Goal: Submit feedback/report problem: Submit feedback/report problem

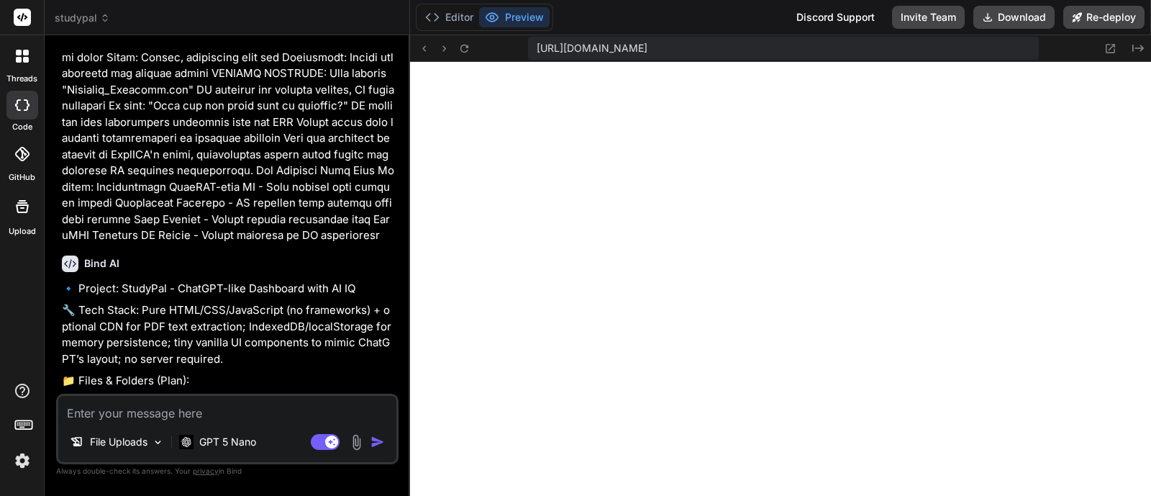
scroll to position [5017, 0]
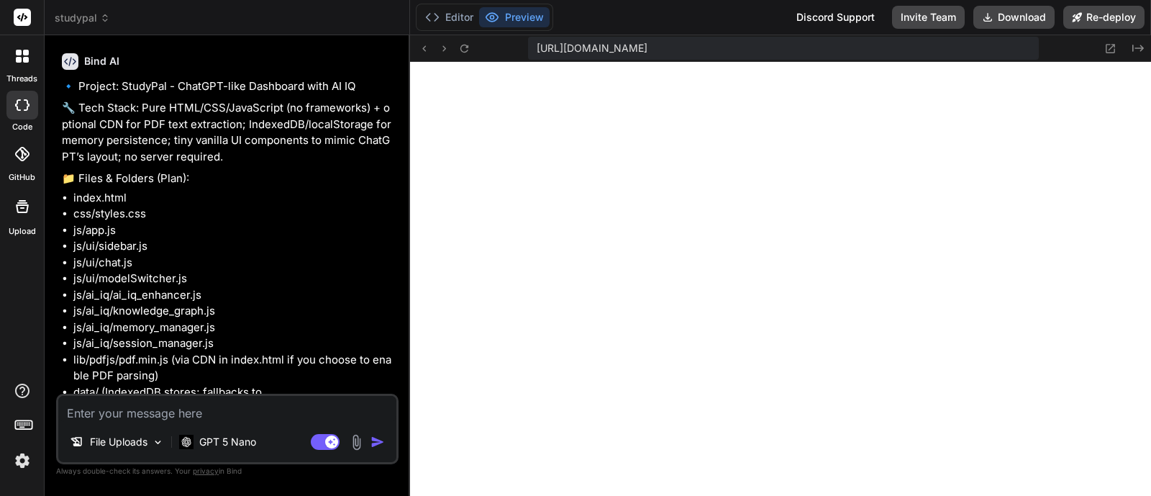
click at [248, 408] on textarea at bounding box center [227, 409] width 338 height 26
type textarea "t"
type textarea "x"
type textarea "th"
type textarea "x"
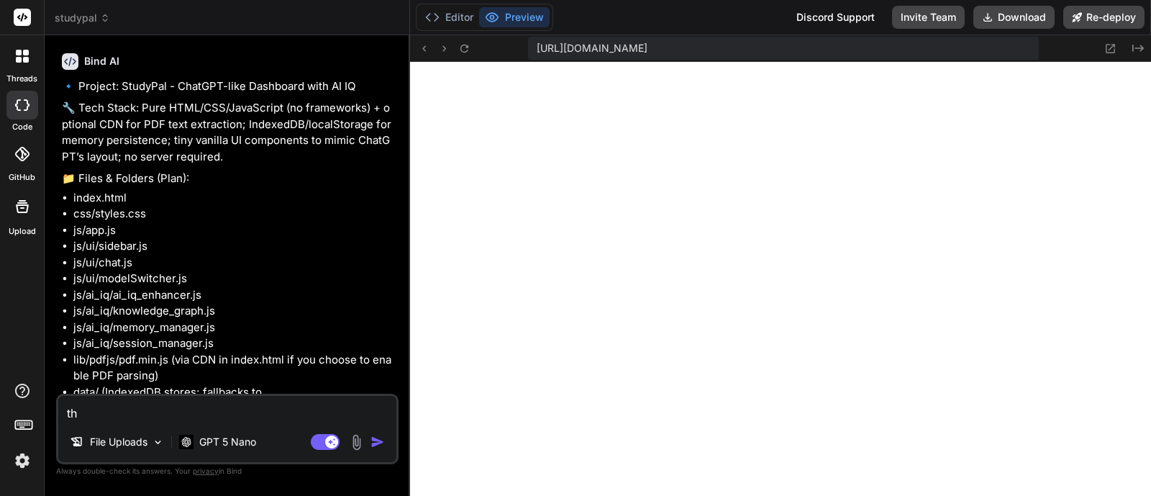
type textarea "the"
type textarea "x"
type textarea "the"
type textarea "x"
type textarea "the s"
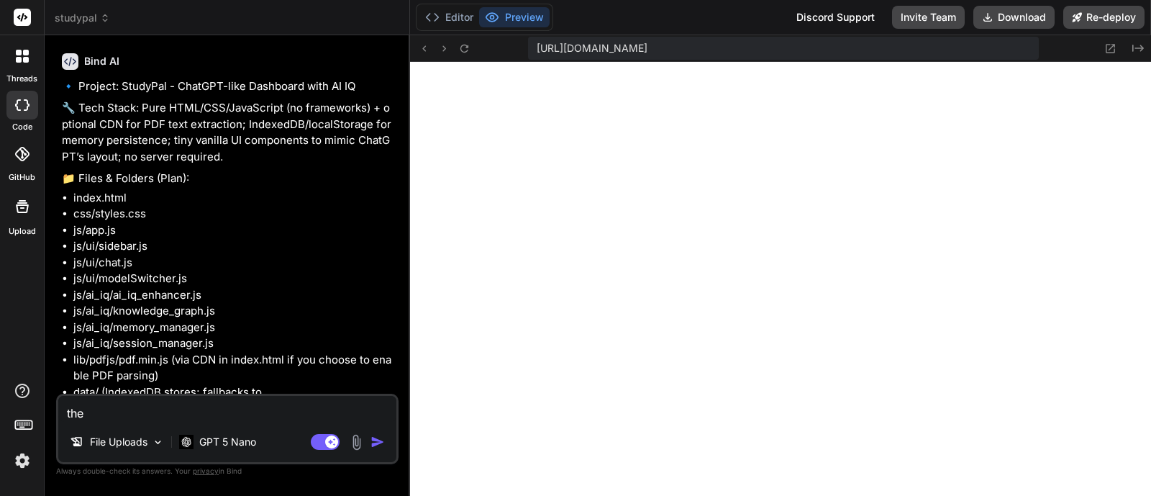
type textarea "x"
type textarea "the si"
type textarea "x"
type textarea "the sit"
type textarea "x"
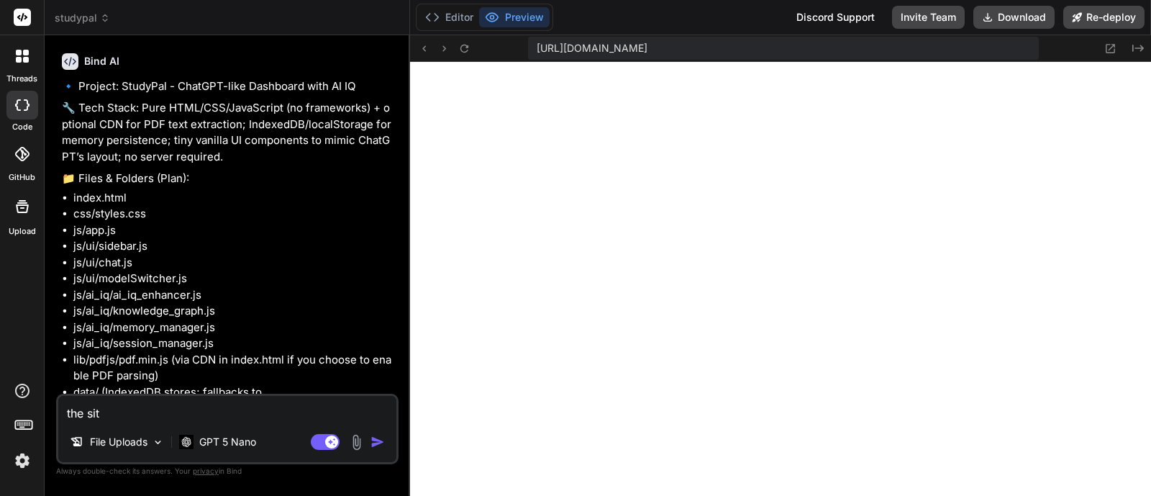
type textarea "the site"
type textarea "x"
type textarea "the site"
type textarea "x"
type textarea "the site i"
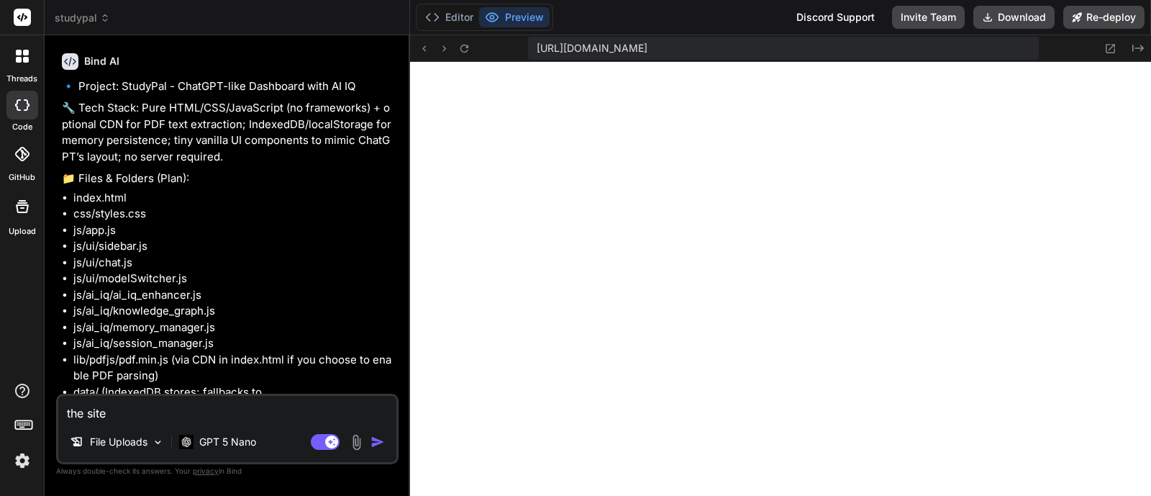
type textarea "x"
type textarea "the site is"
type textarea "x"
type textarea "the site is"
type textarea "x"
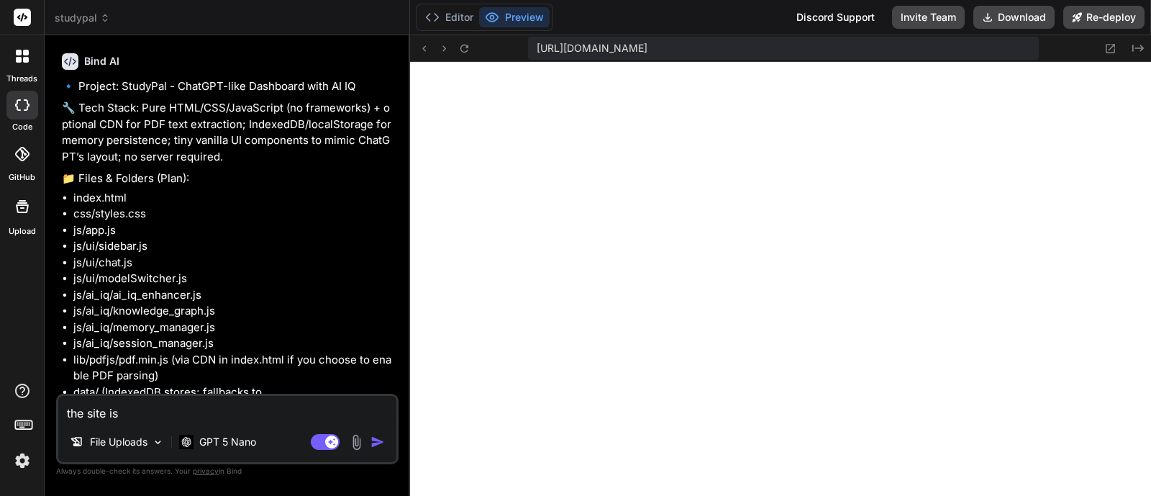
type textarea "the site is s"
type textarea "x"
type textarea "the site is sh"
type textarea "x"
type textarea "the site is sho"
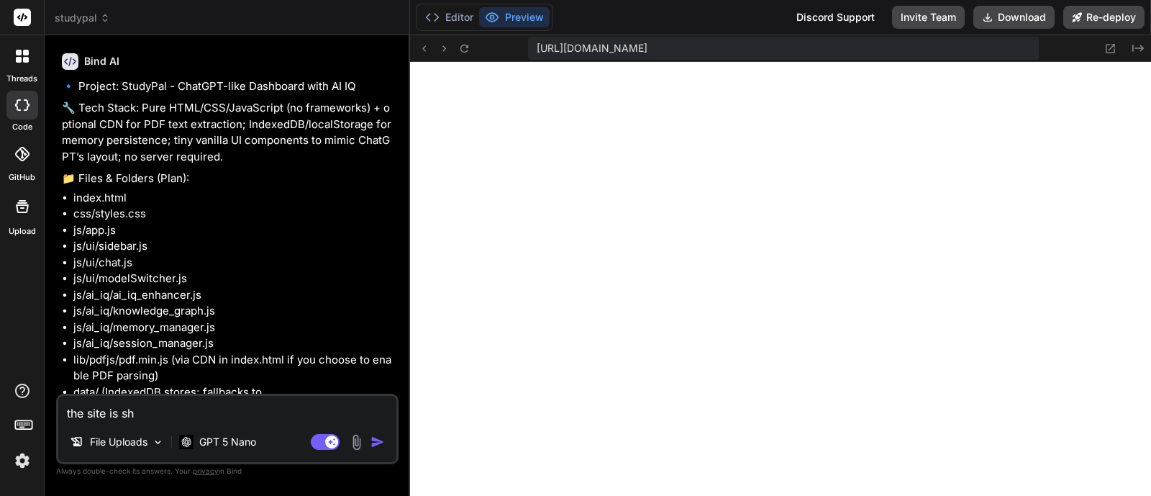
type textarea "x"
type textarea "the site is show"
type textarea "x"
type textarea "the site is showi"
type textarea "x"
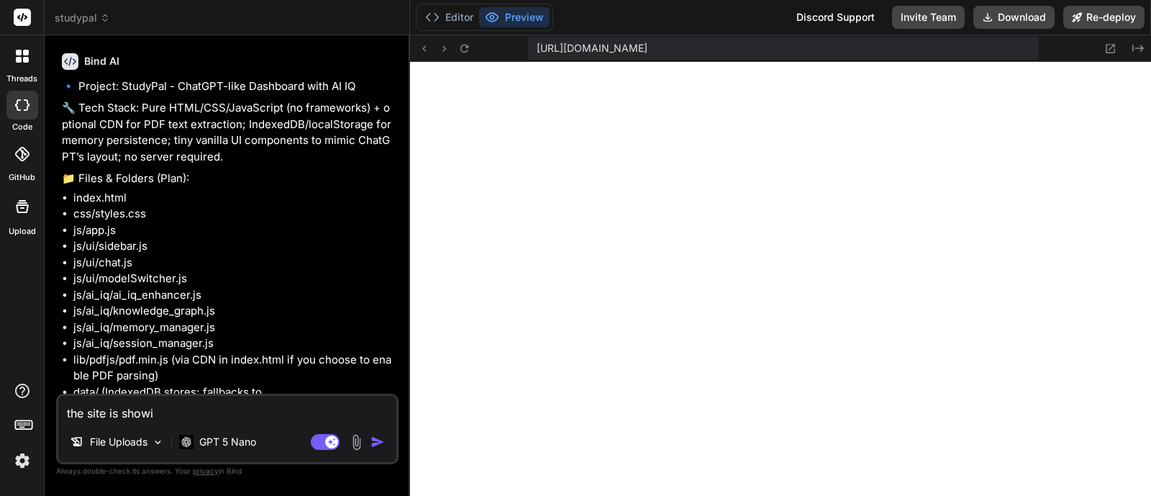
type textarea "the site is showin"
type textarea "x"
type textarea "the site is showing"
type textarea "x"
type textarea "the site is showing"
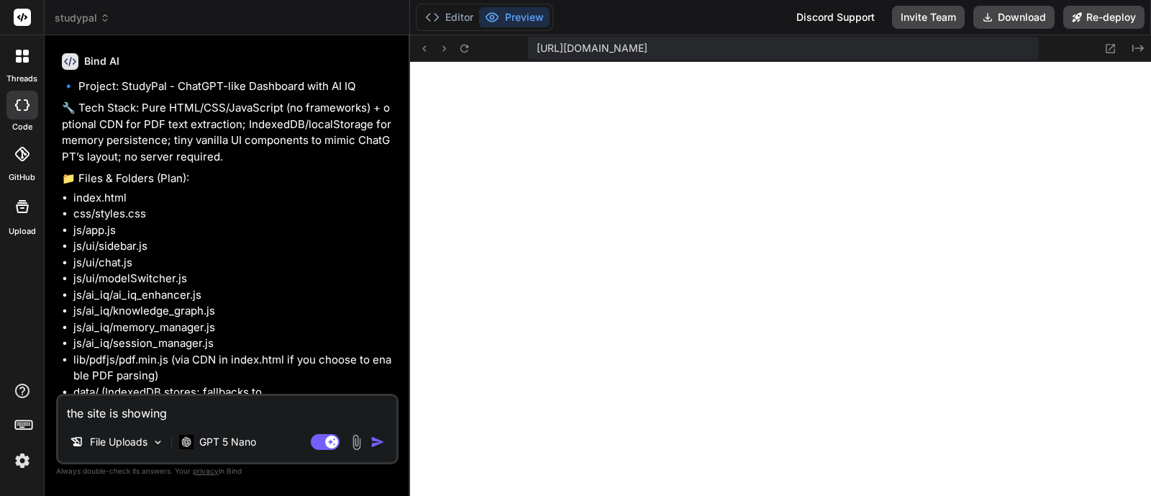
type textarea "x"
type textarea "the site is showing u"
type textarea "x"
type textarea "the site is showing up"
type textarea "x"
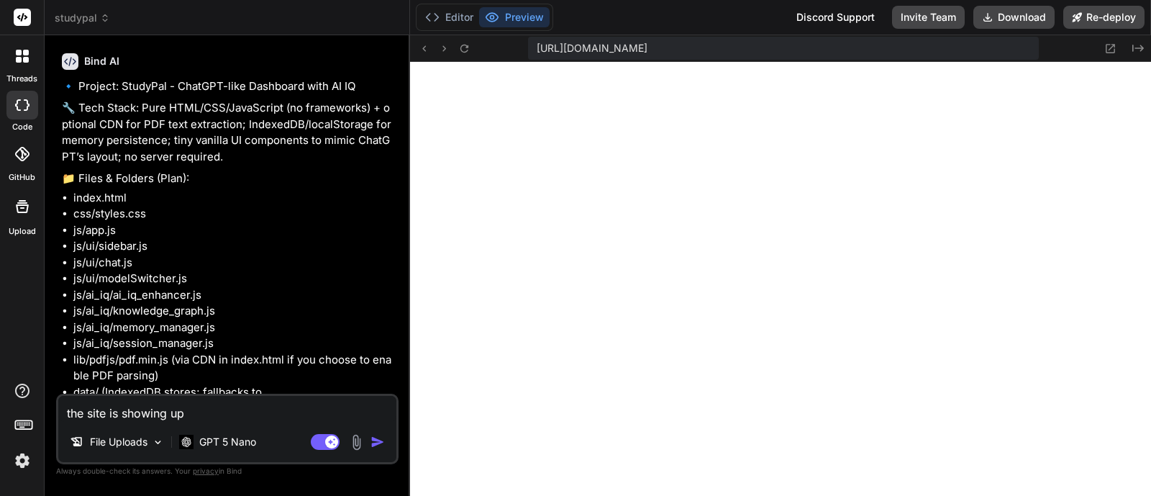
type textarea "the site is showing up"
type textarea "x"
type textarea "the site is showing up b"
type textarea "x"
type textarea "the site is showing up bl"
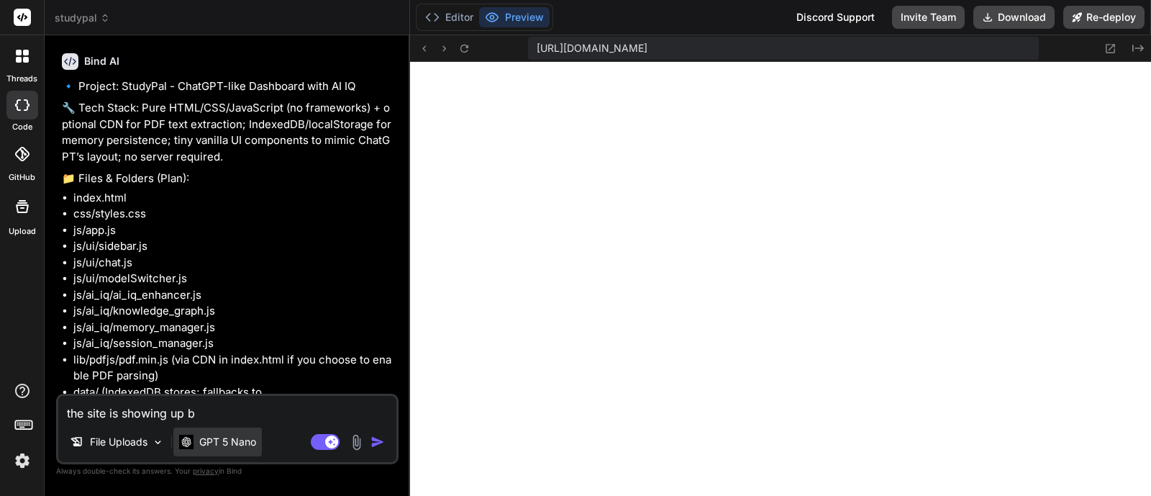
type textarea "x"
type textarea "the site is showing up bla"
type textarea "x"
type textarea "the site is showing up blan"
type textarea "x"
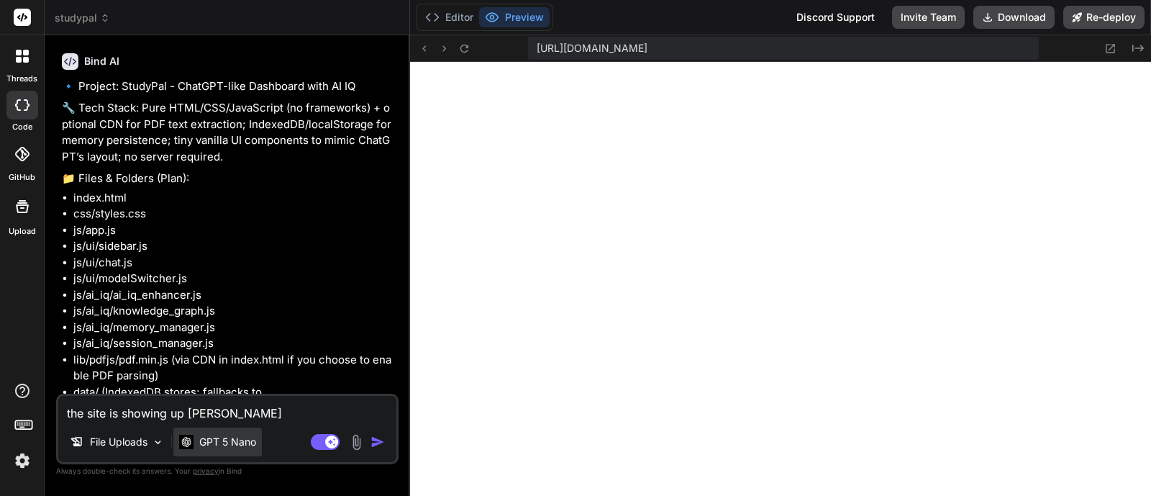
type textarea "the site is showing up blank"
type textarea "x"
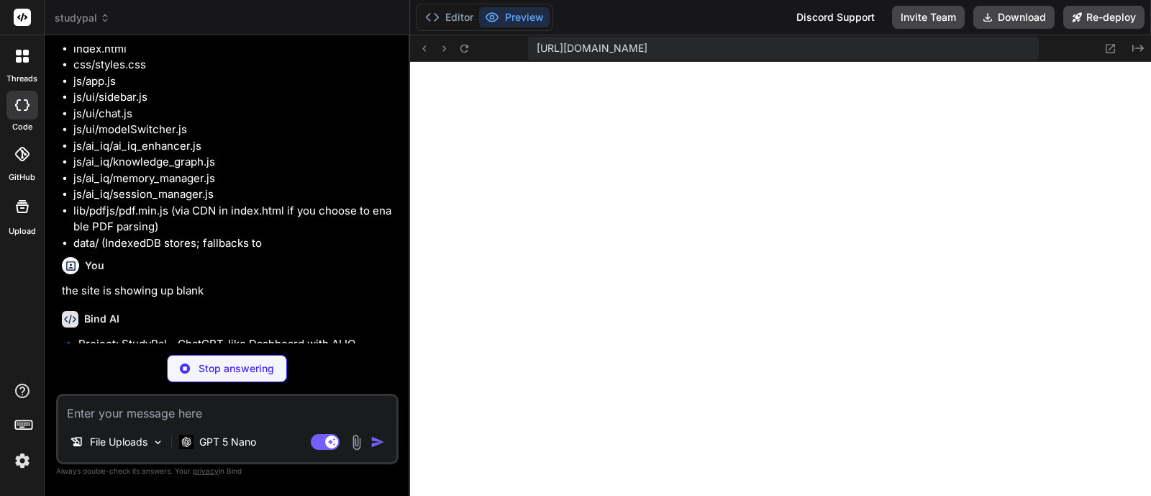
scroll to position [5166, 0]
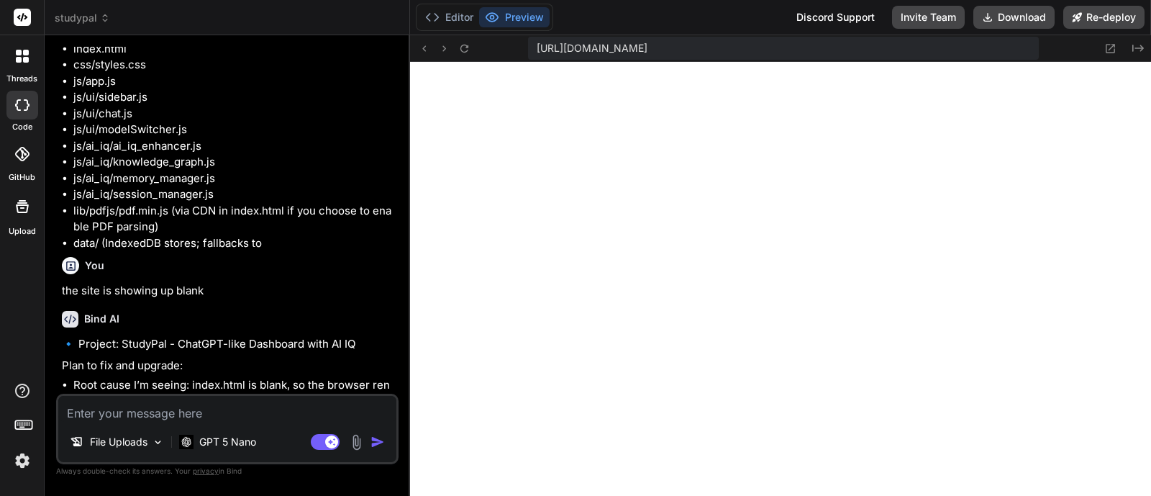
type textarea "x"
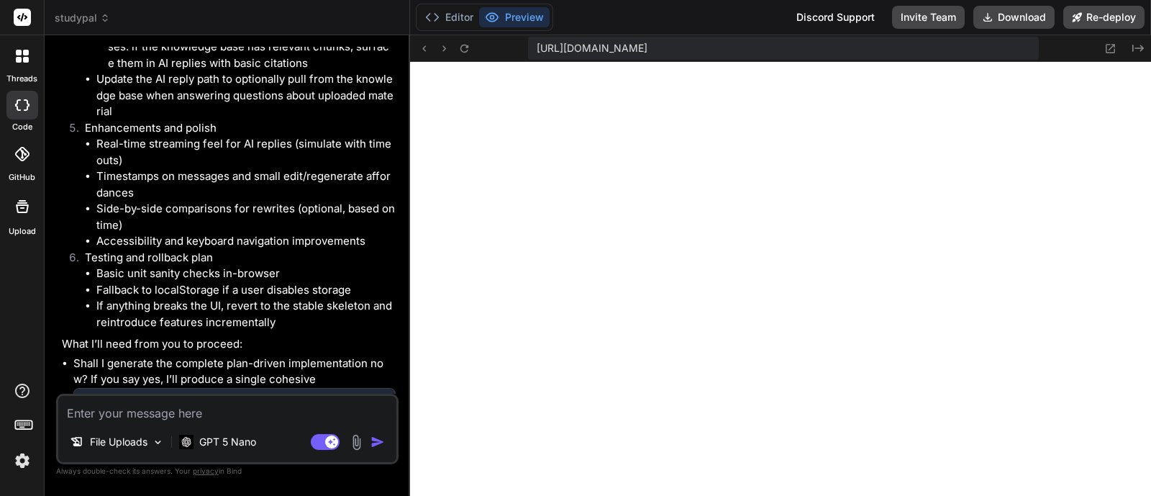
scroll to position [6342, 0]
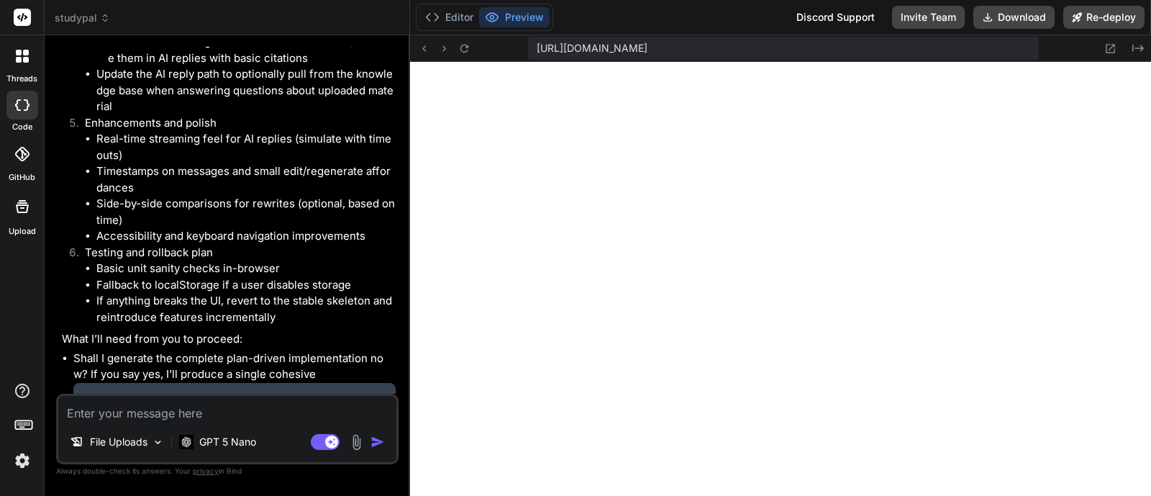
click at [181, 388] on div "Click to open Workbench" at bounding box center [234, 399] width 320 height 33
click at [175, 395] on div "Click to open Workbench" at bounding box center [233, 401] width 291 height 12
click at [162, 383] on div "Click to open Workbench" at bounding box center [234, 399] width 320 height 33
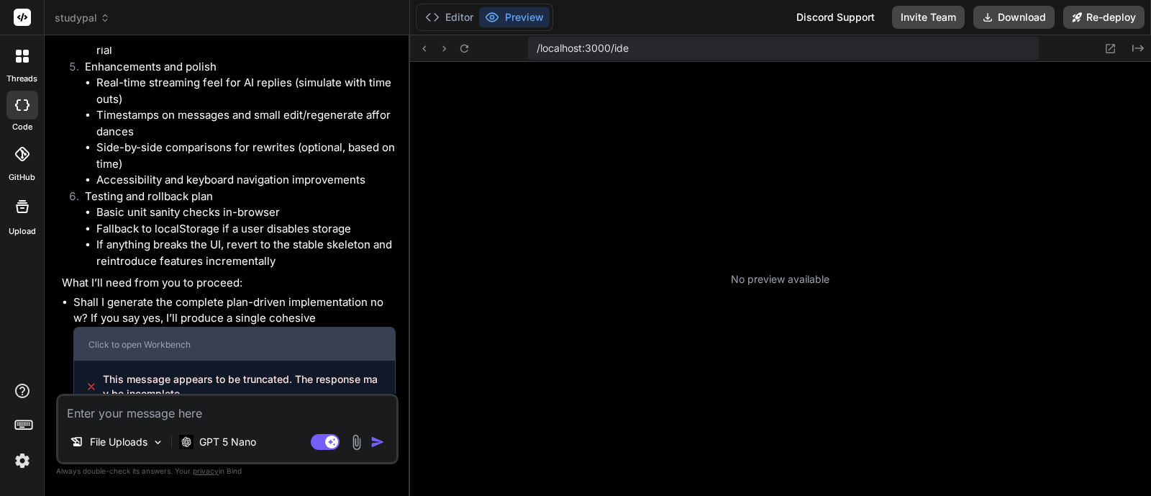
scroll to position [201, 0]
click at [252, 339] on div "Click to open Workbench" at bounding box center [233, 345] width 291 height 12
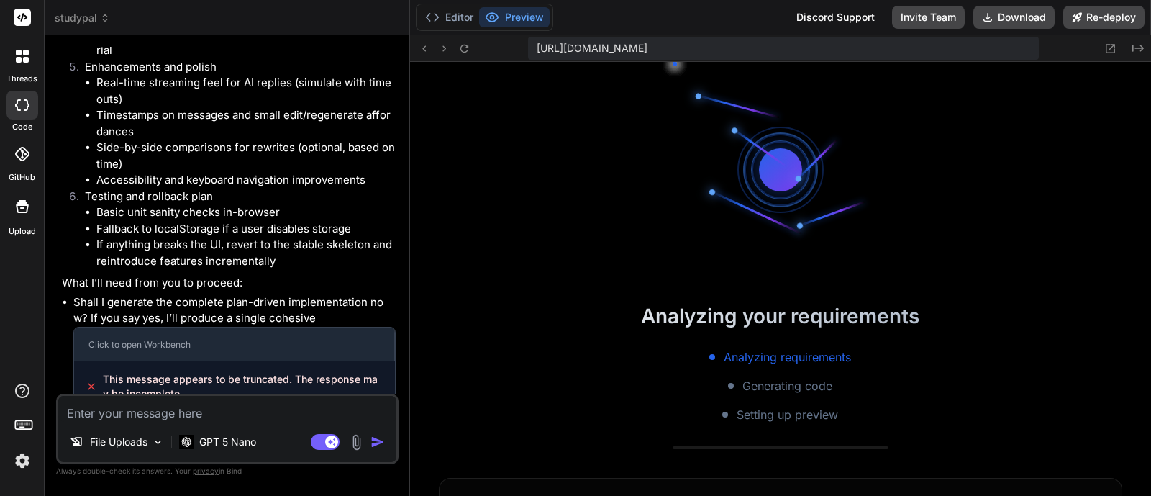
scroll to position [460, 0]
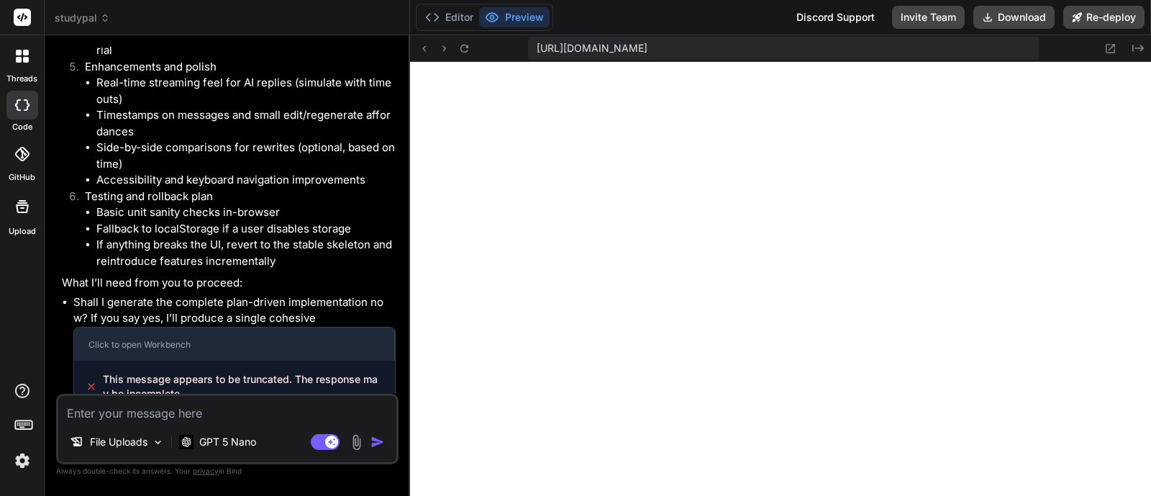
click at [507, 16] on button "Preview" at bounding box center [514, 17] width 70 height 20
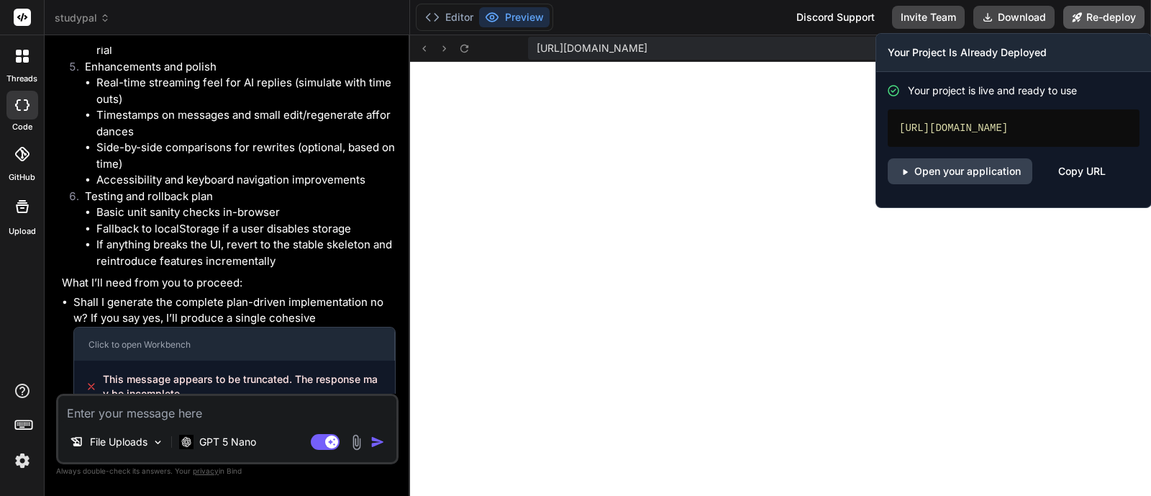
click at [1080, 16] on icon at bounding box center [1077, 16] width 9 height 9
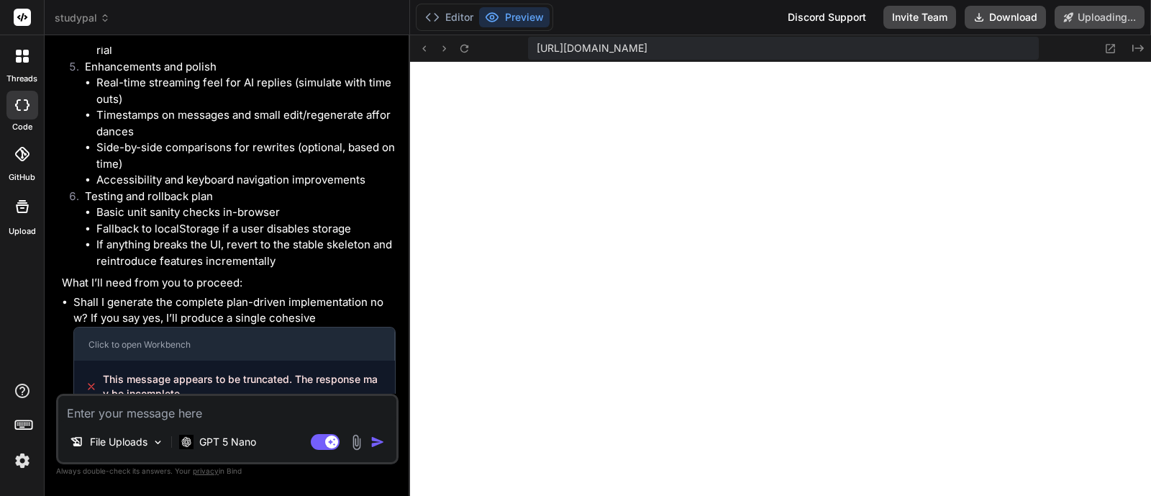
scroll to position [5744, 0]
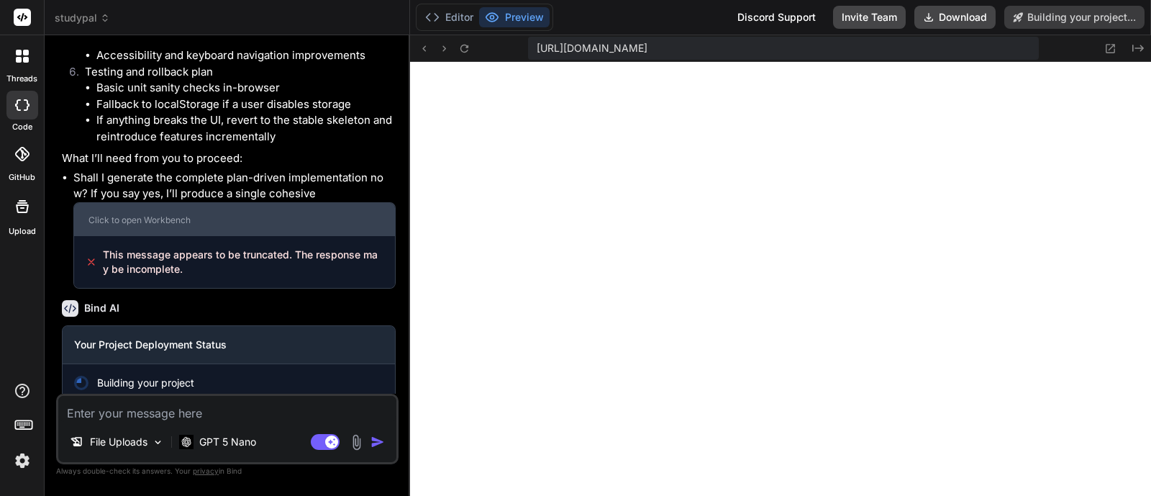
click at [152, 203] on div "Click to open Workbench" at bounding box center [234, 219] width 320 height 33
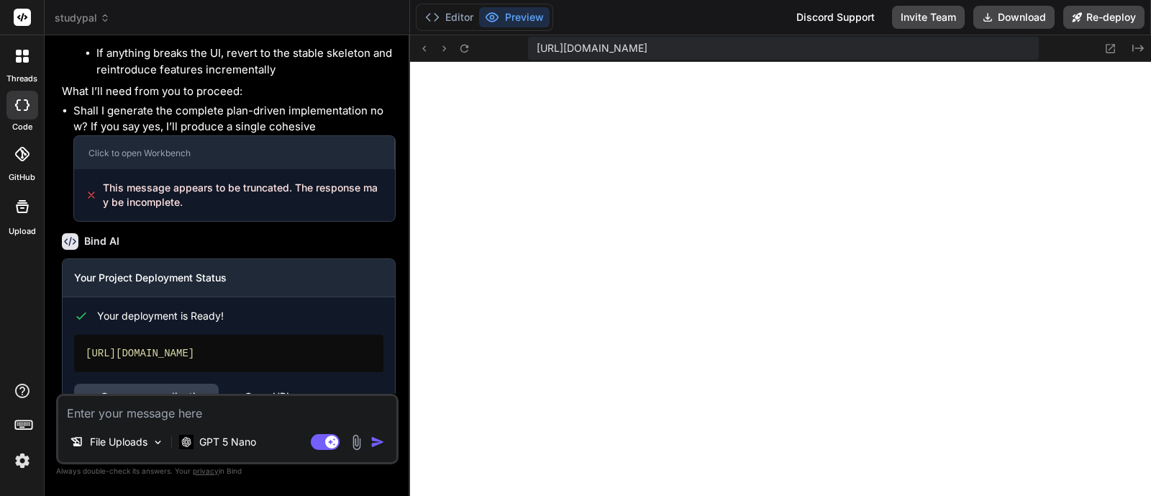
scroll to position [5830, 0]
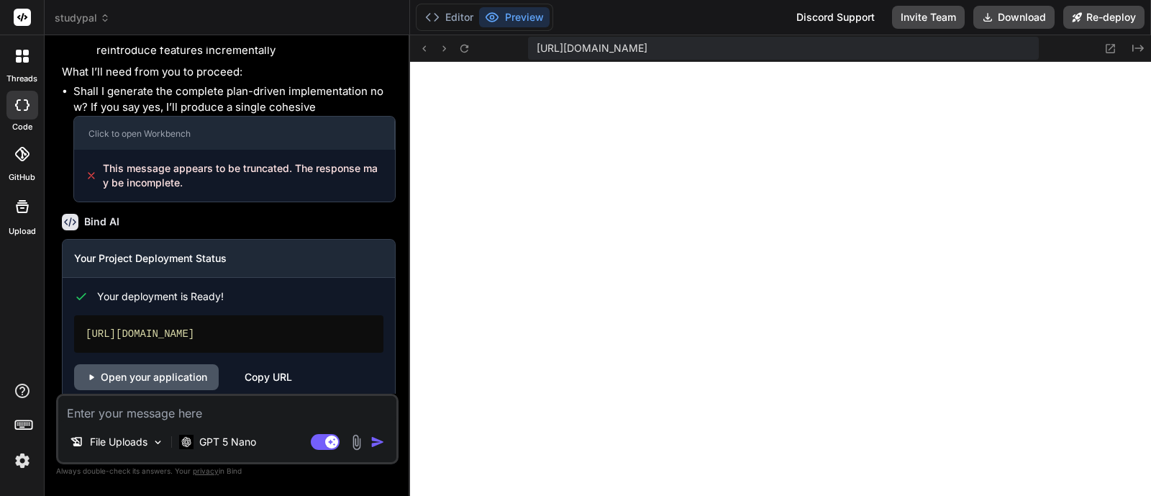
click at [185, 364] on link "Open your application" at bounding box center [146, 377] width 145 height 26
click at [114, 440] on p "File Uploads" at bounding box center [119, 441] width 58 height 14
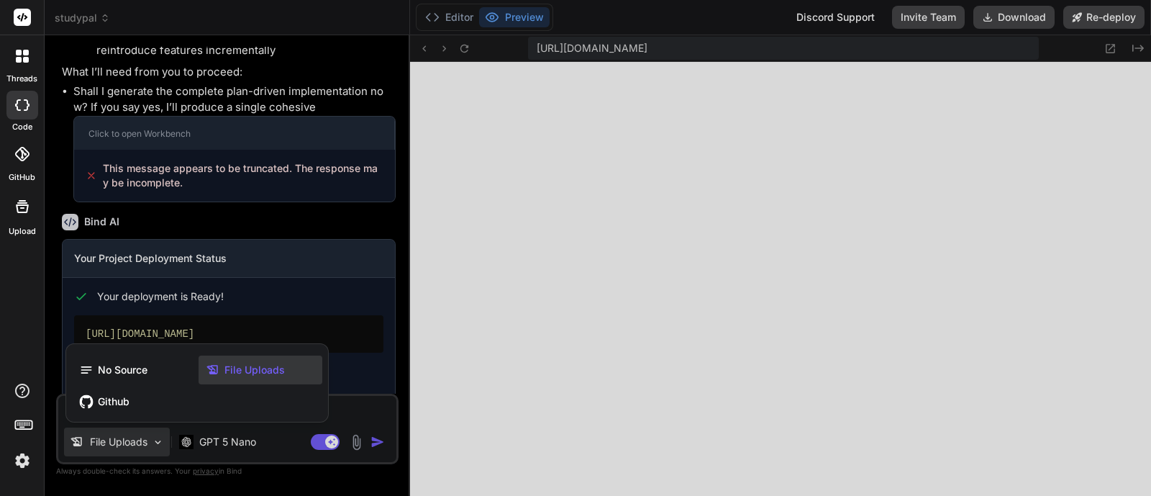
click at [219, 379] on div "File Uploads" at bounding box center [261, 369] width 124 height 29
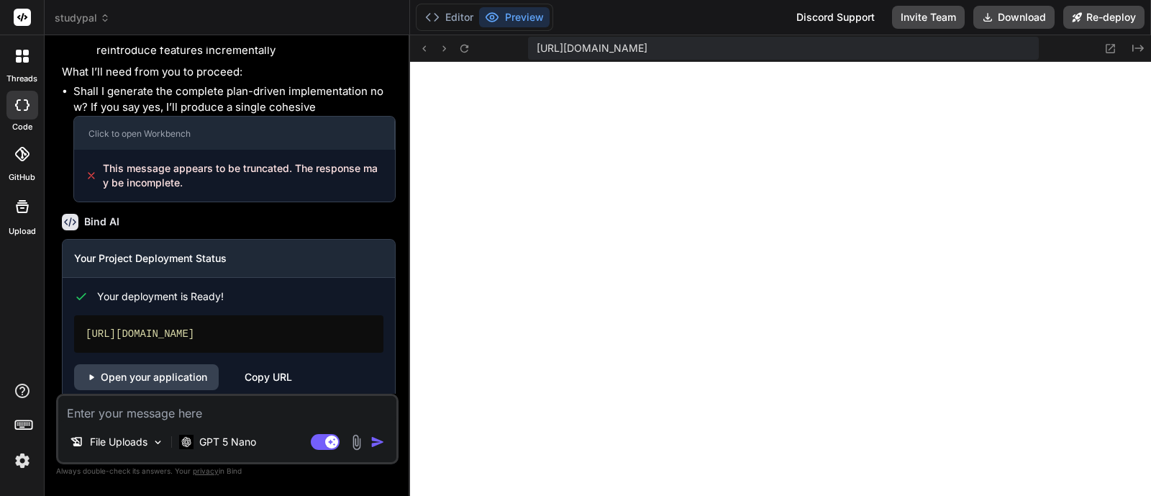
click at [176, 416] on textarea at bounding box center [227, 409] width 338 height 26
click at [204, 437] on p "GPT 5 Nano" at bounding box center [227, 441] width 57 height 14
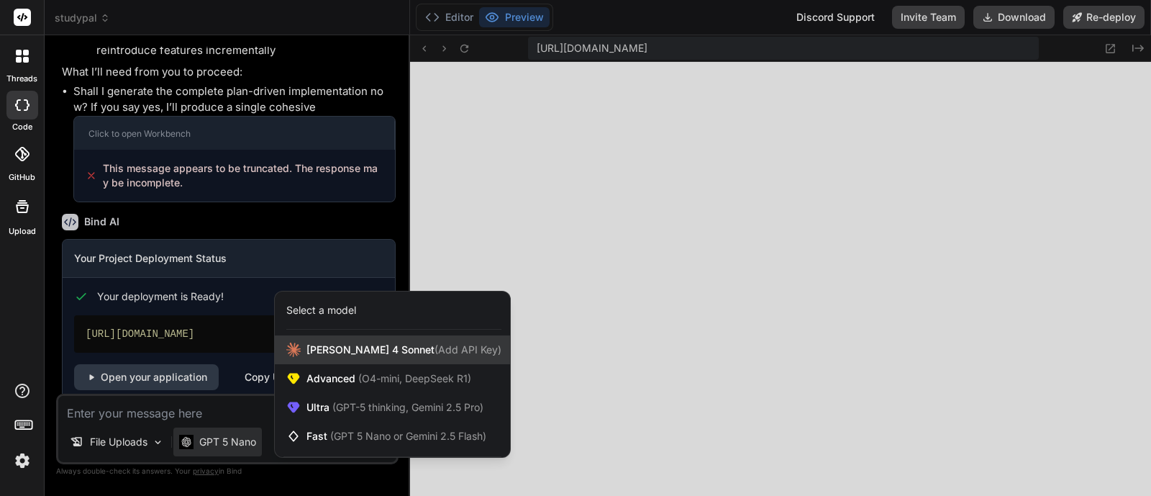
click at [351, 355] on span "Claude 4 Sonnet (Add API Key)" at bounding box center [403, 349] width 195 height 14
type textarea "x"
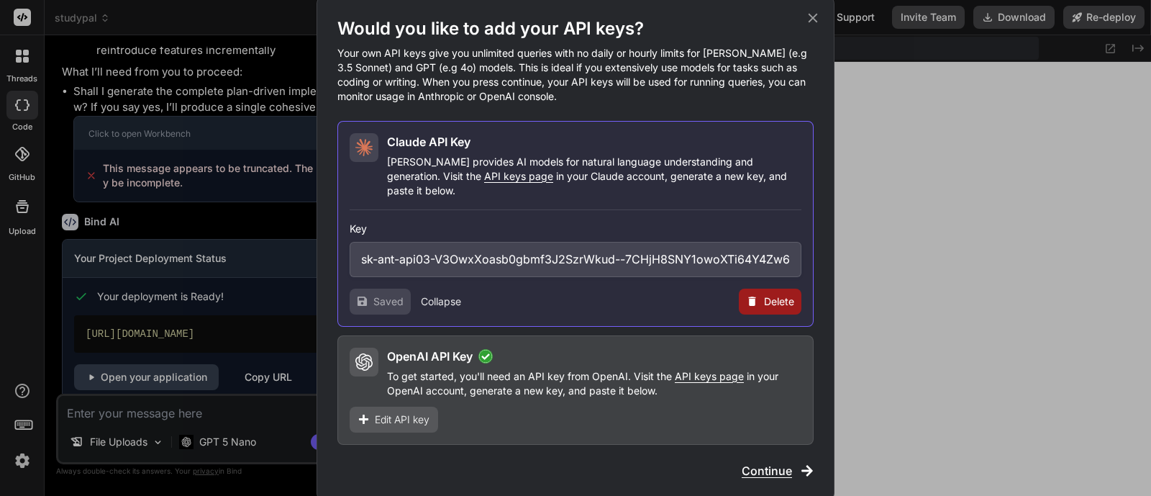
click at [768, 462] on span "Continue" at bounding box center [767, 470] width 50 height 17
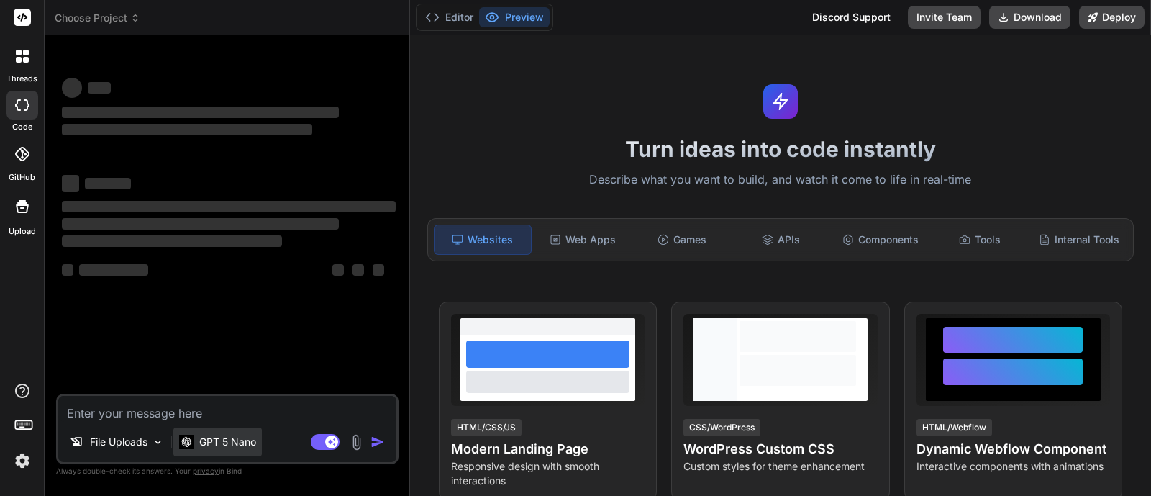
click at [216, 434] on p "GPT 5 Nano" at bounding box center [227, 441] width 57 height 14
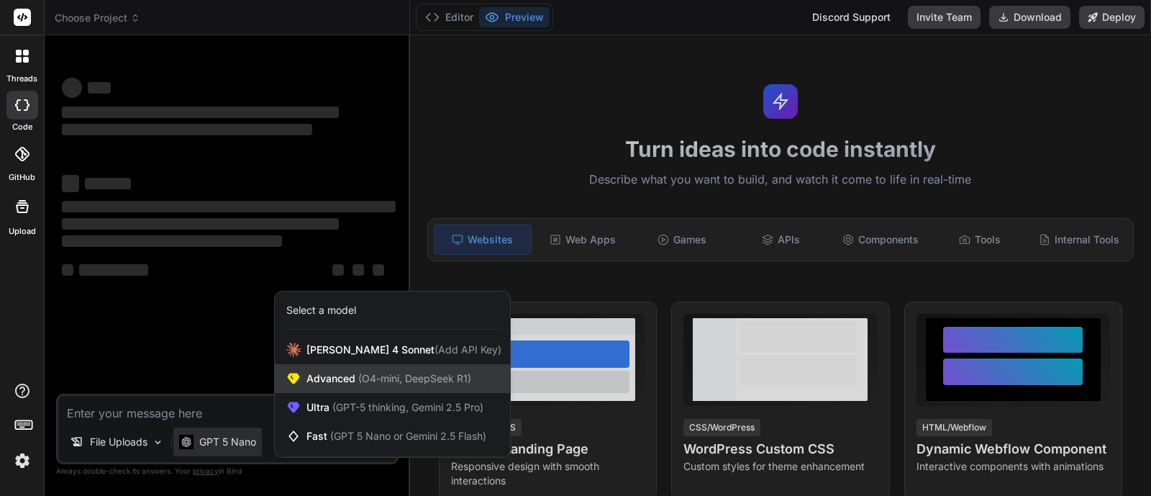
click at [355, 390] on div "Advanced (O4-mini, DeepSeek R1)" at bounding box center [392, 378] width 235 height 29
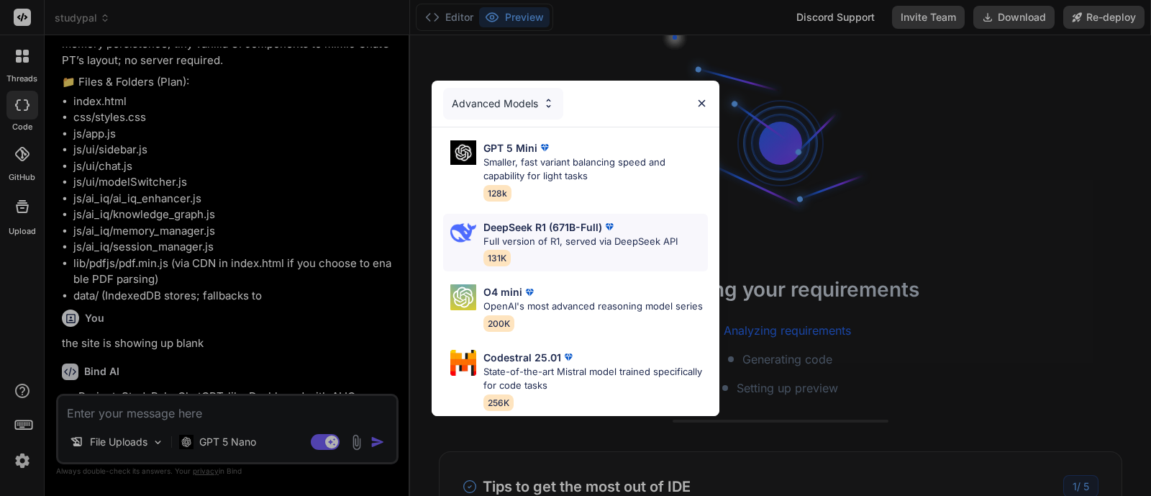
scroll to position [4257, 0]
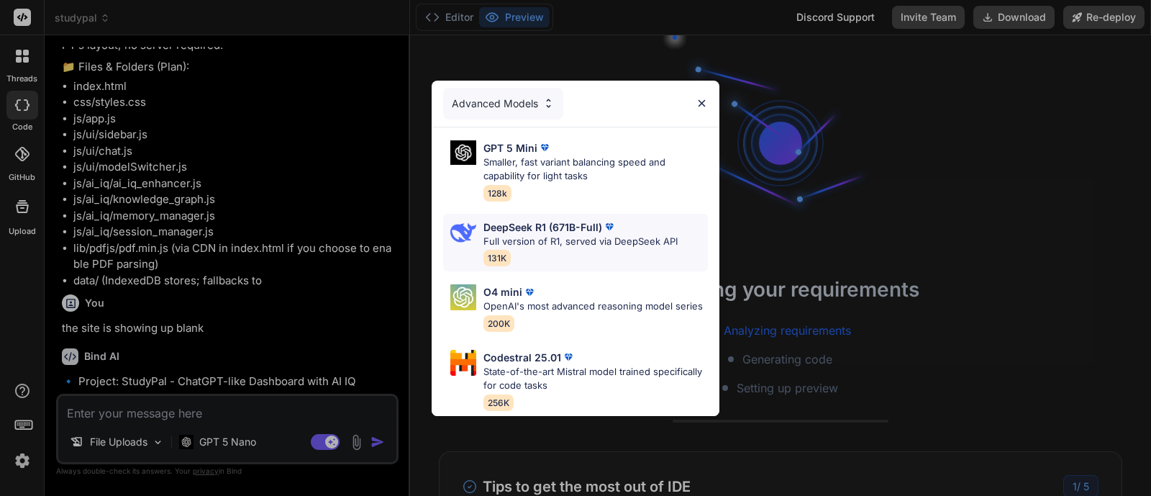
click at [518, 241] on div "DeepSeek R1 (671B-Full) Full version of R1, served via DeepSeek API 131K" at bounding box center [580, 242] width 194 height 47
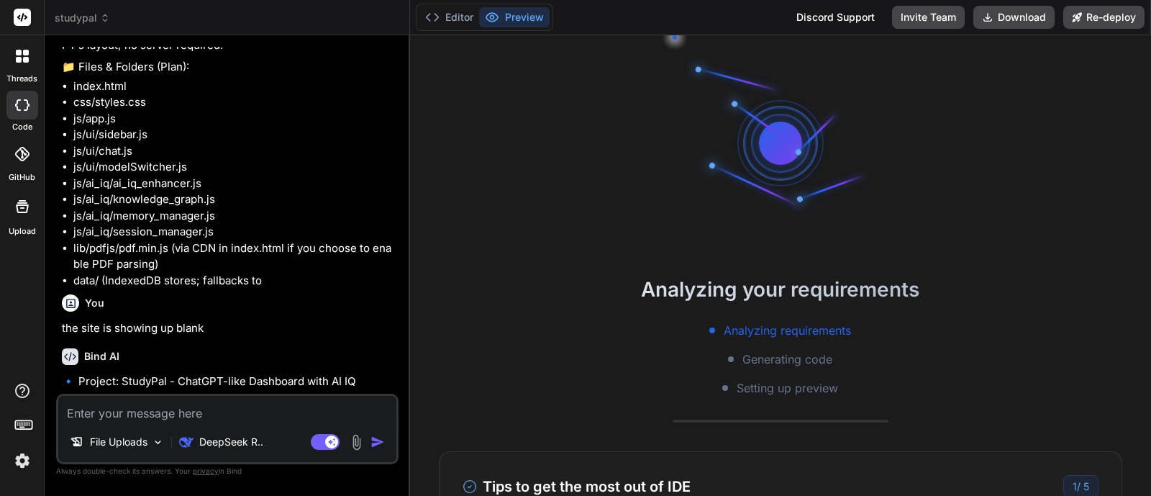
click at [224, 414] on textarea at bounding box center [227, 409] width 338 height 26
click at [353, 434] on img at bounding box center [356, 442] width 17 height 17
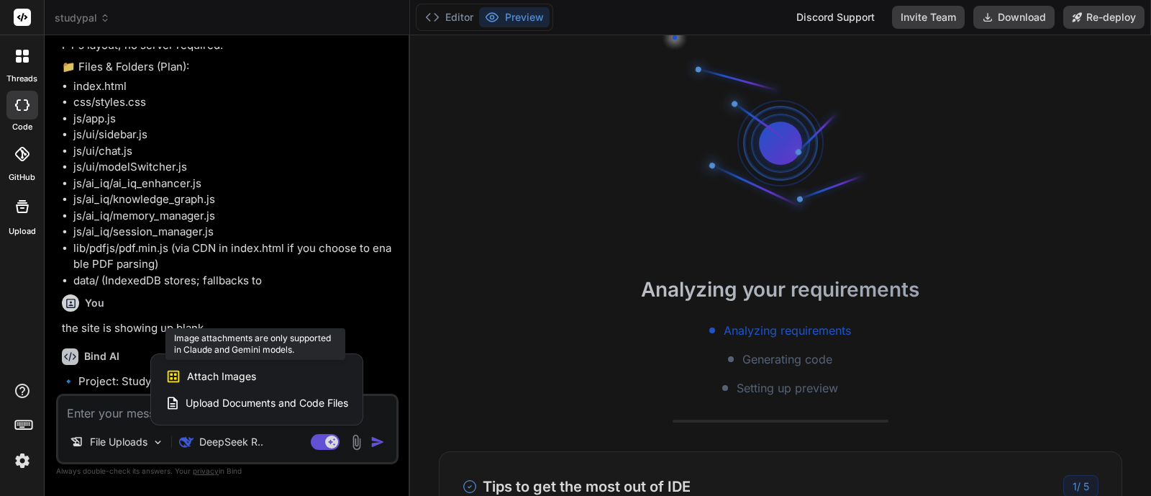
click at [312, 365] on div "Attach Images Image attachments are only supported in Claude and Gemini models." at bounding box center [256, 376] width 183 height 27
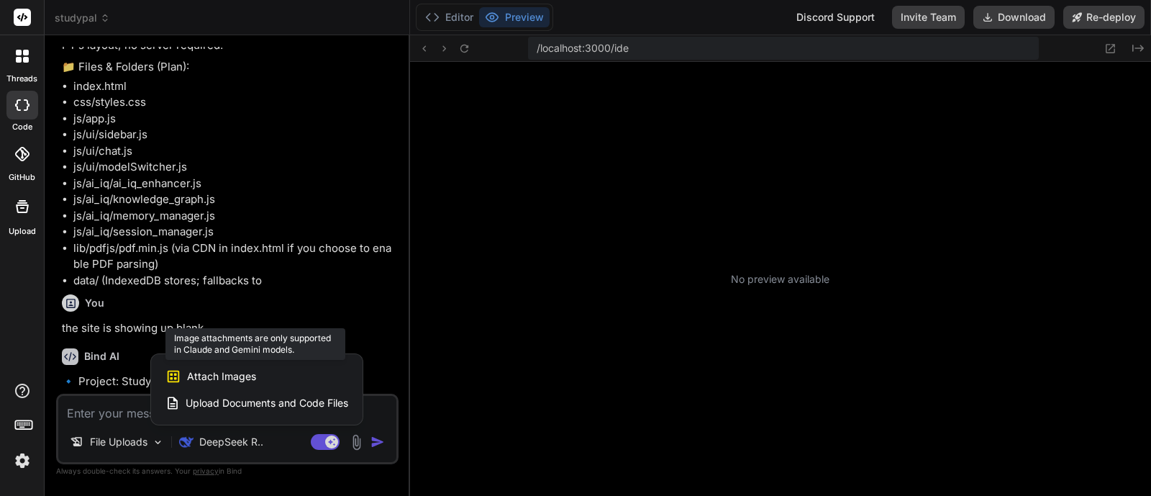
scroll to position [201, 0]
click at [245, 372] on span "Attach Images" at bounding box center [221, 376] width 69 height 14
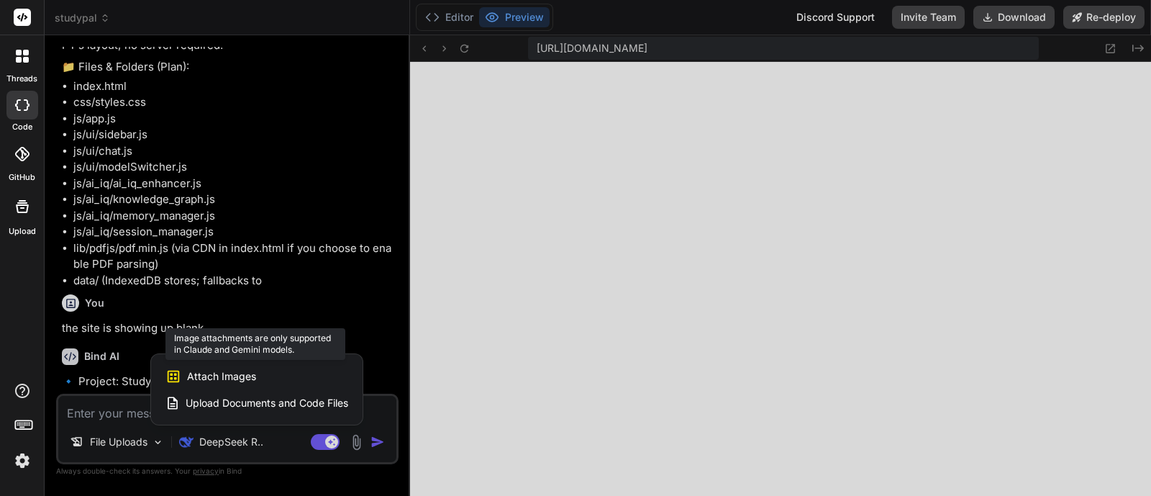
scroll to position [518, 0]
click at [245, 372] on span "Attach Images" at bounding box center [221, 376] width 69 height 14
click at [358, 439] on div at bounding box center [575, 248] width 1151 height 496
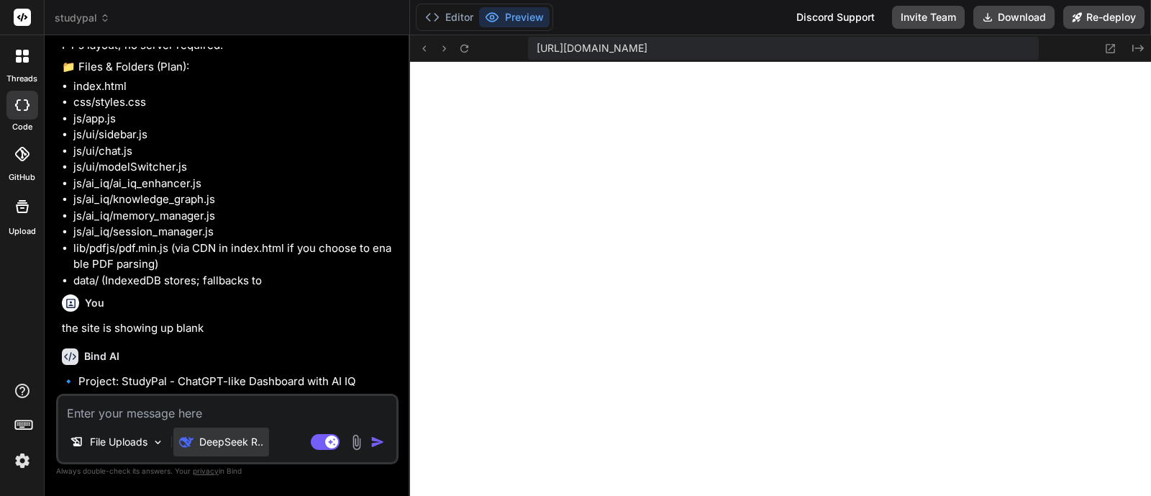
click at [255, 442] on p "DeepSeek R.." at bounding box center [231, 441] width 64 height 14
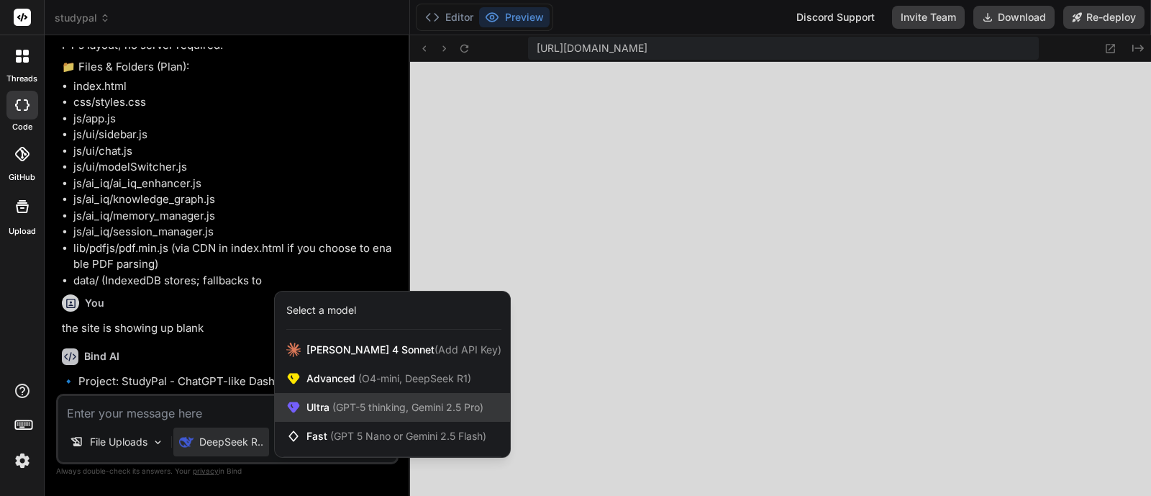
click at [363, 397] on div "Ultra (GPT-5 thinking, Gemini 2.5 Pro)" at bounding box center [392, 407] width 235 height 29
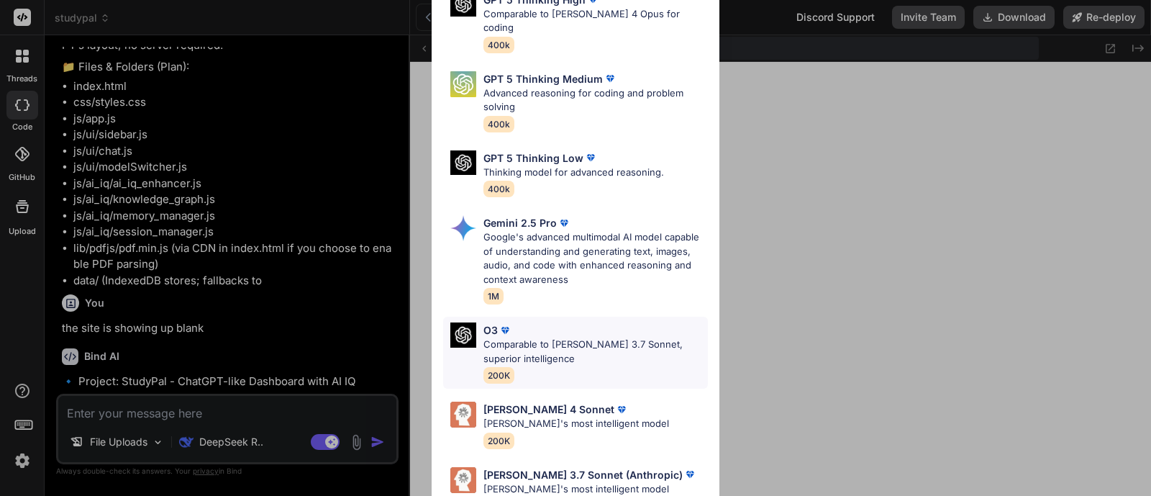
scroll to position [161, 0]
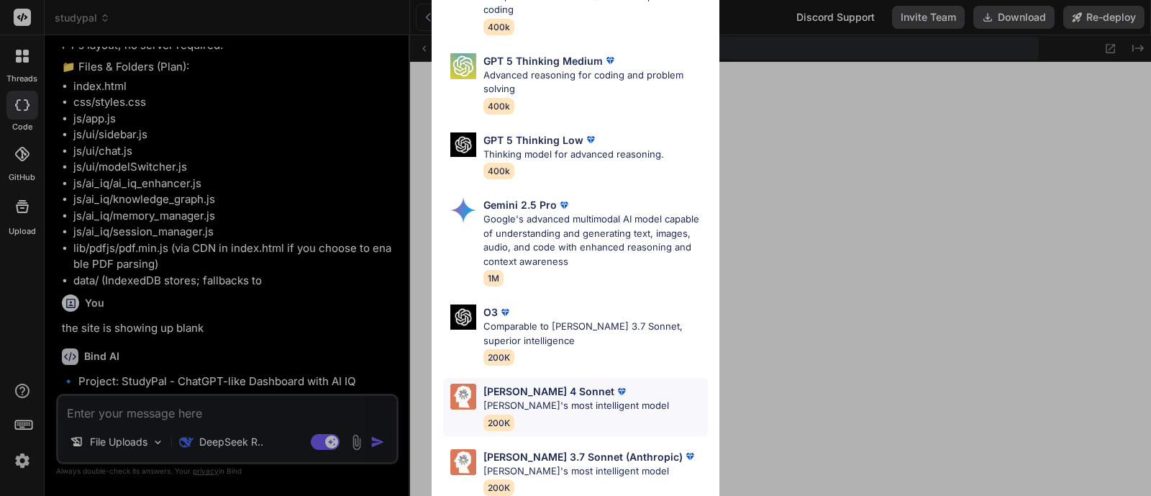
click at [506, 399] on p "Claude's most intelligent model" at bounding box center [576, 406] width 186 height 14
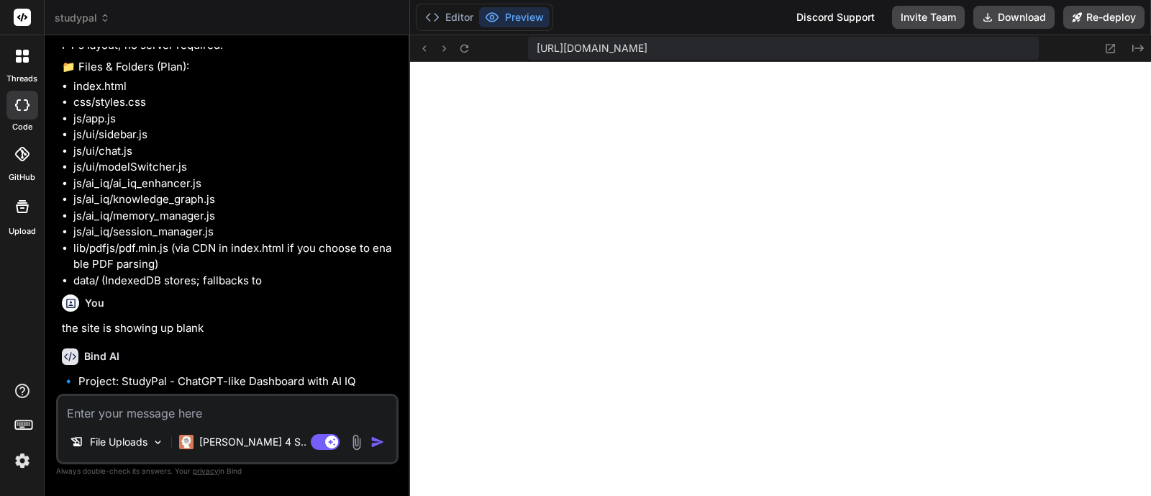
click at [350, 442] on img at bounding box center [356, 442] width 17 height 17
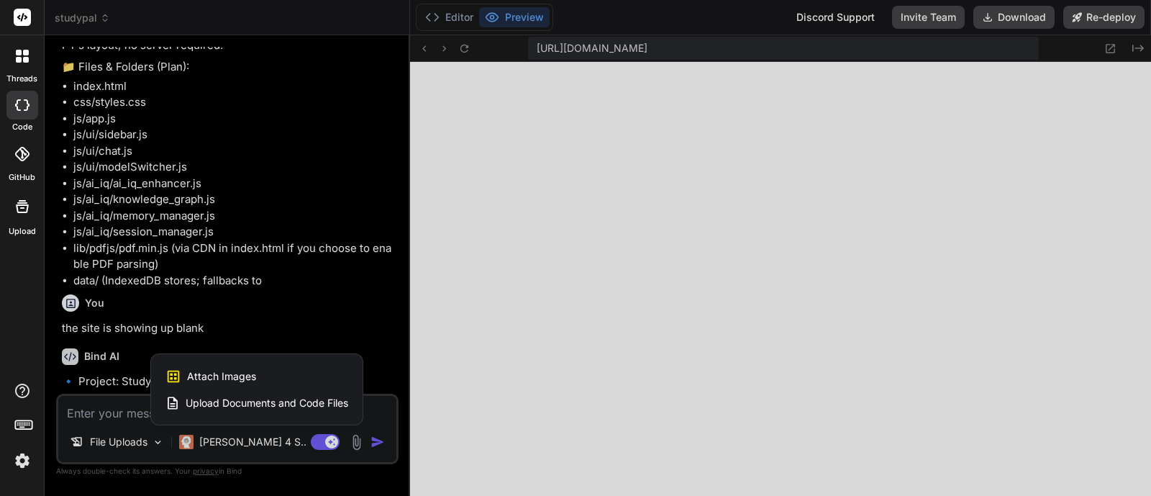
click at [279, 372] on div "Attach Images Image attachments are only supported in Claude and Gemini models." at bounding box center [256, 376] width 183 height 27
type textarea "x"
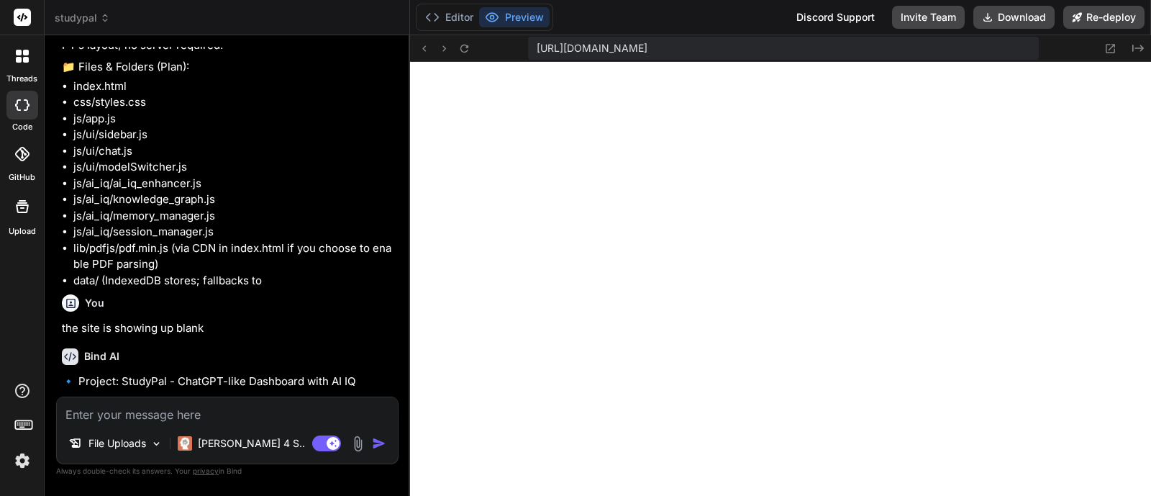
type input "C:\fakepath\2025-09-24_09-08-31.jpg"
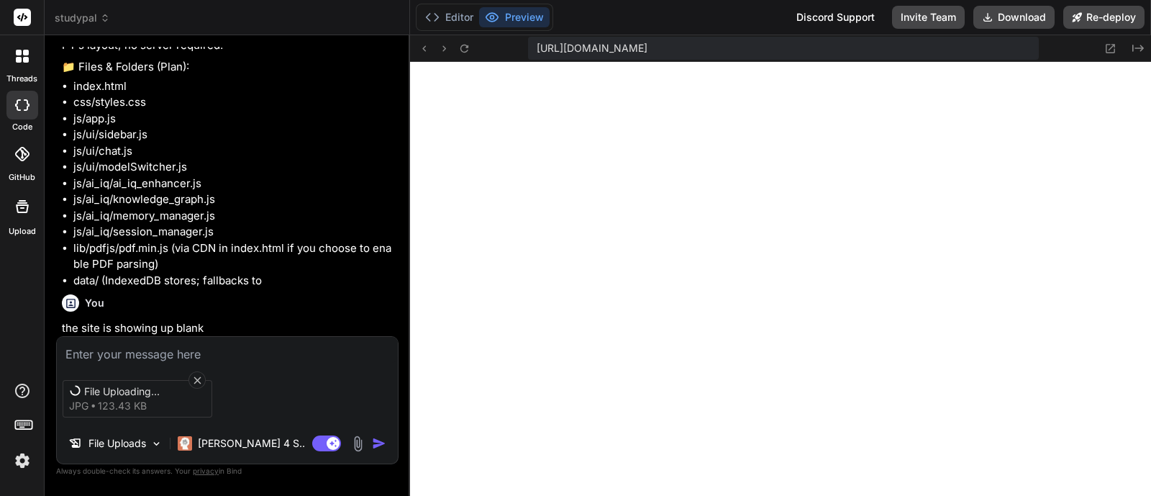
click at [189, 352] on textarea at bounding box center [227, 350] width 341 height 26
type textarea "x"
type textarea "m"
type textarea "x"
type textarea "my"
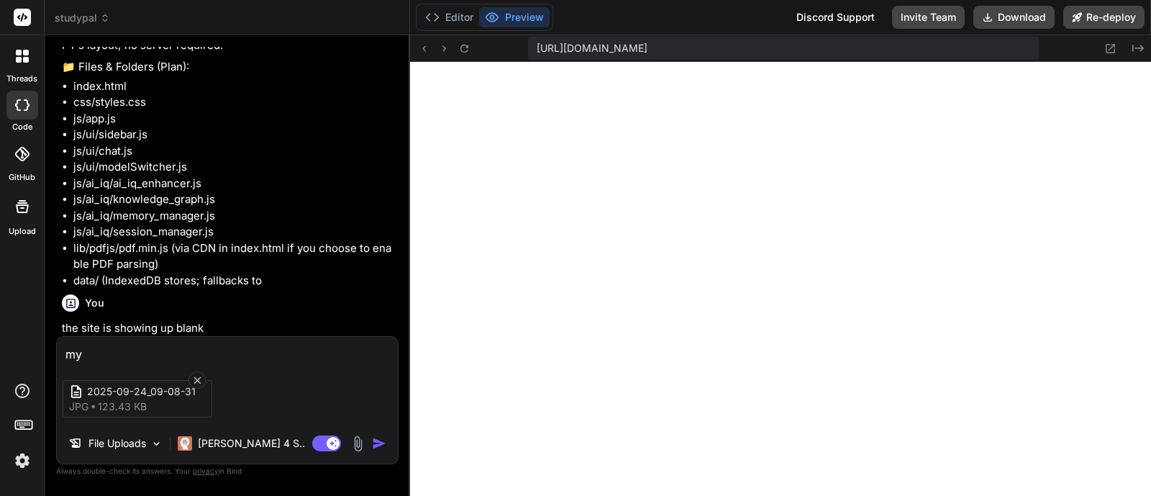
type textarea "x"
type textarea "my"
type textarea "x"
type textarea "my s"
type textarea "x"
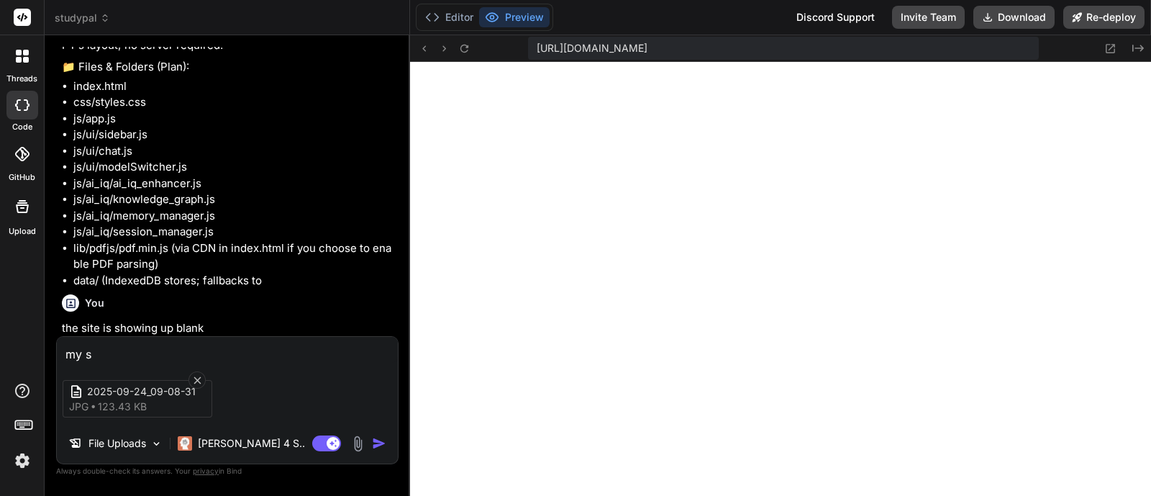
type textarea "my si"
type textarea "x"
type textarea "my site"
type textarea "x"
type textarea "my site"
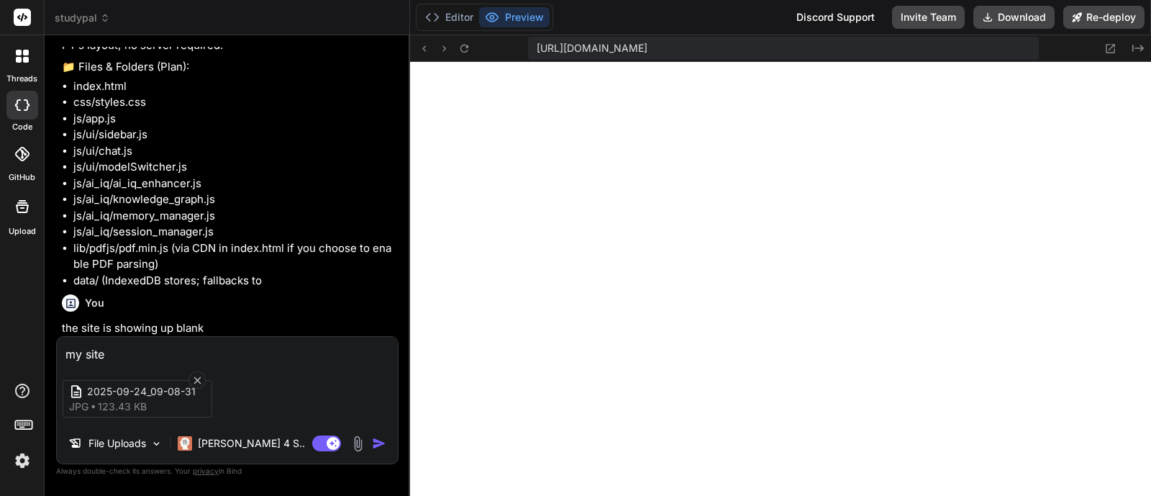
type textarea "x"
type textarea "my site i"
type textarea "x"
type textarea "my site is"
type textarea "x"
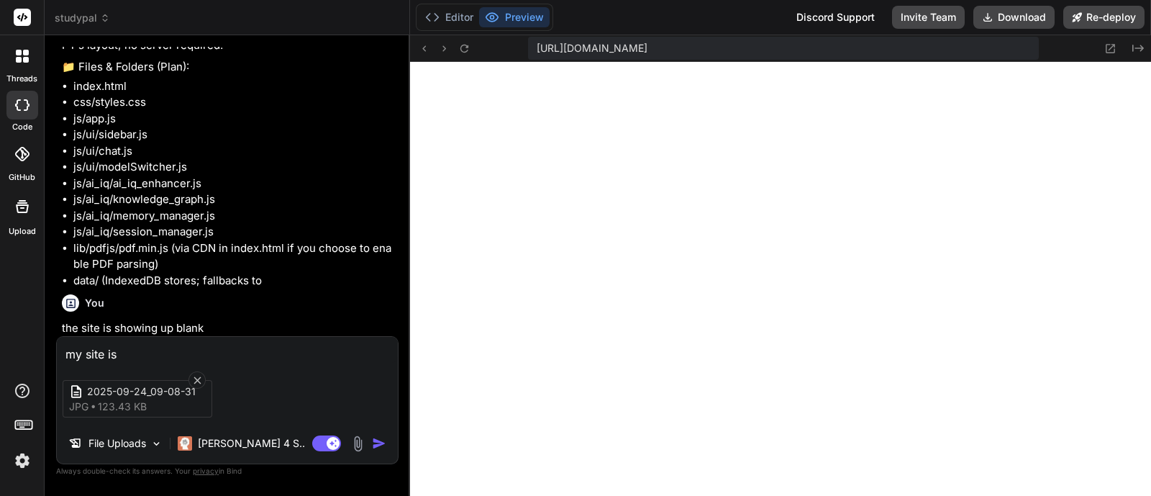
type textarea "my site is"
type textarea "x"
type textarea "my site is a"
type textarea "x"
type textarea "my site is ap"
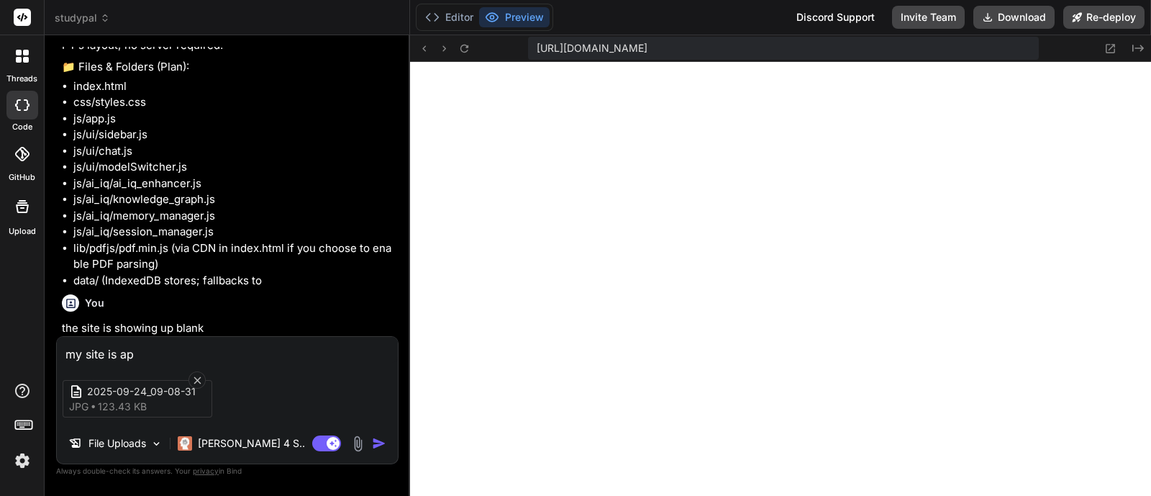
type textarea "x"
type textarea "my site is app"
type textarea "x"
type textarea "my site is appe"
type textarea "x"
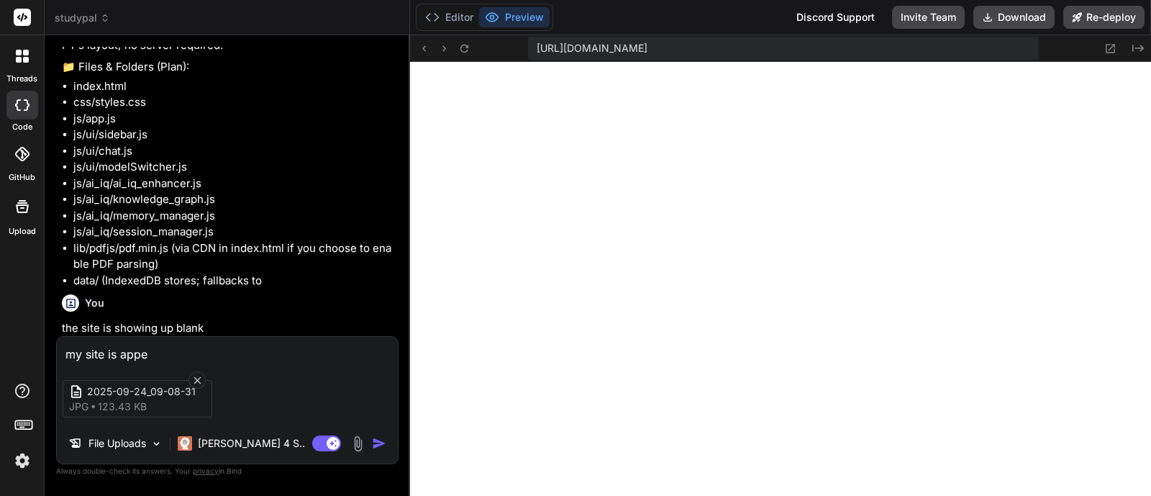
type textarea "my site is appea"
type textarea "x"
type textarea "my site is appear"
type textarea "x"
type textarea "my site is appeari"
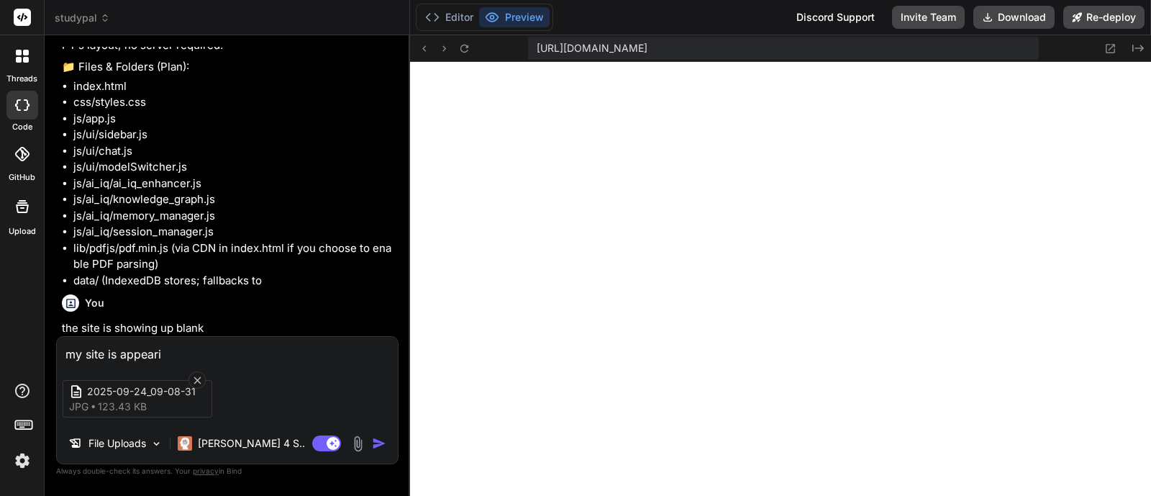
type textarea "x"
type textarea "my site is appearin"
type textarea "x"
type textarea "my site is appearing"
type textarea "x"
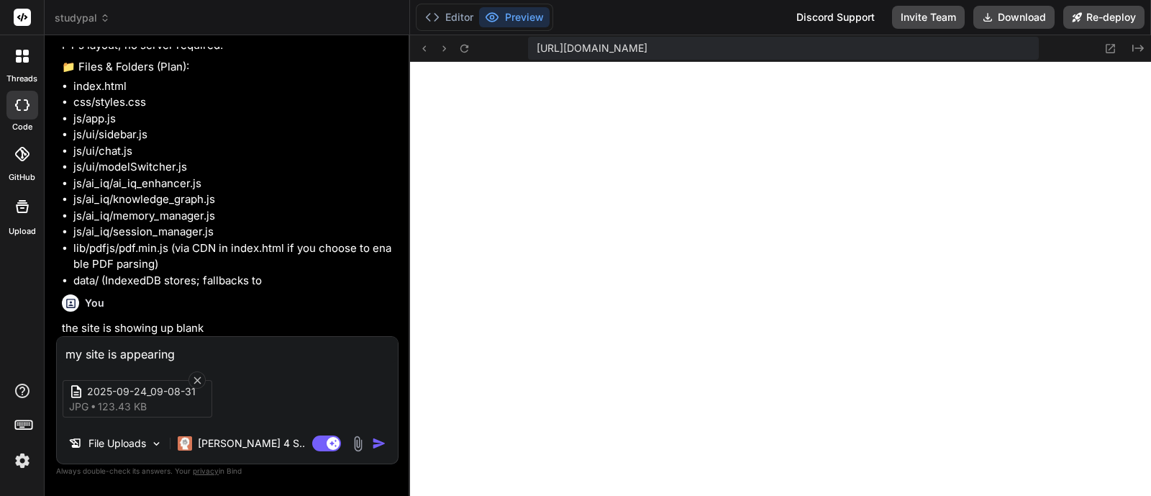
type textarea "my site is appearing b"
type textarea "x"
type textarea "my site is appearing bl"
type textarea "x"
type textarea "my site is appearing bla"
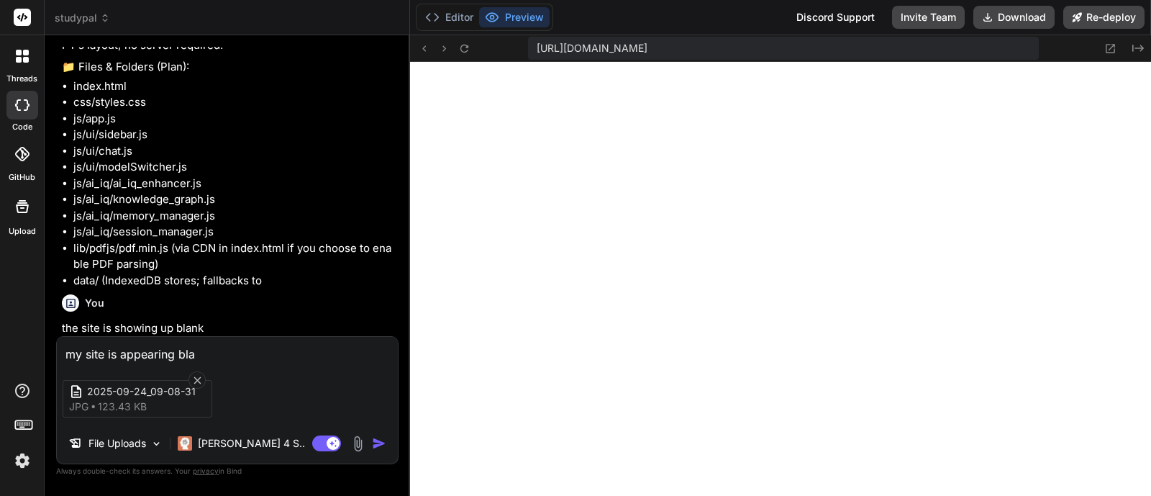
type textarea "x"
type textarea "my site is appearing blak"
type textarea "x"
type textarea "my site is appearing bla"
type textarea "x"
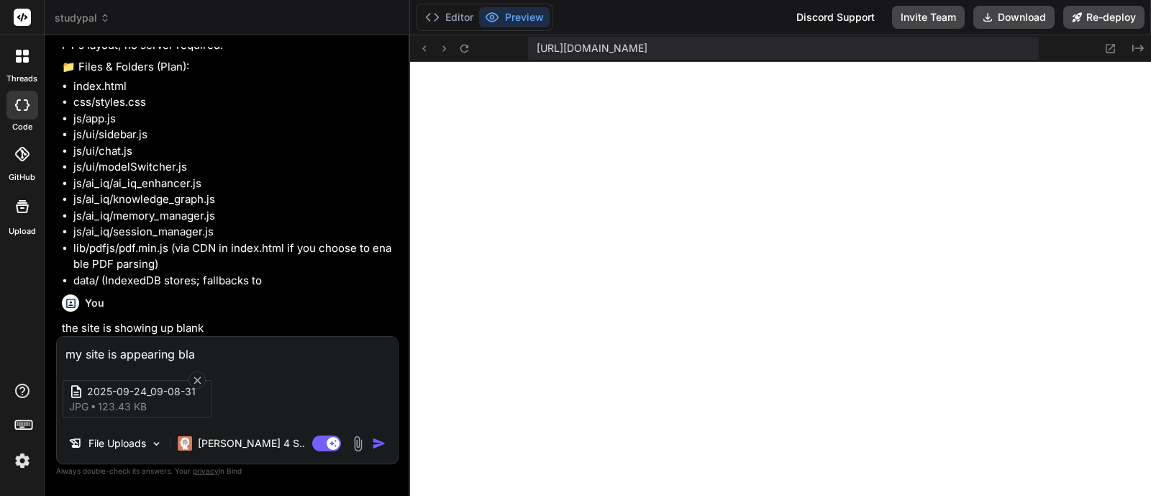
type textarea "my site is appearing blan"
type textarea "x"
type textarea "my site is appearing blank"
type textarea "x"
type textarea "my site is appearing blank"
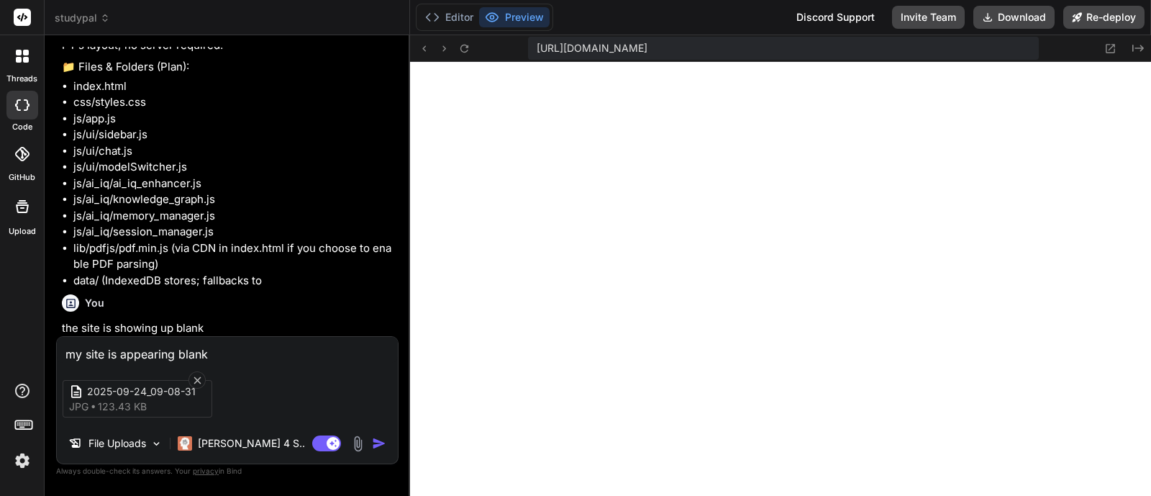
type textarea "x"
type textarea "my site is appearing blank s"
type textarea "x"
type textarea "my site is appearing blank st"
type textarea "x"
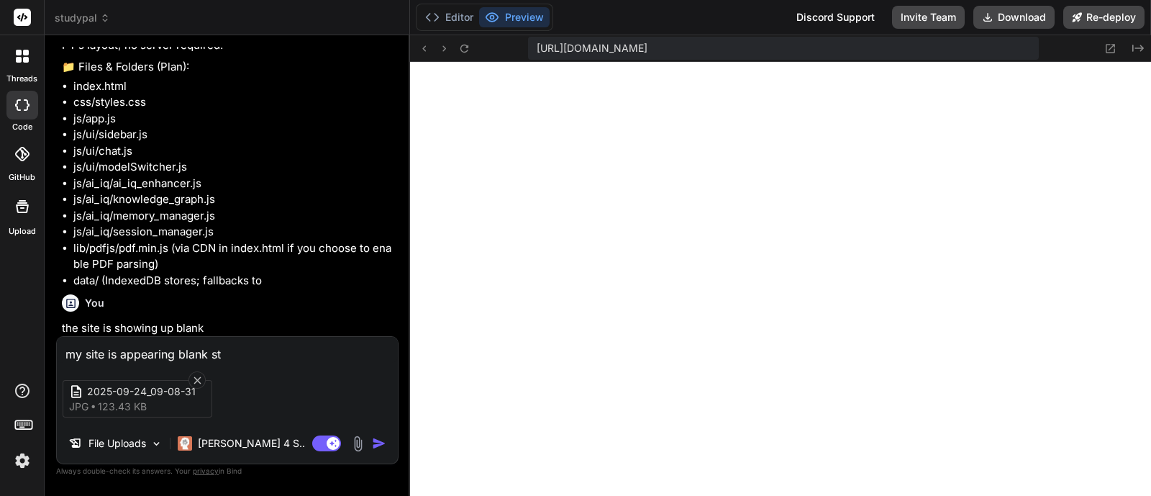
type textarea "my site is appearing blank sti"
type textarea "x"
type textarea "my site is appearing blank stil"
type textarea "x"
type textarea "my site is appearing blank still"
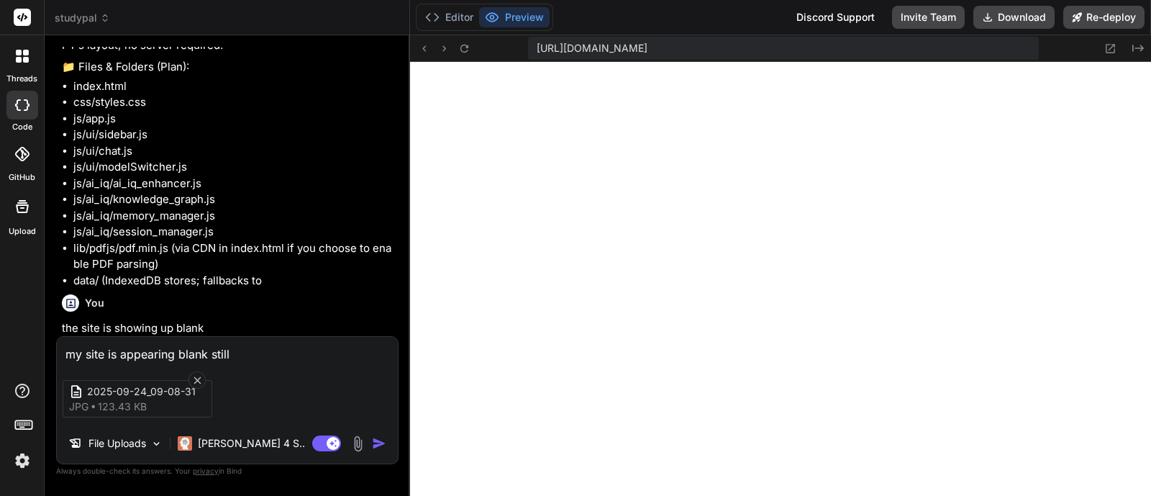
type textarea "x"
type textarea "my site is appearing blank still"
type textarea "x"
type textarea "my site is appearing blank still e"
type textarea "x"
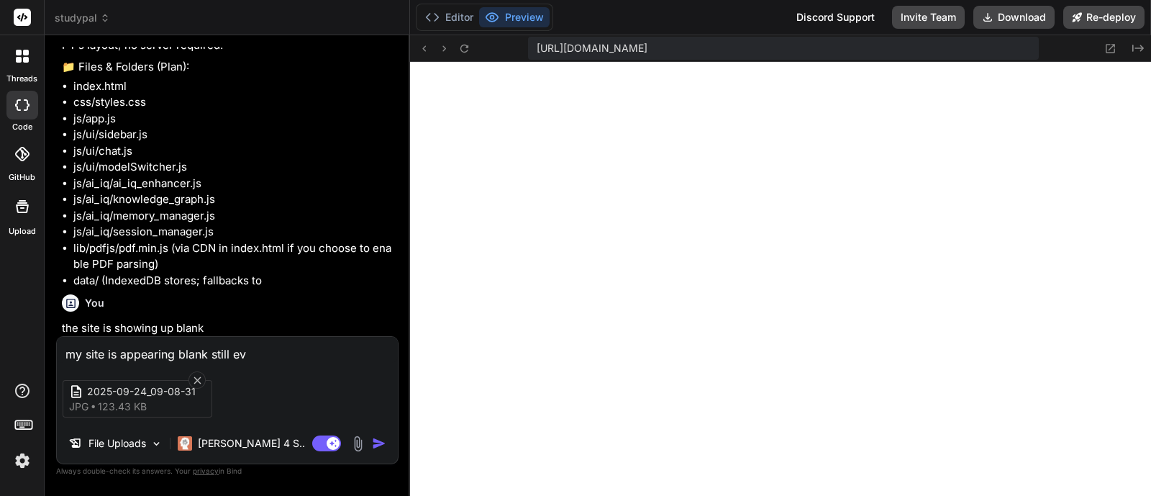
type textarea "my site is appearing blank still eve"
type textarea "x"
type textarea "my site is appearing blank still even"
type textarea "x"
type textarea "my site is appearing blank still even"
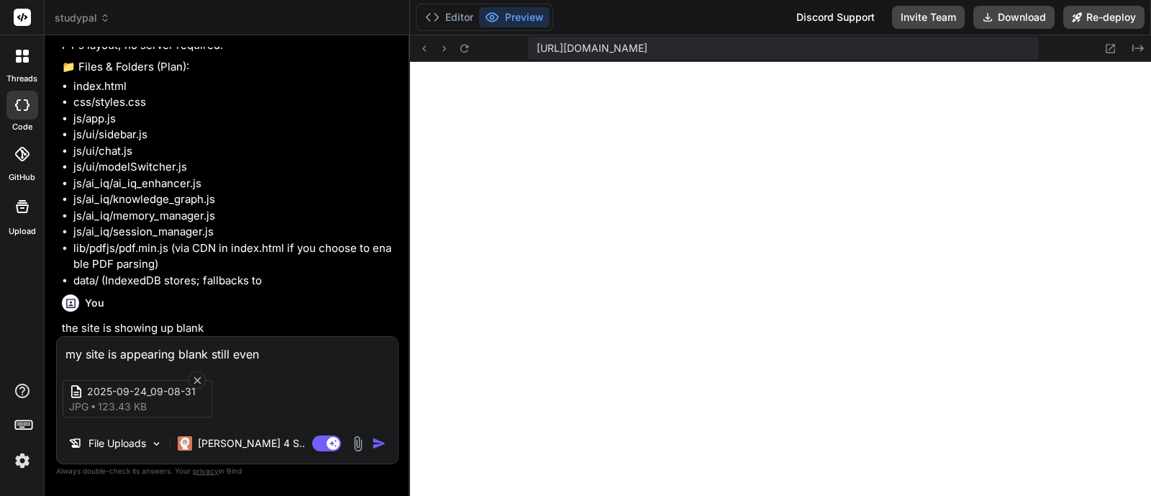
type textarea "x"
type textarea "my site is appearing blank still even i"
type textarea "x"
type textarea "my site is appearing blank still even if"
type textarea "x"
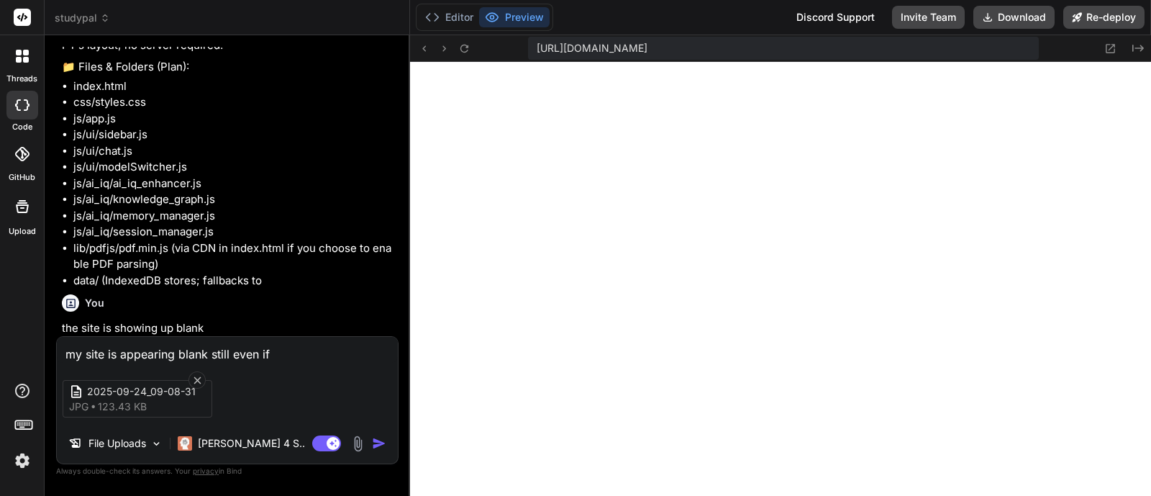
type textarea "my site is appearing blank still even if"
type textarea "x"
type textarea "my site is appearing blank still even if i"
type textarea "x"
type textarea "my site is appearing blank still even if i"
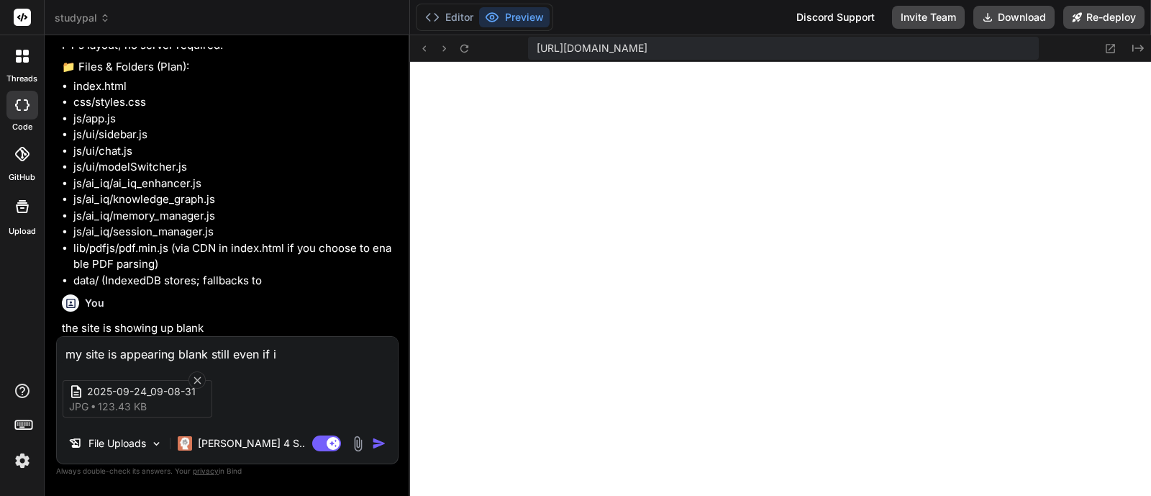
type textarea "x"
type textarea "my site is appearing blank still even if i d"
type textarea "x"
type textarea "my site is appearing blank still even if i de"
type textarea "x"
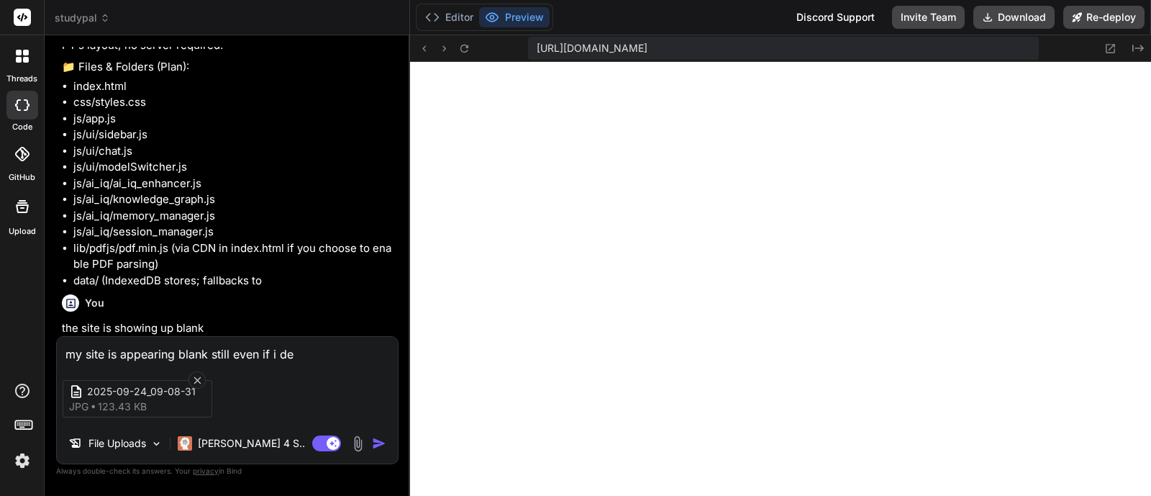
type textarea "my site is appearing blank still even if i dep"
type textarea "x"
type textarea "my site is appearing blank still even if i depl"
type textarea "x"
type textarea "my site is appearing blank still even if i deplo"
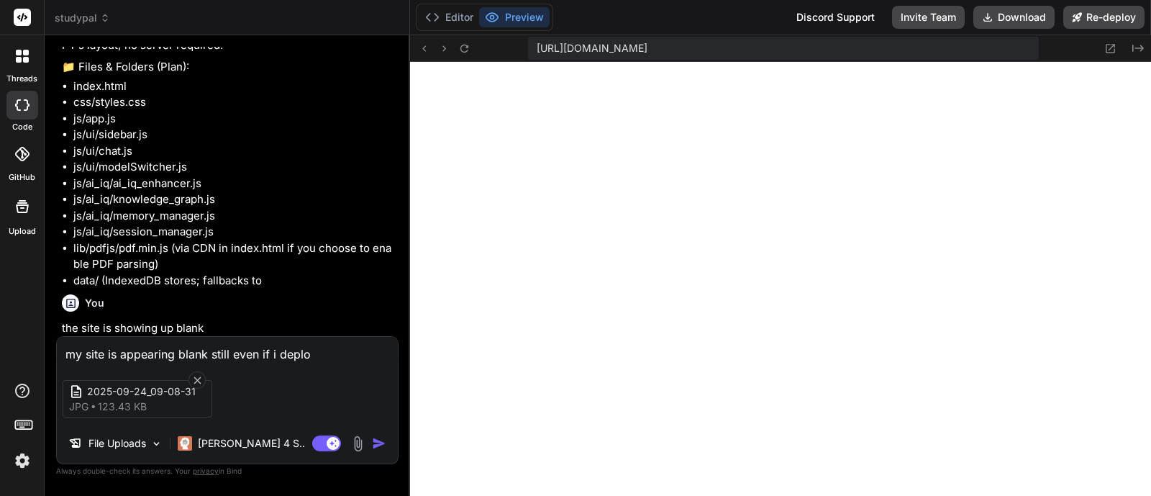
type textarea "x"
type textarea "my site is appearing blank still even if i deploye"
type textarea "x"
type textarea "my site is appearing blank still even if i deploye"
type textarea "x"
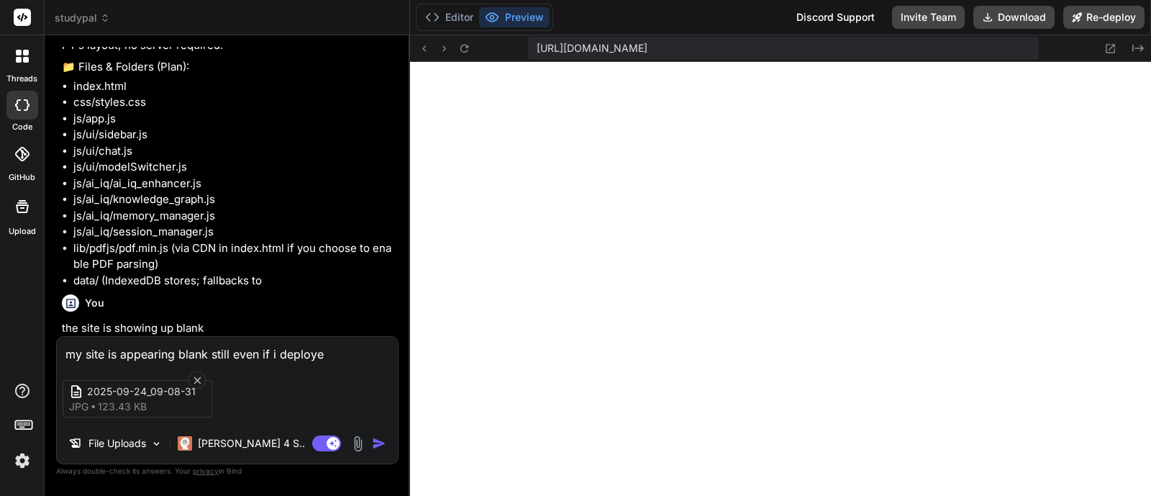
type textarea "my site is appearing blank still even if i deploye i"
type textarea "x"
type textarea "my site is appearing blank still even if i deploye it"
type textarea "x"
type textarea "my site is appearing blank still even if i deploye i"
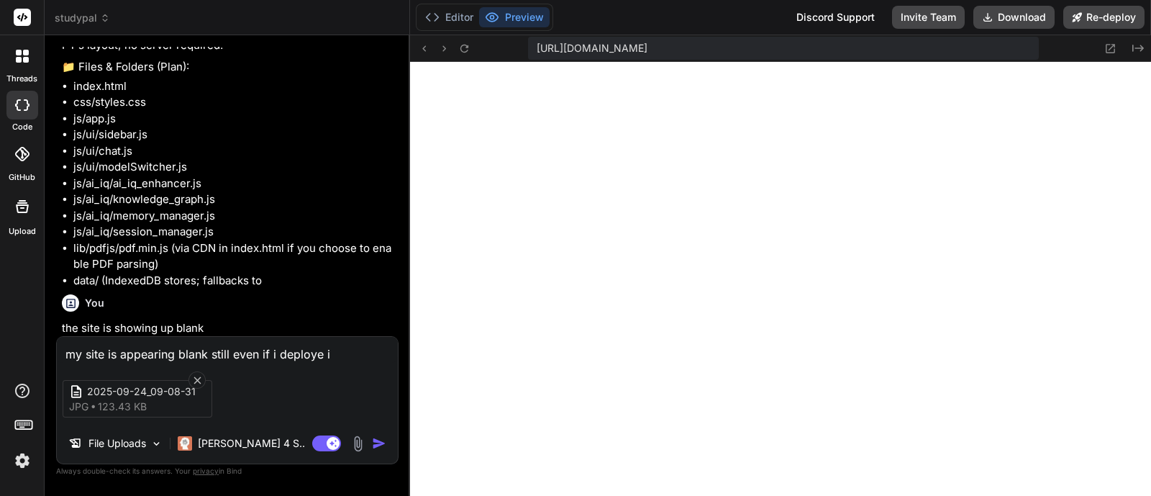
type textarea "x"
type textarea "my site is appearing blank still even if i deploye"
type textarea "x"
type textarea "my site is appearing blank still even if i deploye"
type textarea "x"
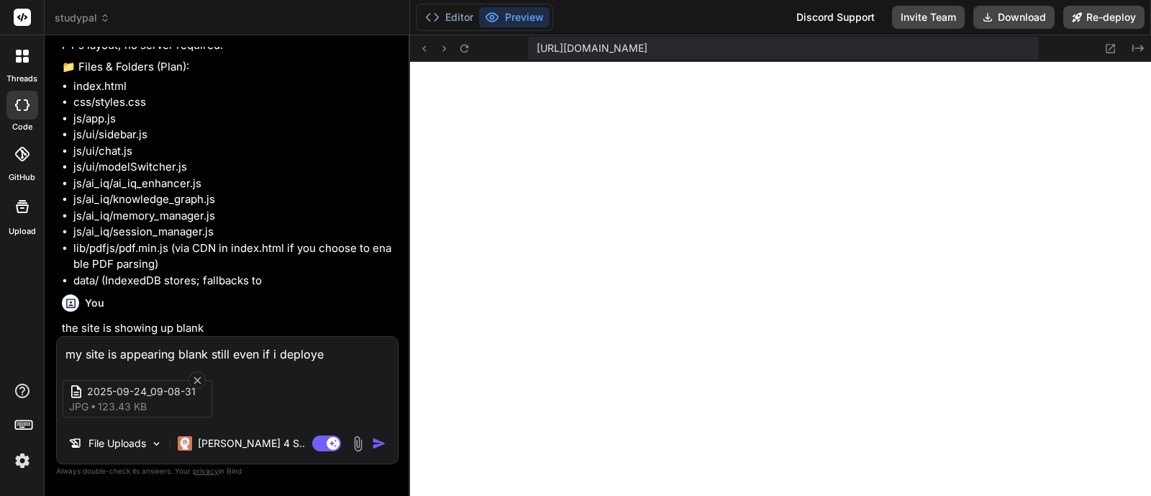
type textarea "my site is appearing blank still even if i deploy"
type textarea "x"
type textarea "my site is appearing blank still even if i deploy"
type textarea "x"
type textarea "my site is appearing blank still even if i deploy i"
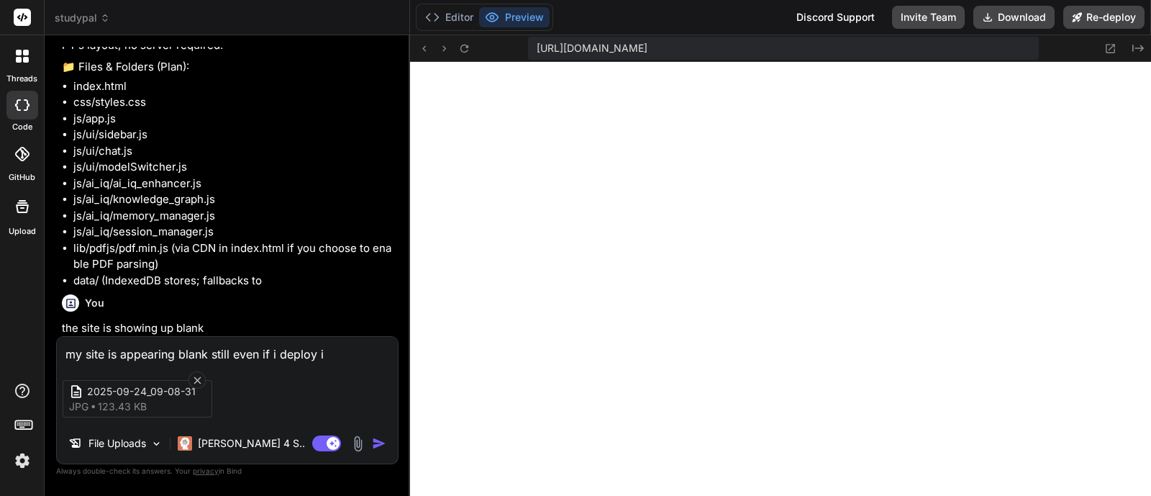
type textarea "x"
type textarea "my site is appearing blank still even if i deploy it"
type textarea "x"
type textarea "my site is appearing blank still even if i deploy it"
type textarea "x"
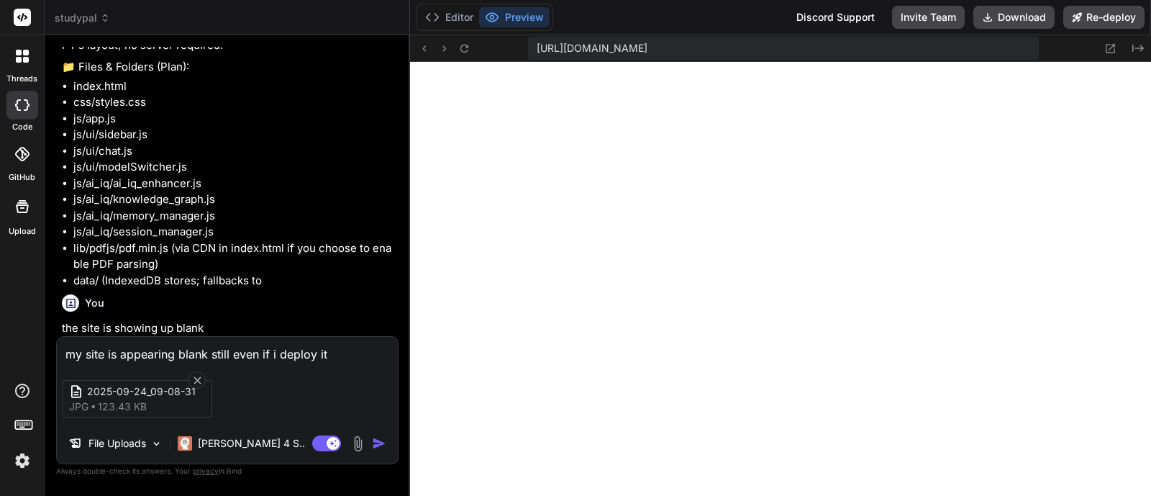
type textarea "my site is appearing blank still even if i deploy it :"
paste textarea "https://studypal-nine.vercel.app/"
type textarea "x"
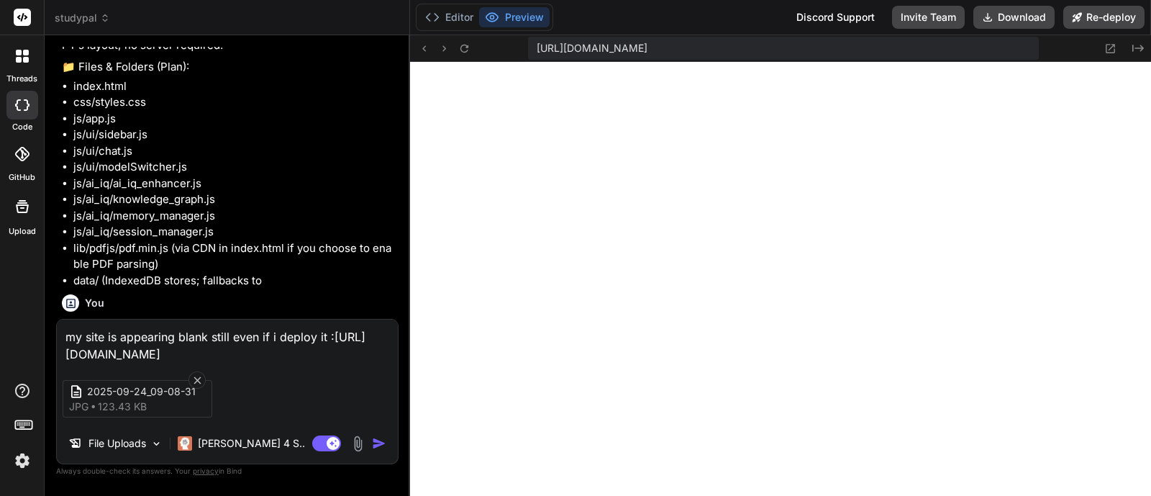
type textarea "my site is appearing blank still even if i deploy it :https://studypal-nine.ver…"
click at [378, 443] on img "button" at bounding box center [379, 443] width 14 height 14
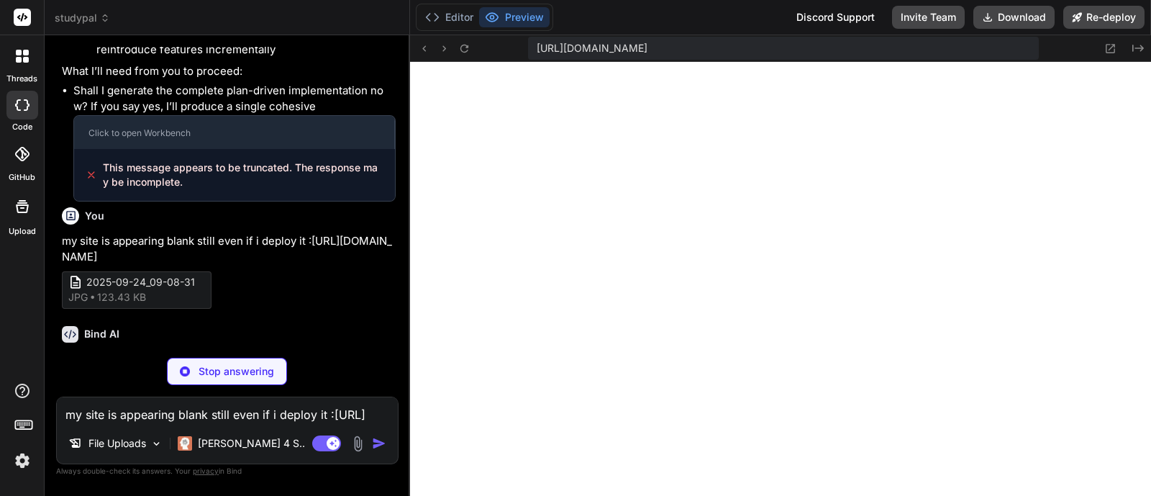
scroll to position [5831, 0]
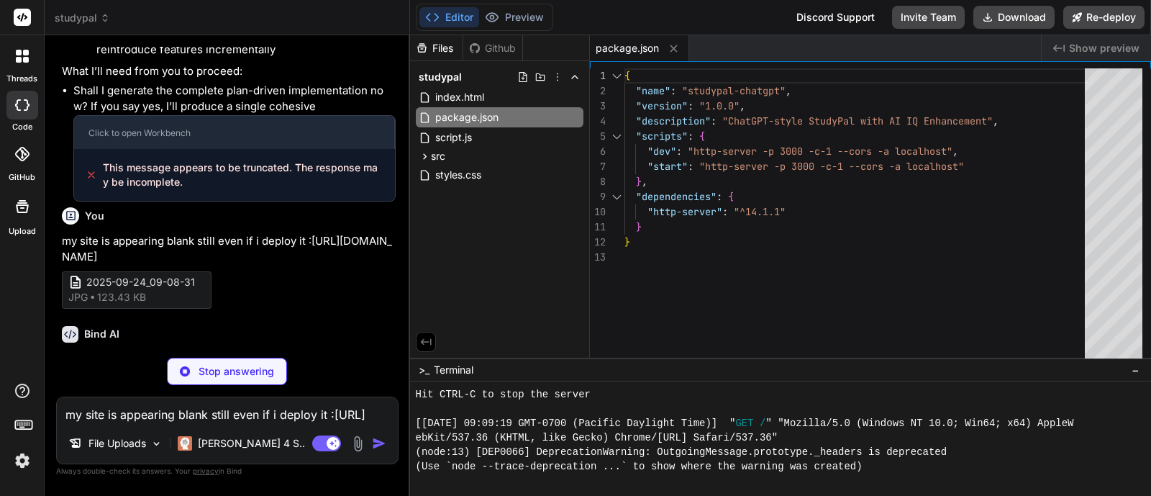
type textarea "x"
type textarea "<script src="js/app.js"></script> </body> </html>"
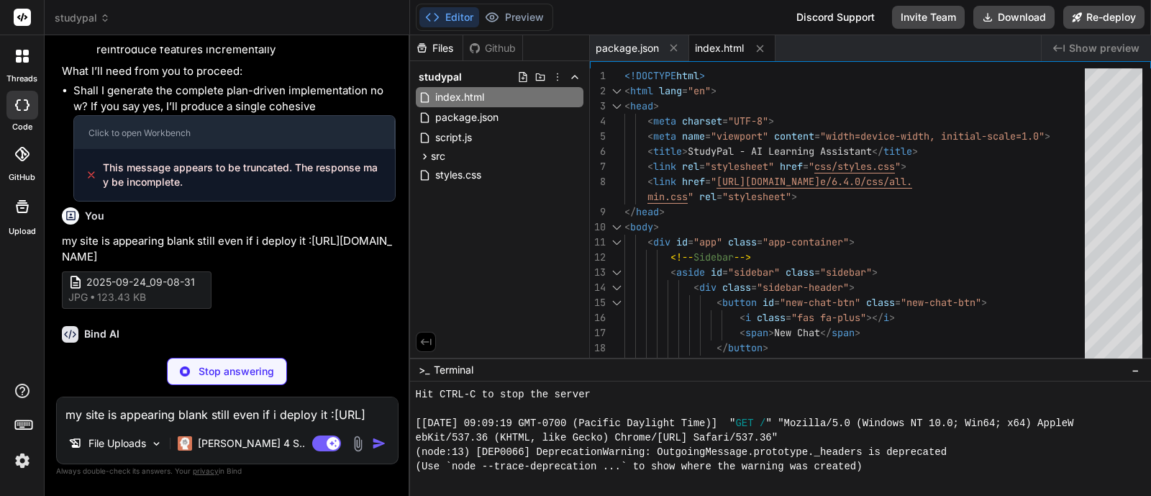
type textarea "x"
type textarea "::-webkit-scrollbar-thumb:hover { background: var(--text-secondary); }"
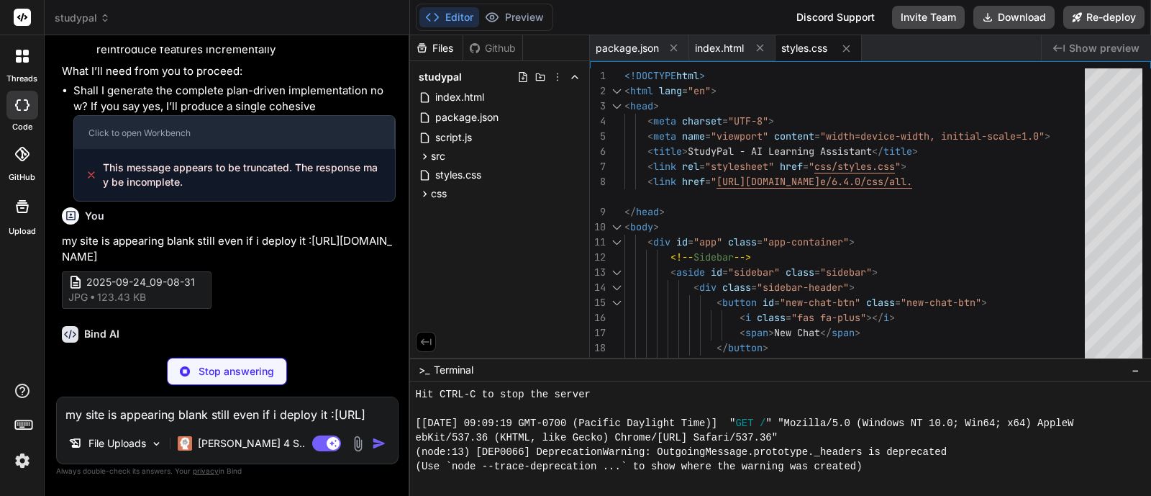
type textarea "x"
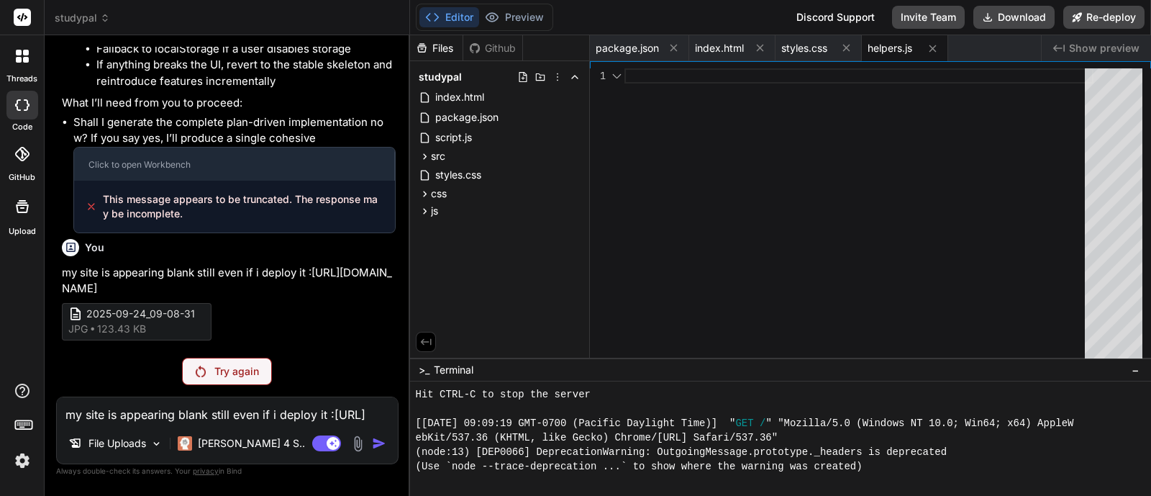
scroll to position [5780, 0]
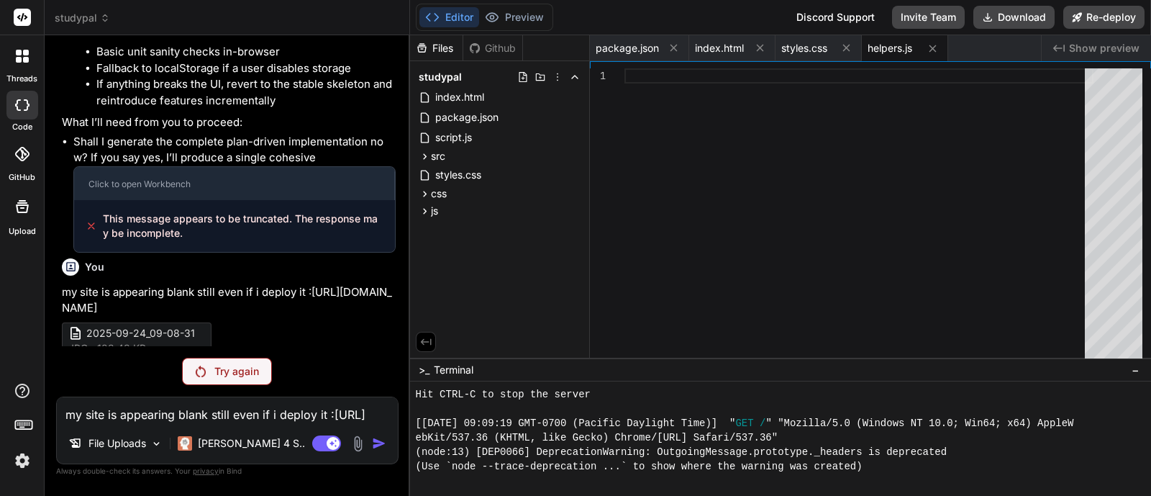
click at [252, 363] on div "Try again" at bounding box center [227, 371] width 90 height 27
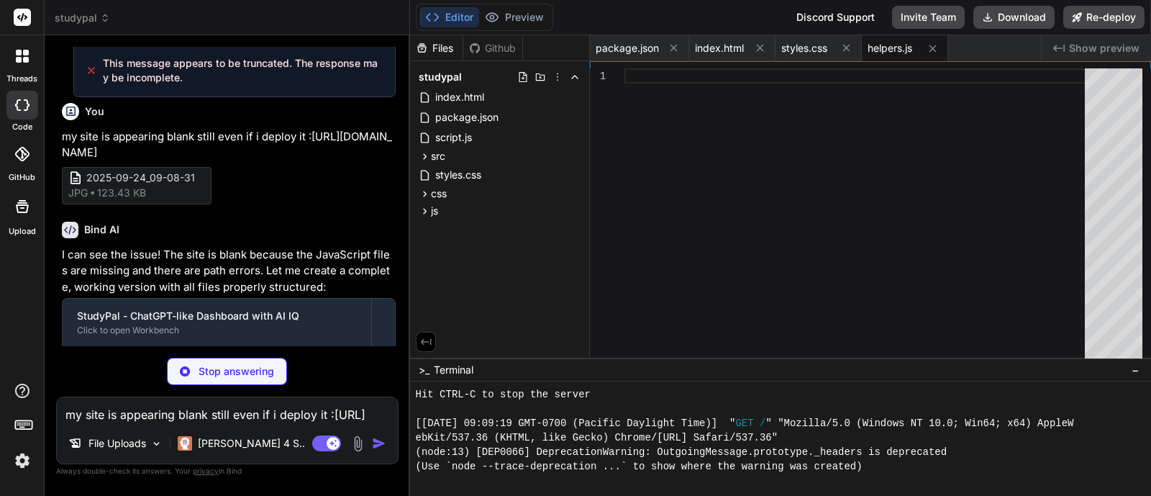
scroll to position [5961, 0]
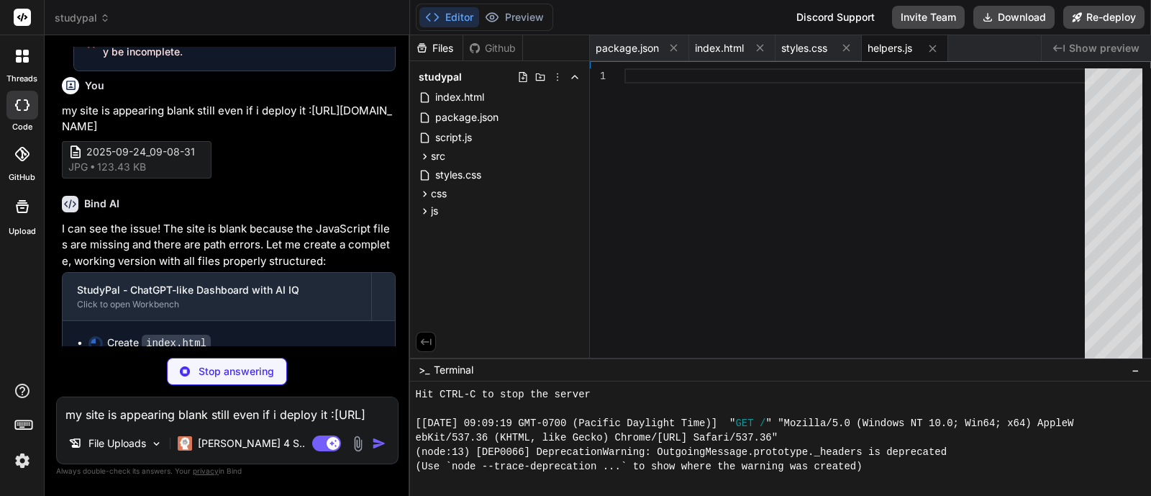
type textarea "x"
type textarea "// Initialize StudyPal let studyPal; document.addEventListener('DOMContentLoade…"
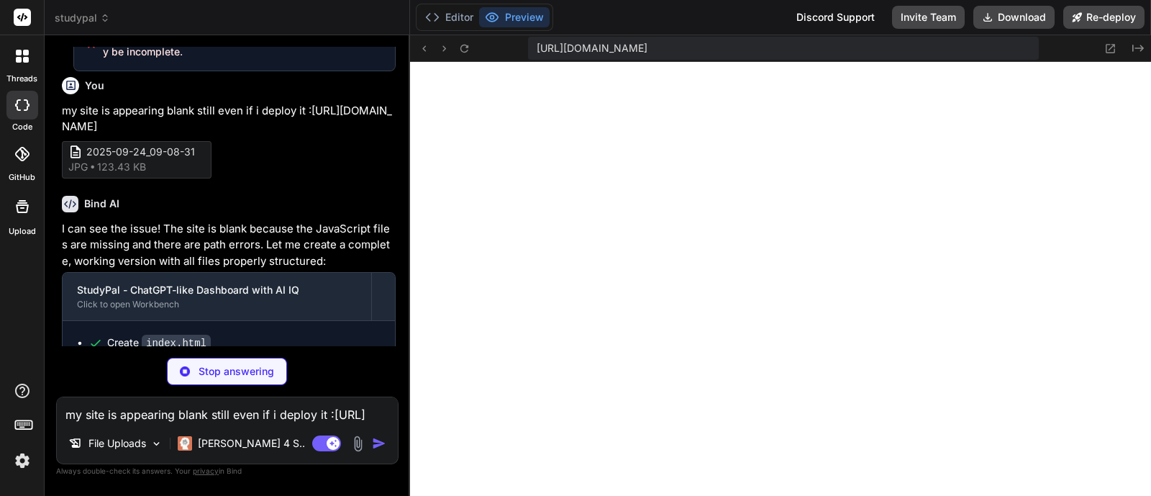
scroll to position [1251, 0]
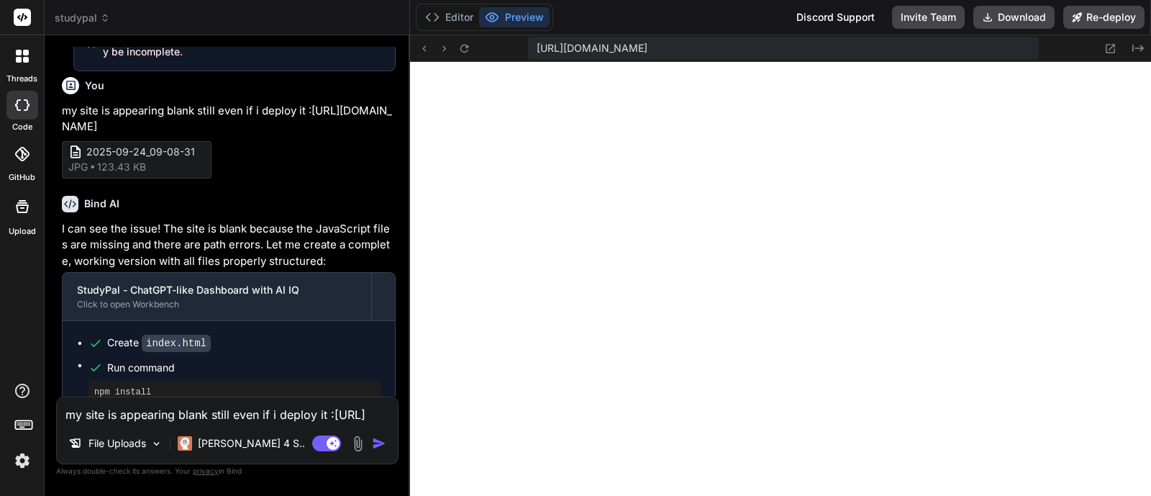
type textarea "x"
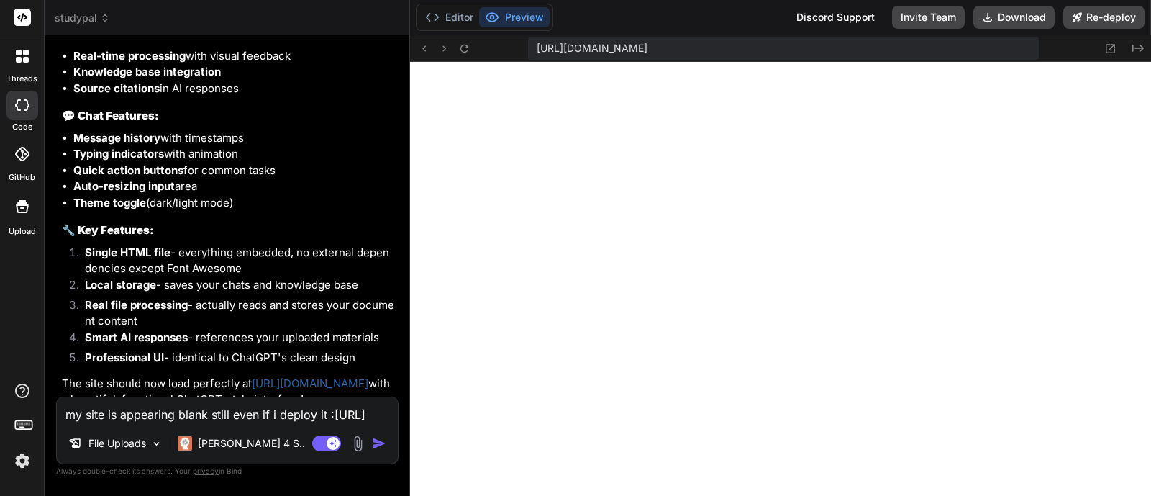
scroll to position [6758, 0]
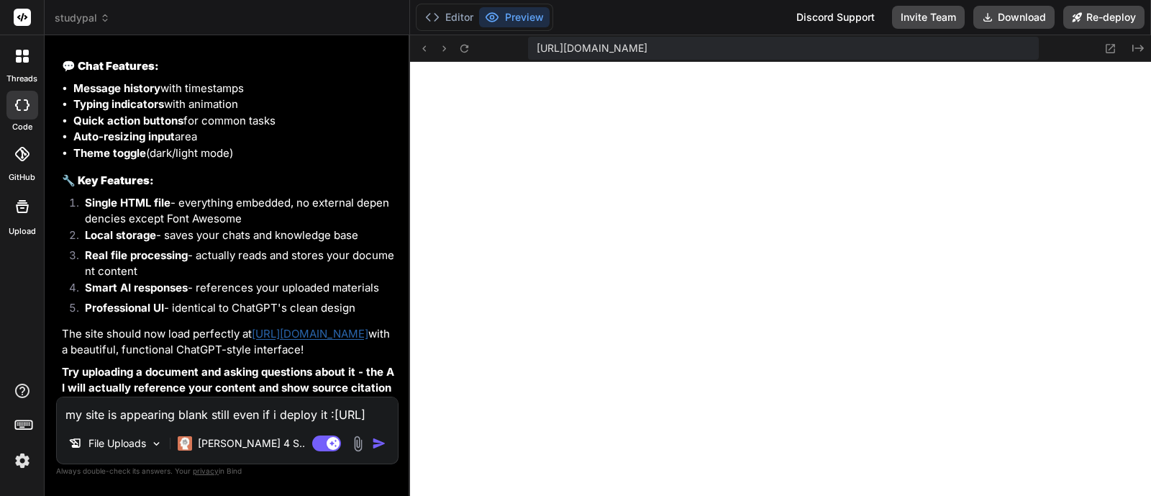
click at [228, 408] on textarea "my site is appearing blank still even if i deploy it :https://studypal-nine.ver…" at bounding box center [227, 410] width 341 height 26
paste textarea "p"
type textarea "x"
type textarea "p"
type textarea "x"
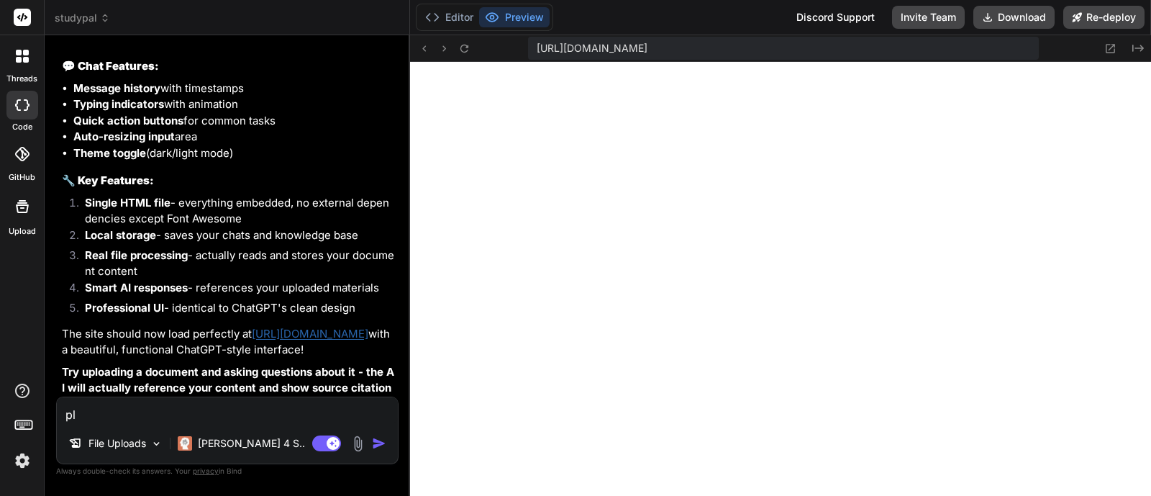
type textarea "ple"
type textarea "x"
type textarea "pleae"
type textarea "x"
type textarea "plea"
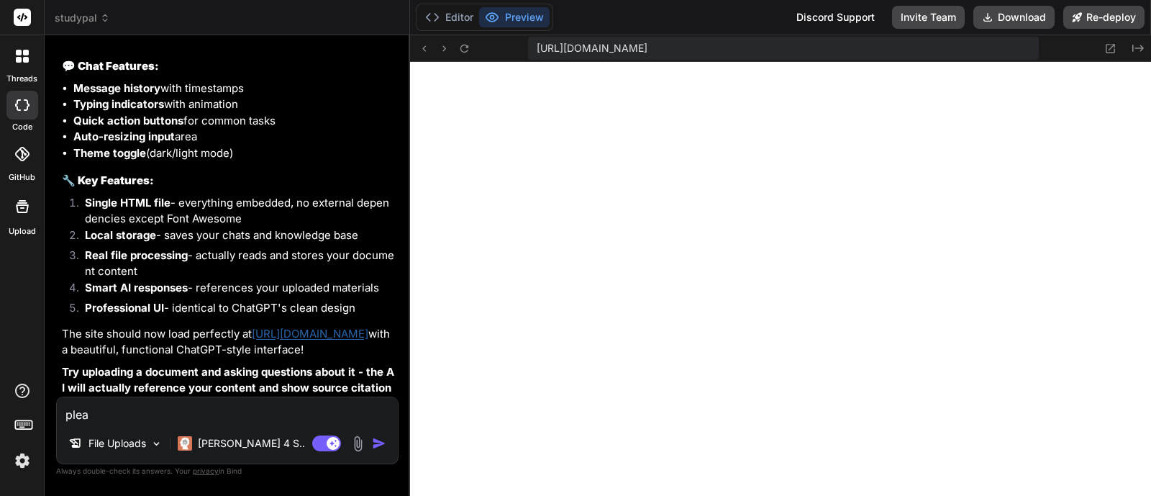
type textarea "x"
type textarea "pleas"
type textarea "x"
type textarea "please"
type textarea "x"
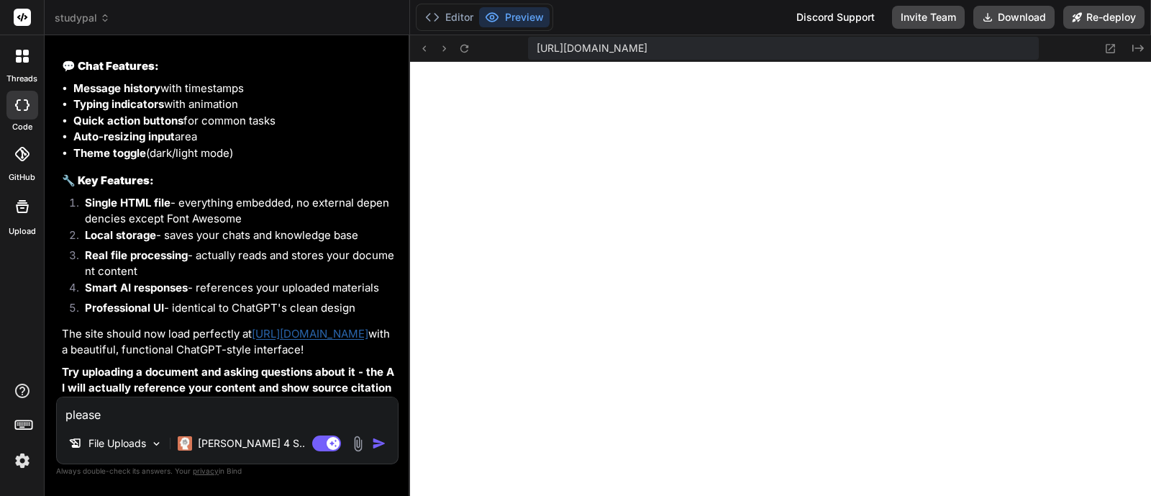
type textarea "please"
type textarea "x"
type textarea "please f"
type textarea "x"
type textarea "please fix"
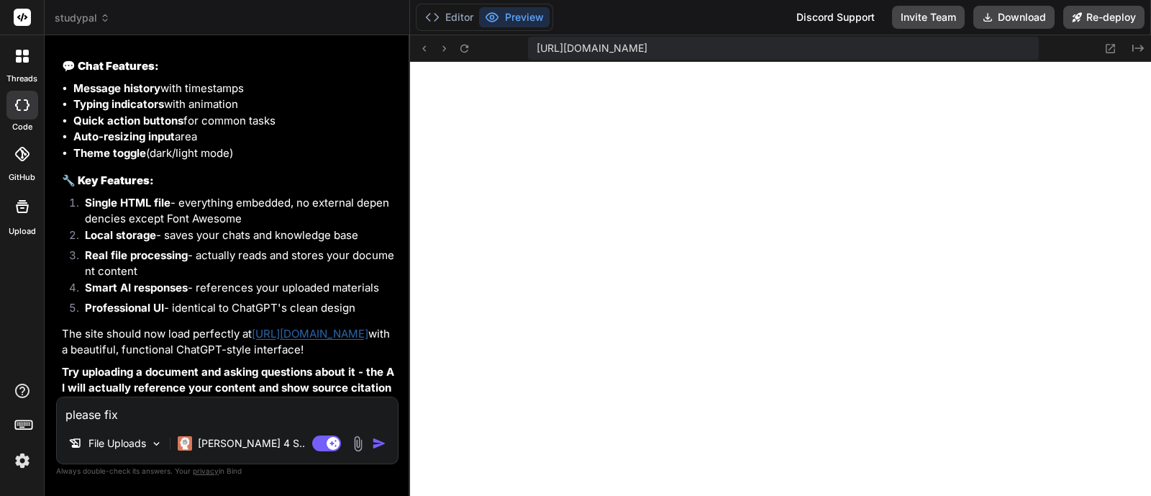
type textarea "x"
type textarea "please fix"
type textarea "x"
type textarea "please fix t"
type textarea "x"
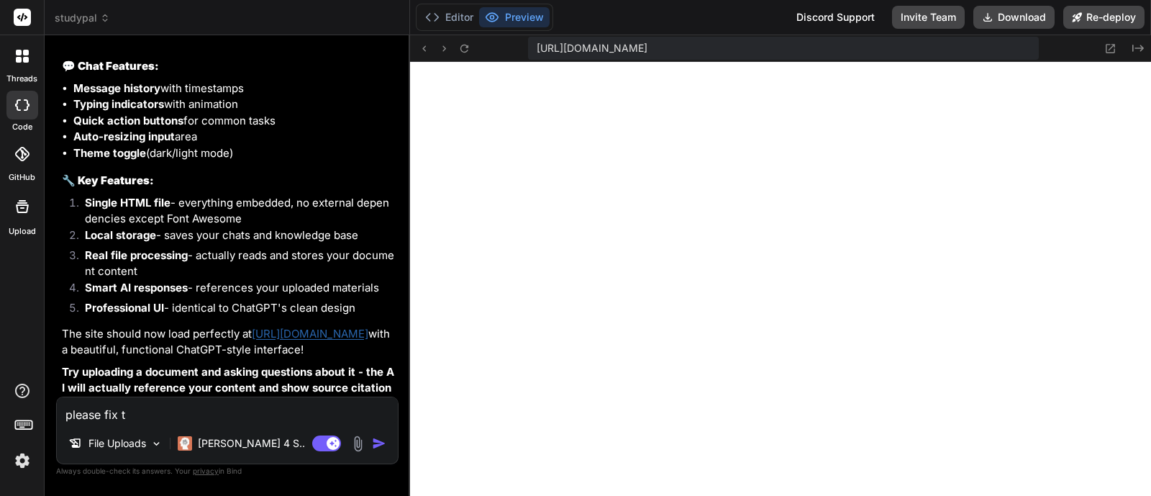
type textarea "please fix th"
type textarea "x"
type textarea "please fix the"
type textarea "x"
type textarea "please fix the"
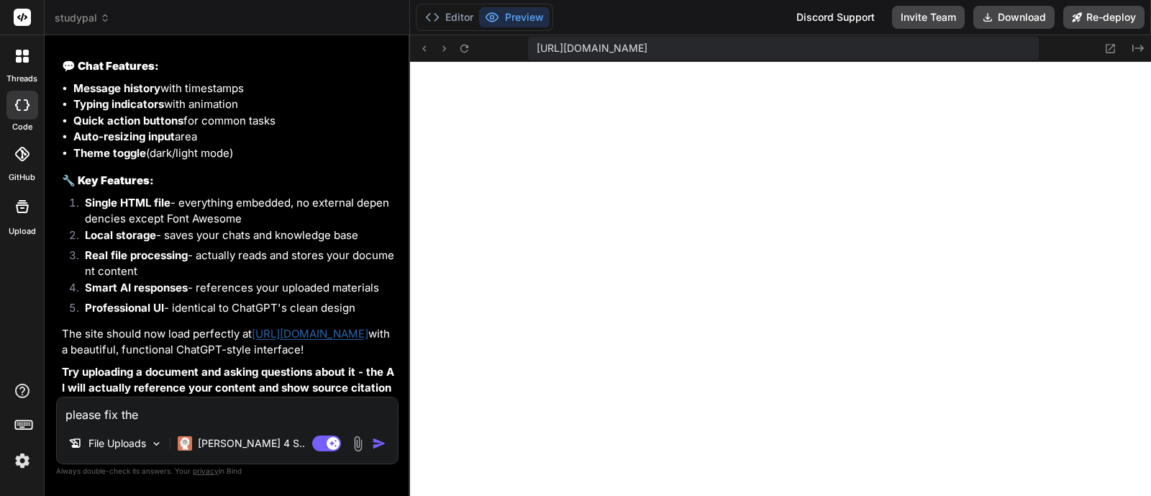
type textarea "x"
type textarea "please fix the s"
type textarea "x"
type textarea "please fix the si"
type textarea "x"
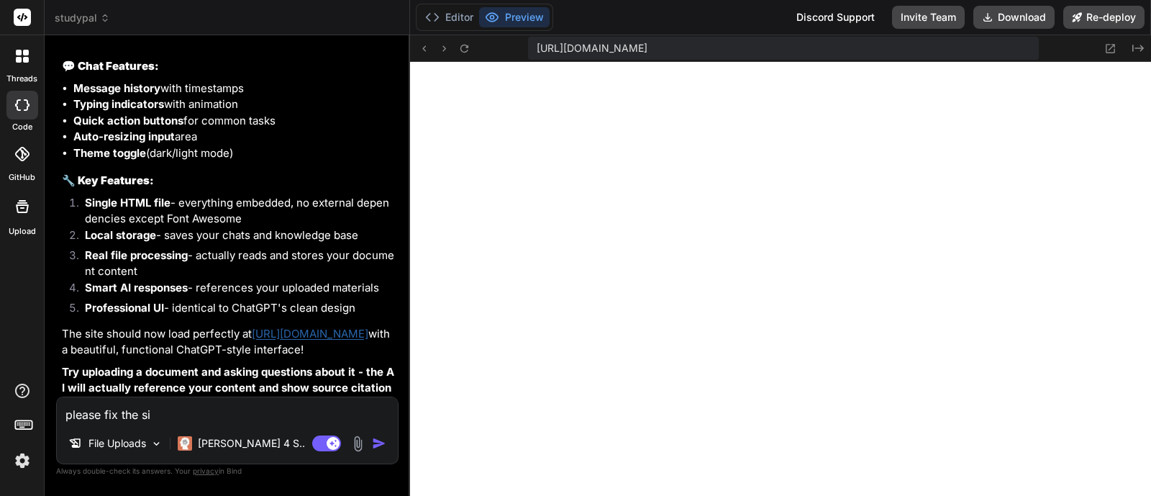
type textarea "please fix the sid"
type textarea "x"
type textarea "please fix the side"
type textarea "x"
type textarea "please fix the sideb"
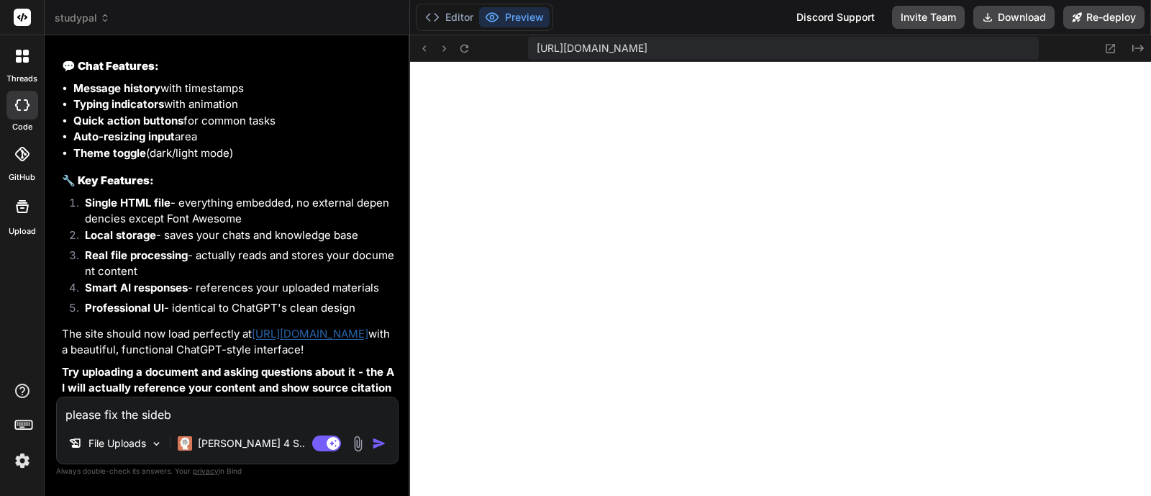
type textarea "x"
type textarea "please fix the sideba"
type textarea "x"
type textarea "please fix the sidebar"
type textarea "x"
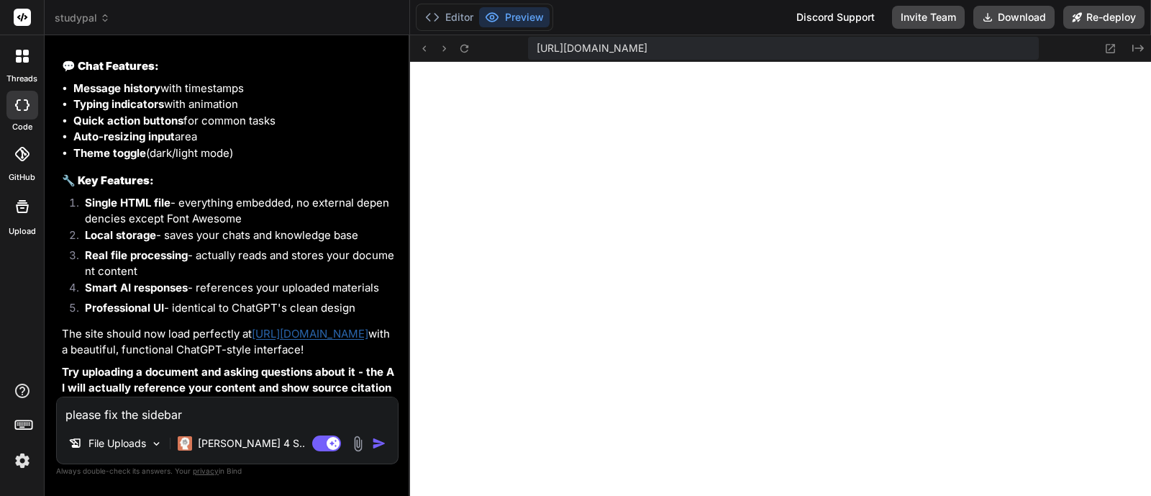
type textarea "please fix the sidebar"
type textarea "x"
type textarea "please fix the sidebar t"
type textarea "x"
type textarea "please fix the sidebar to"
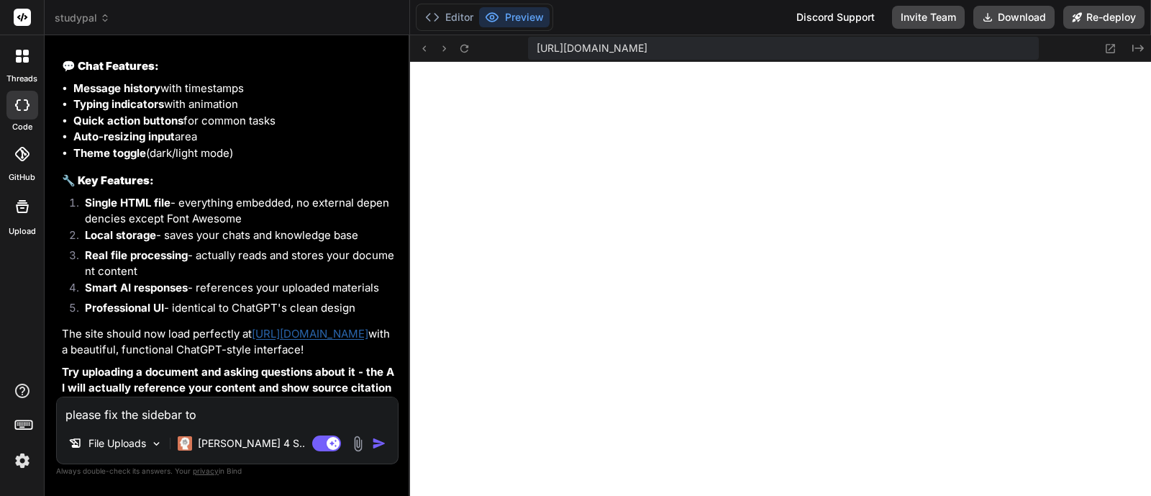
type textarea "x"
type textarea "please fix the sidebar to"
type textarea "x"
type textarea "please fix the sidebar to d"
type textarea "x"
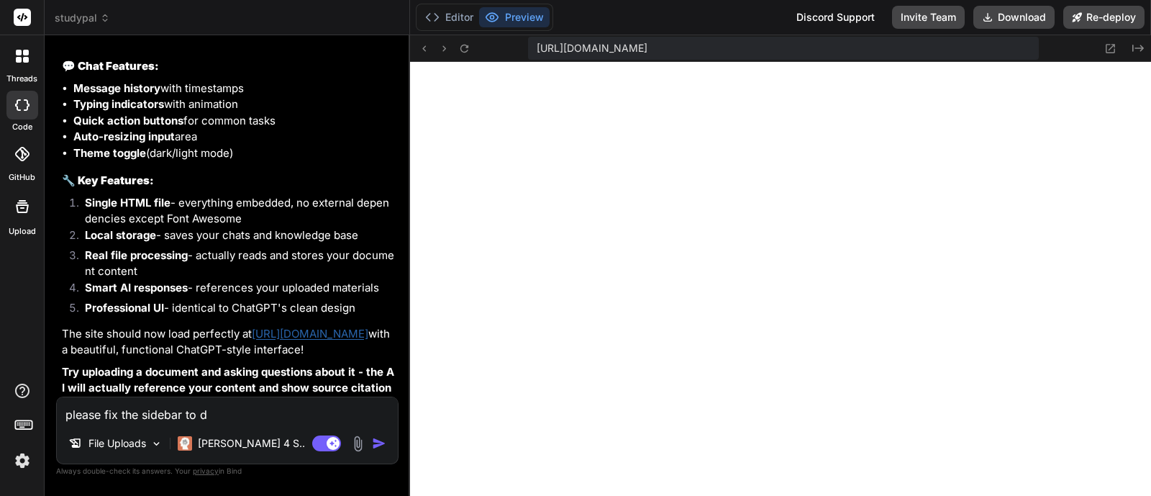
type textarea "please fix the sidebar to di"
type textarea "x"
type textarea "please fix the sidebar to dis"
type textarea "x"
type textarea "please fix the sidebar to disp"
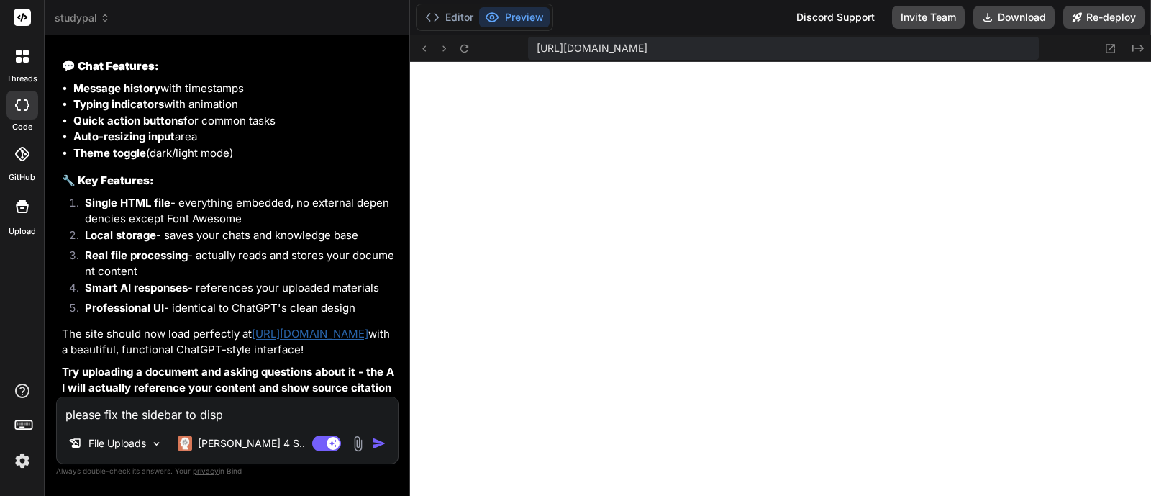
type textarea "x"
type textarea "please fix the sidebar to displ"
type textarea "x"
type textarea "please fix the sidebar to disply"
type textarea "x"
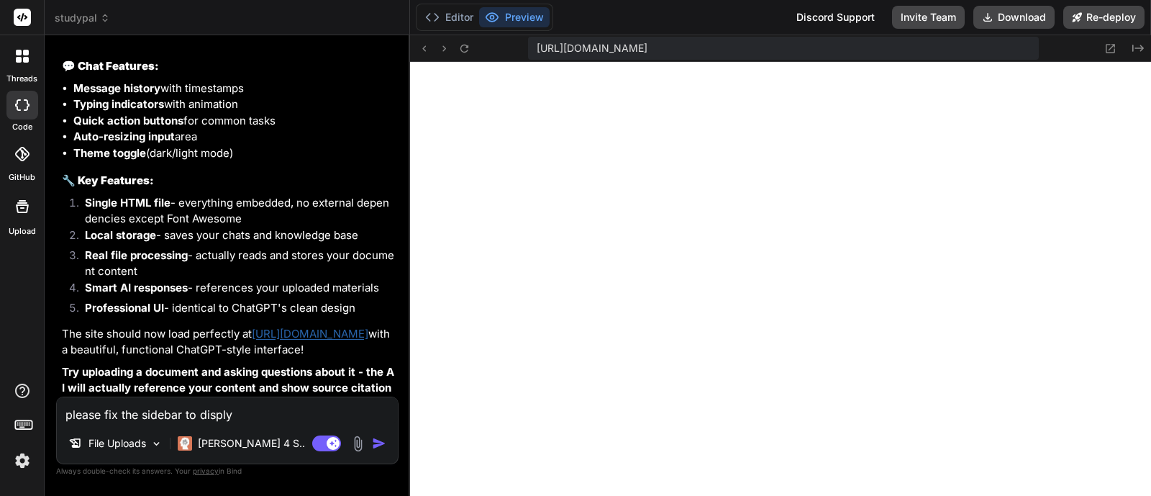
type textarea "please fix the sidebar to displya"
type textarea "x"
type textarea "please fix the sidebar to disply"
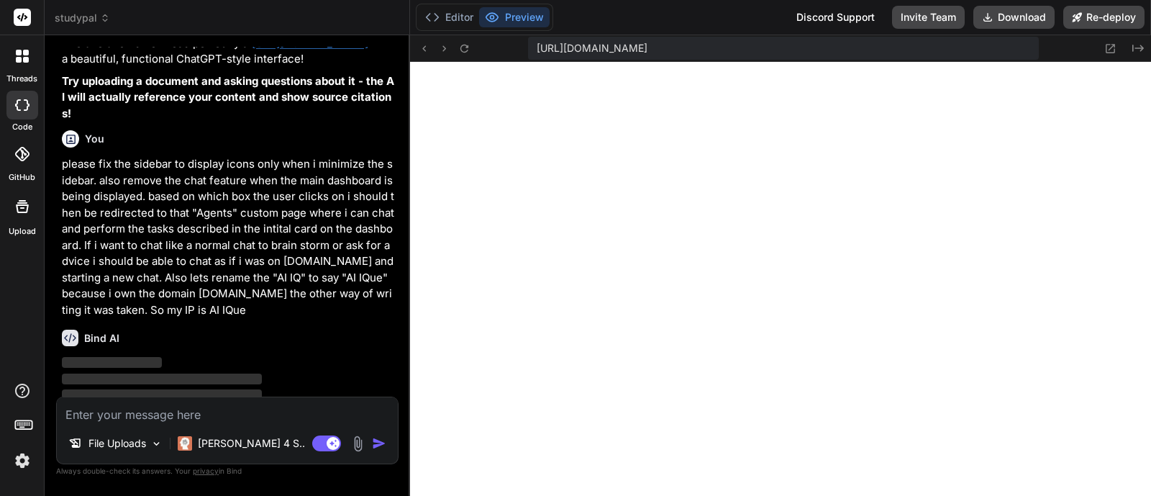
scroll to position [7053, 0]
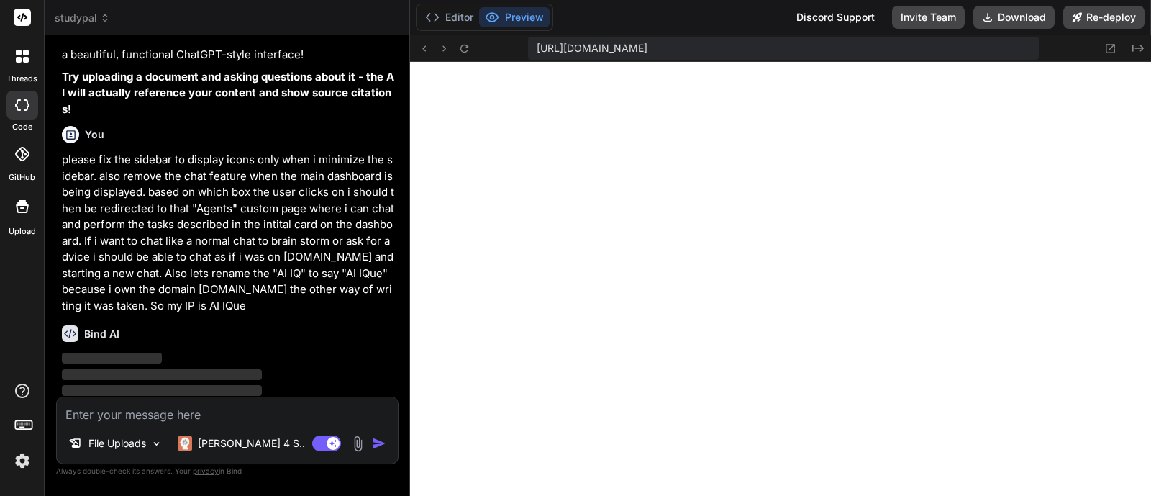
click at [354, 447] on img at bounding box center [358, 443] width 17 height 17
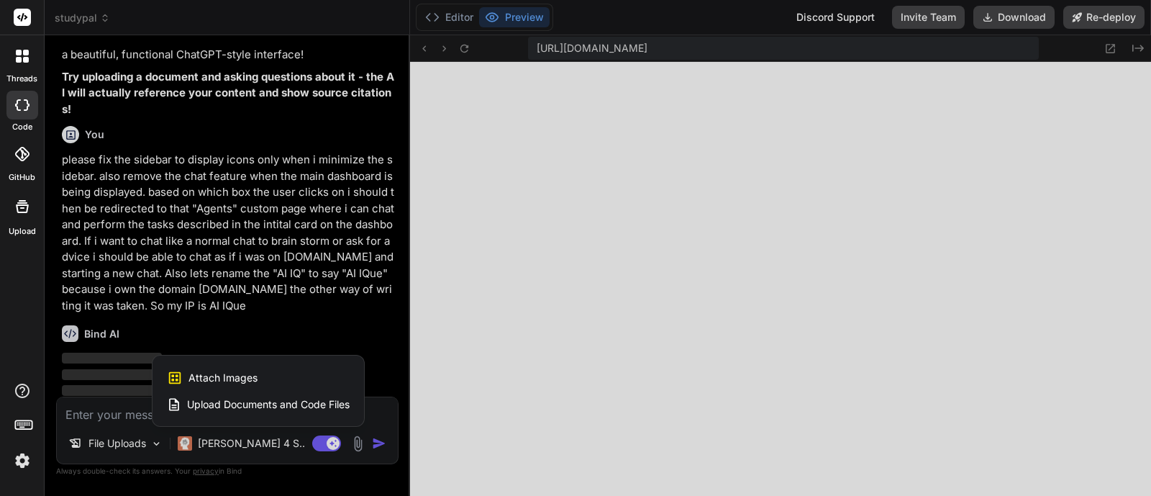
click at [226, 370] on span "Attach Images" at bounding box center [222, 377] width 69 height 14
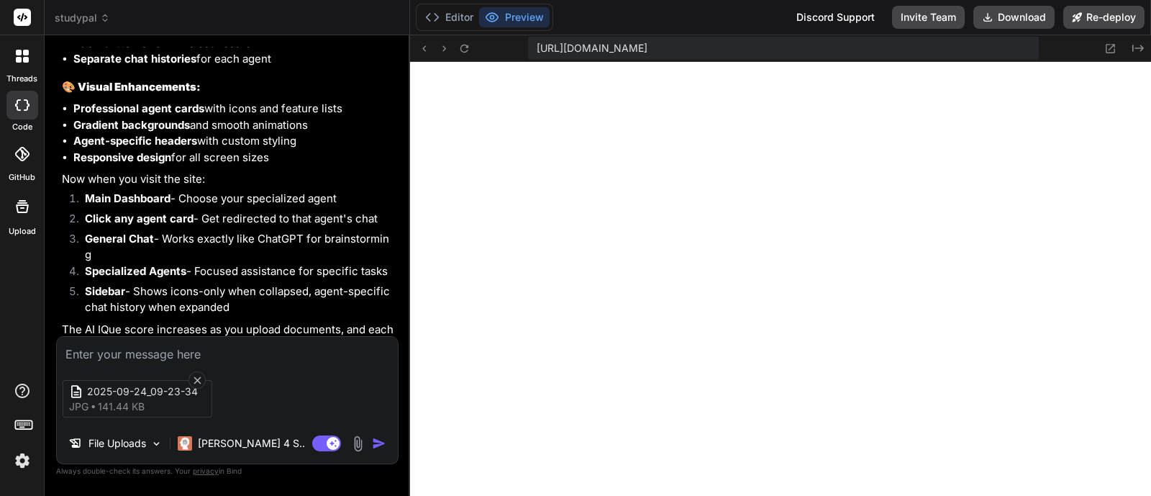
scroll to position [8053, 0]
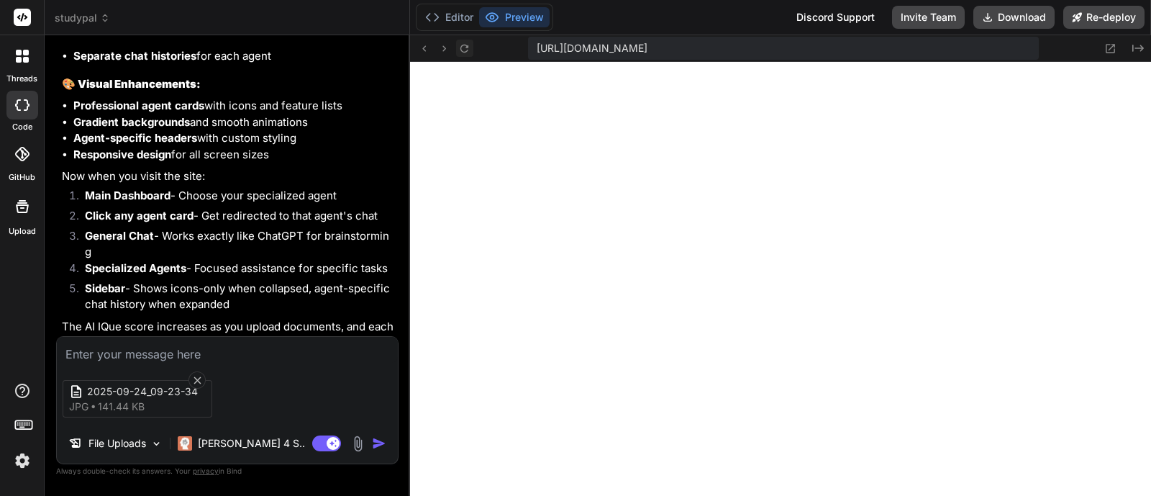
click at [461, 42] on icon at bounding box center [464, 48] width 12 height 12
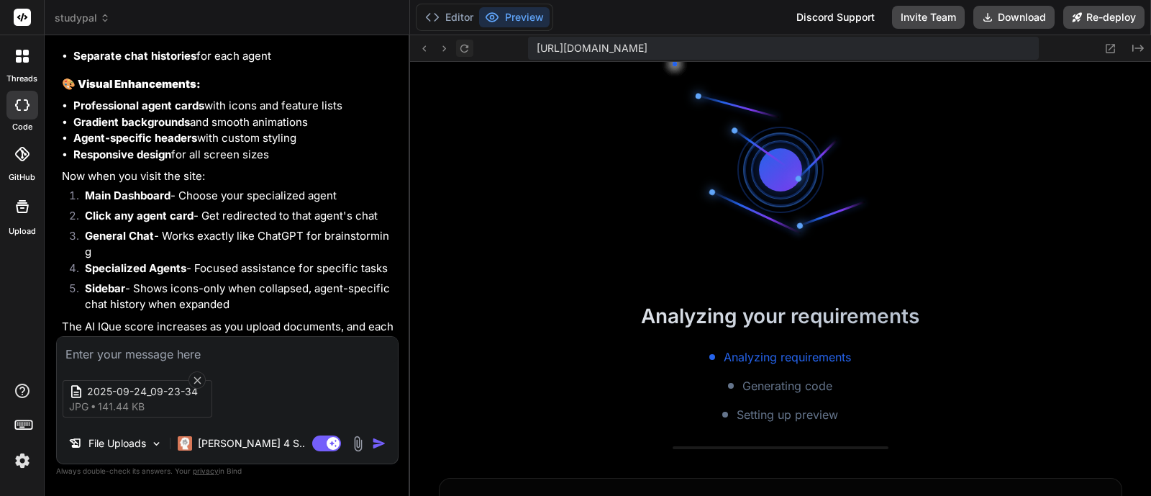
scroll to position [1827, 0]
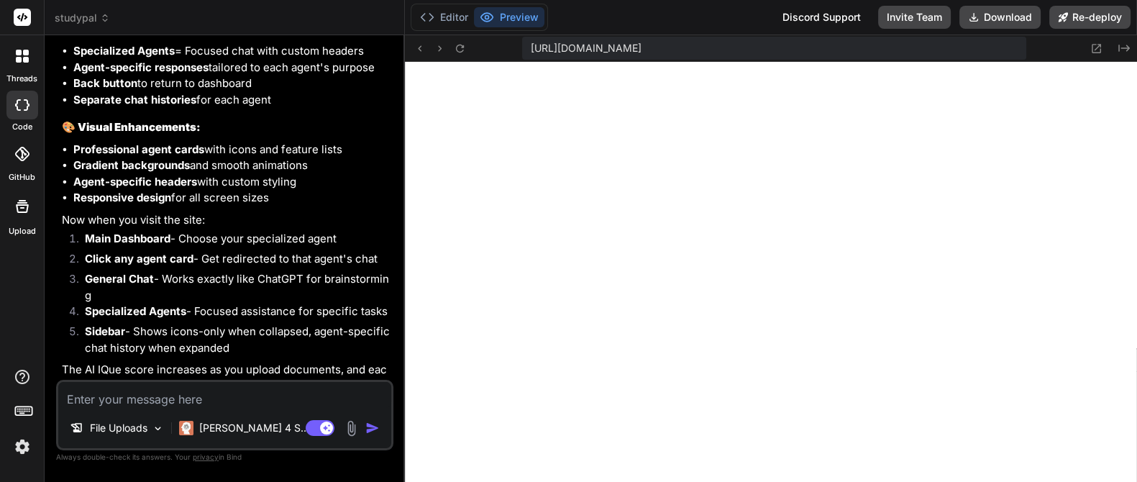
scroll to position [14, 0]
click at [462, 42] on icon at bounding box center [460, 48] width 12 height 12
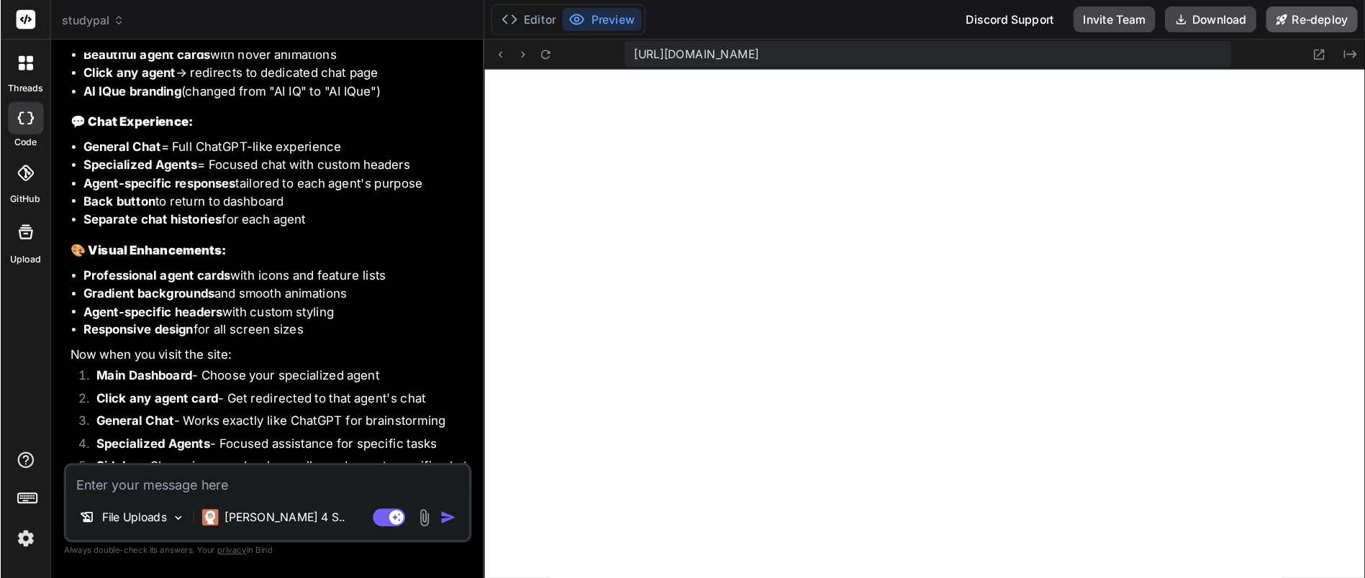
scroll to position [519, 0]
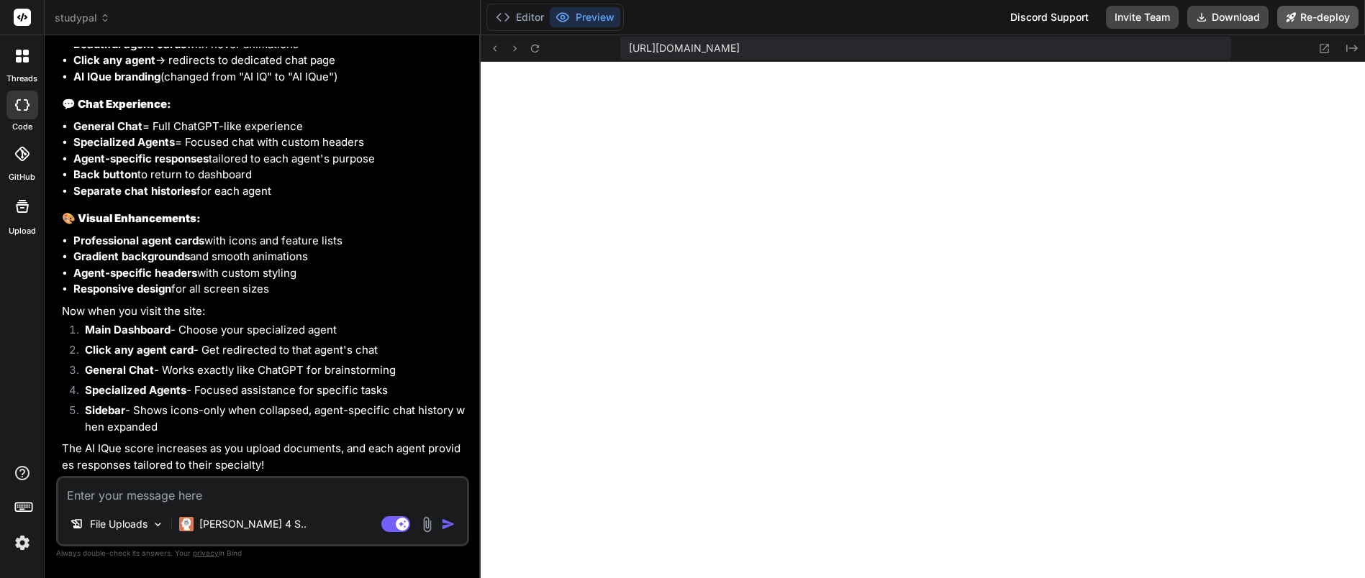
type textarea "x"
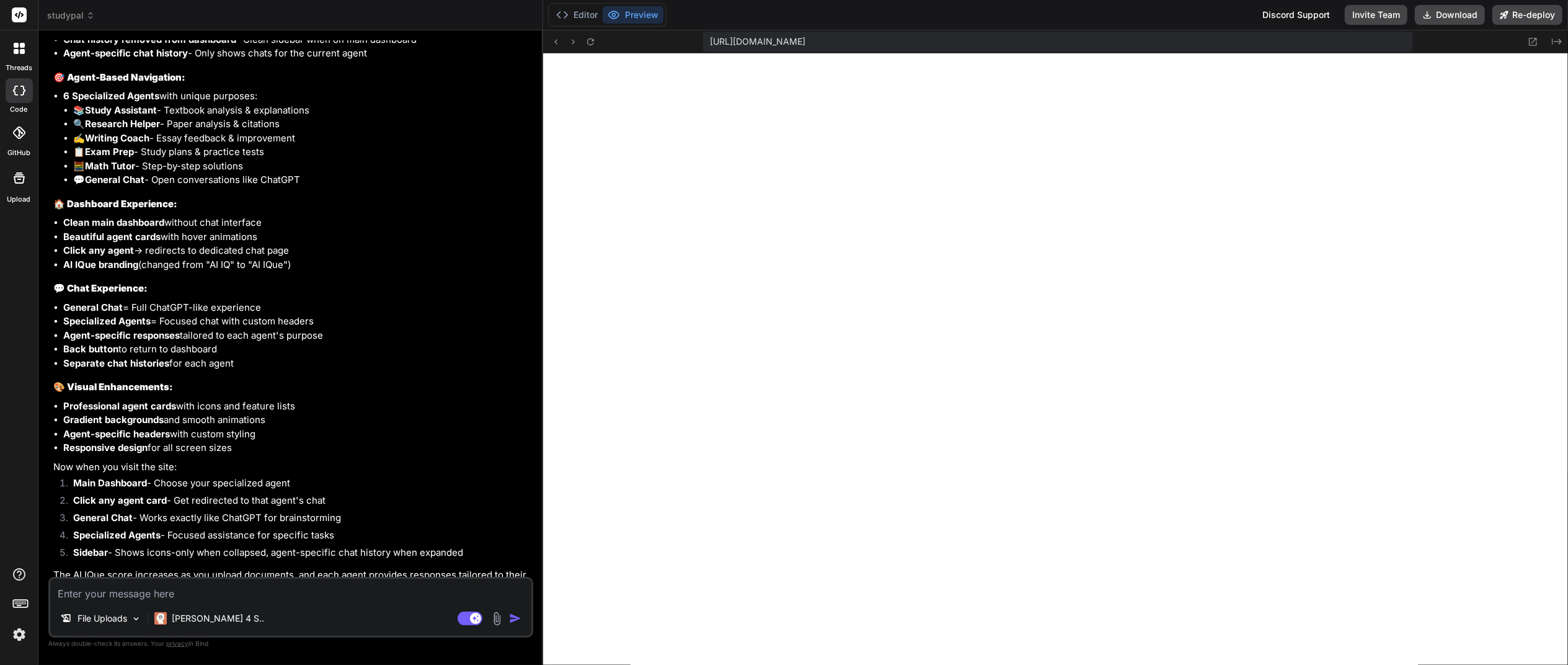
scroll to position [19, 0]
drag, startPoint x: 1578, startPoint y: 0, endPoint x: 218, endPoint y: 578, distance: 1477.7
click at [218, 427] on div "File Uploads Claude 4 S.. Agent Mode. When this toggle is activated, AI automat…" at bounding box center [290, 607] width 485 height 60
click at [214, 427] on textarea at bounding box center [290, 590] width 481 height 22
type textarea "o"
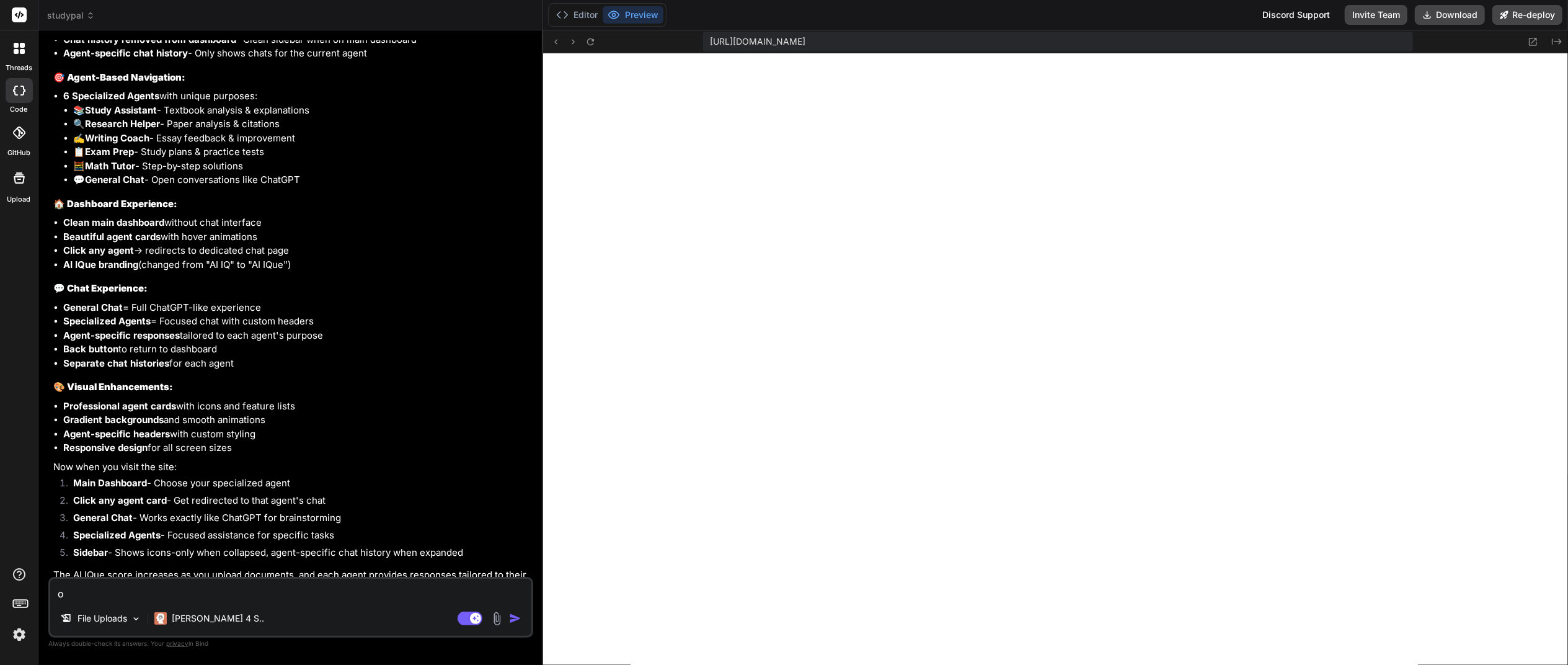
type textarea "x"
type textarea "on"
type textarea "x"
type textarea "on"
type textarea "x"
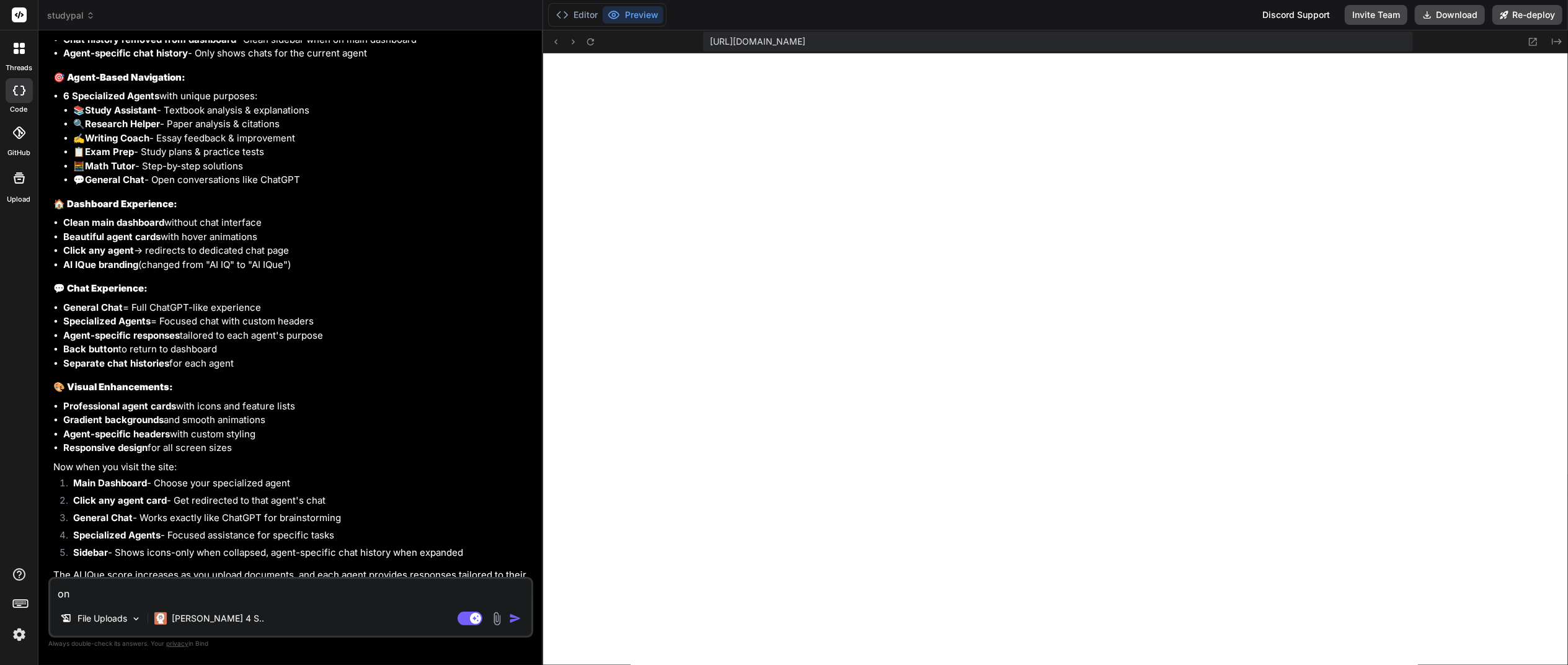
type textarea "on t"
type textarea "x"
type textarea "on th"
type textarea "x"
type textarea "on the"
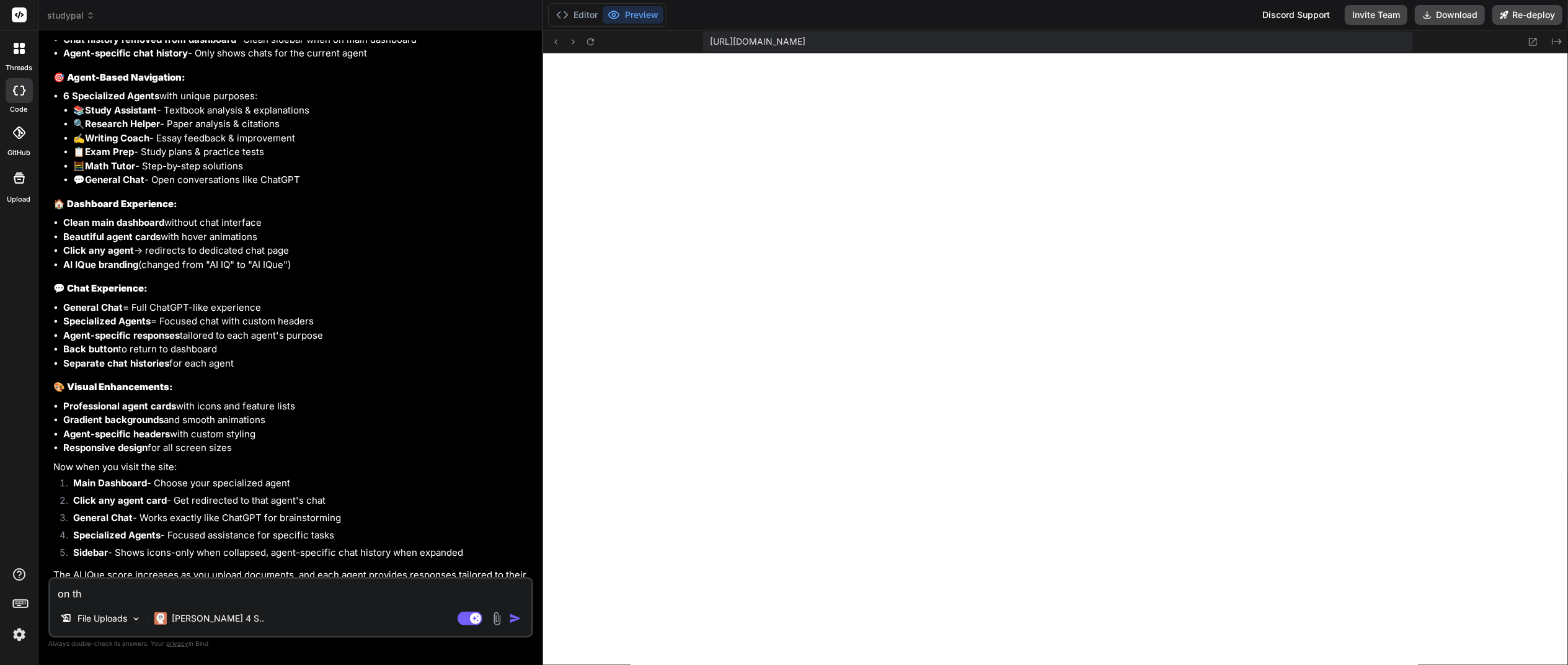
type textarea "x"
type textarea "on the"
type textarea "x"
type textarea "on the m"
type textarea "x"
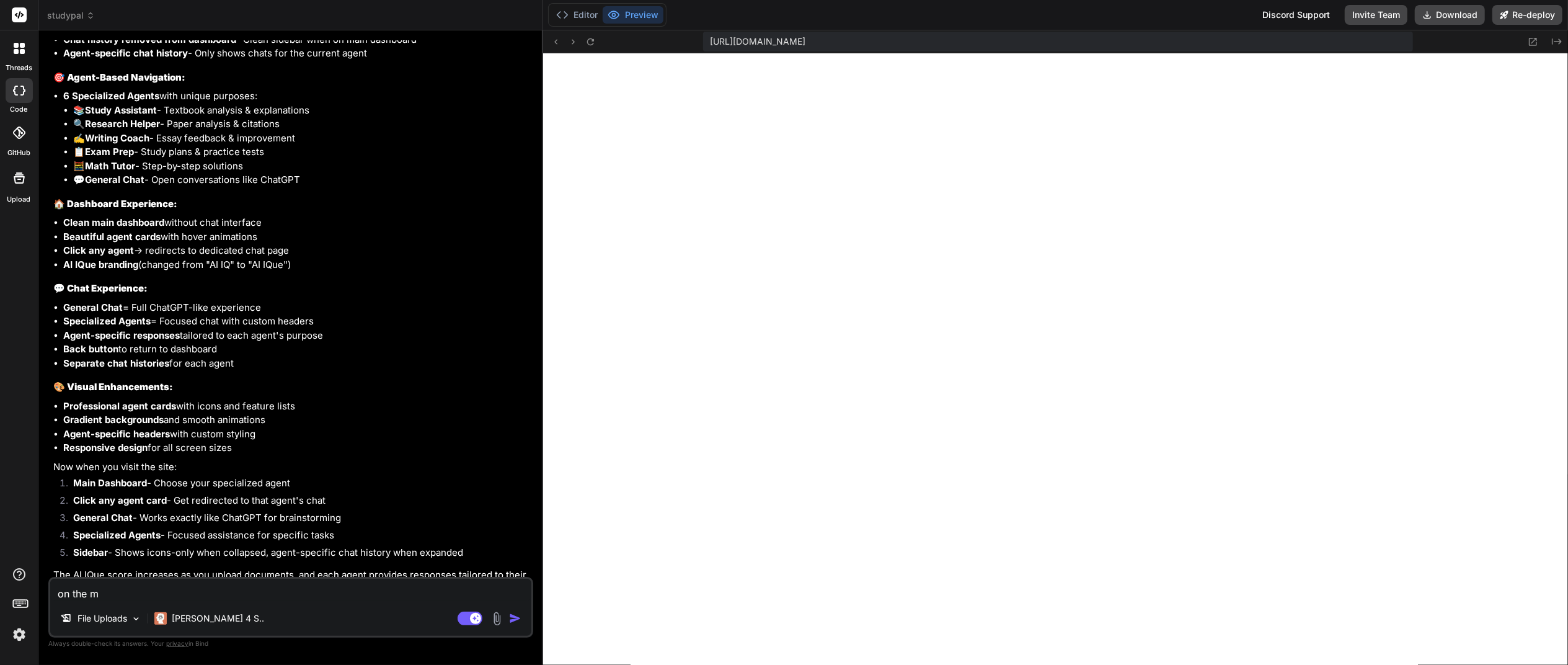
type textarea "on the ma"
type textarea "x"
type textarea "on the mai"
type textarea "x"
type textarea "on the main"
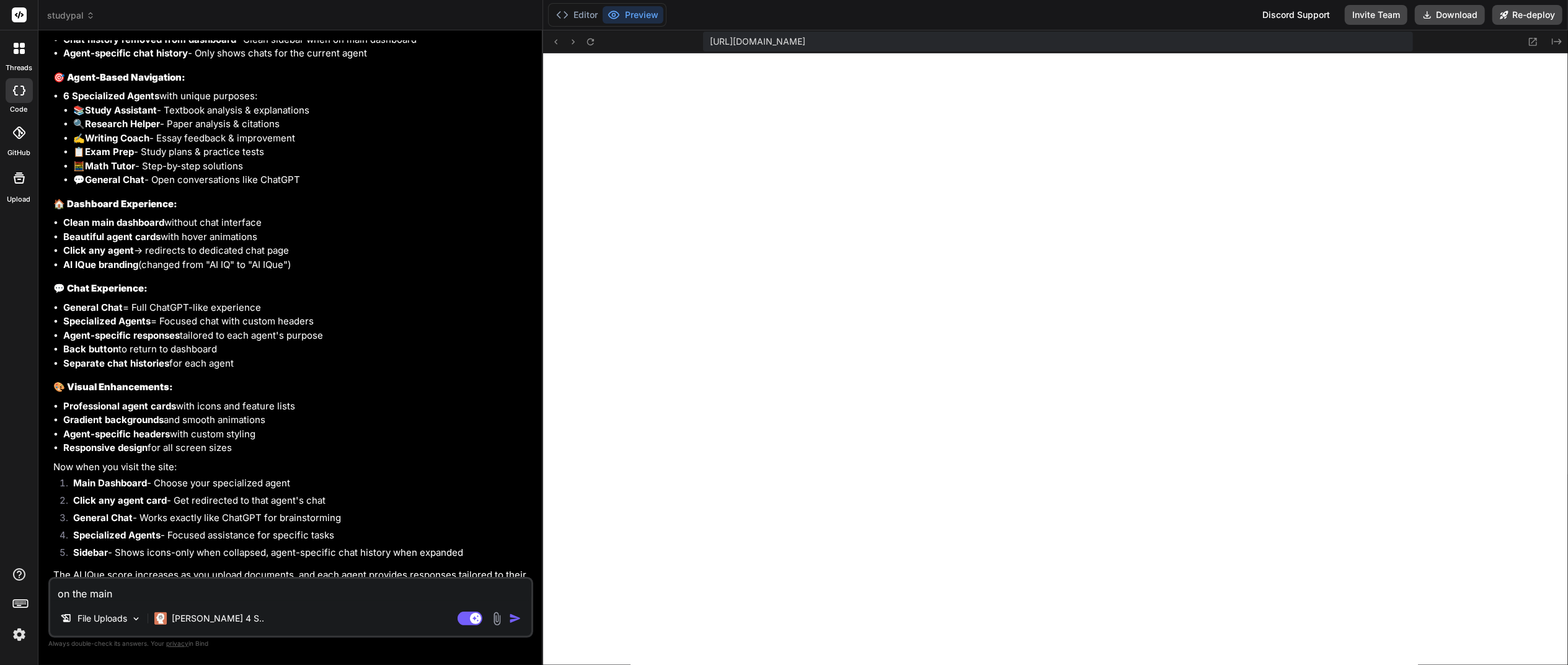
type textarea "x"
type textarea "on the main"
type textarea "x"
type textarea "on the main d"
type textarea "x"
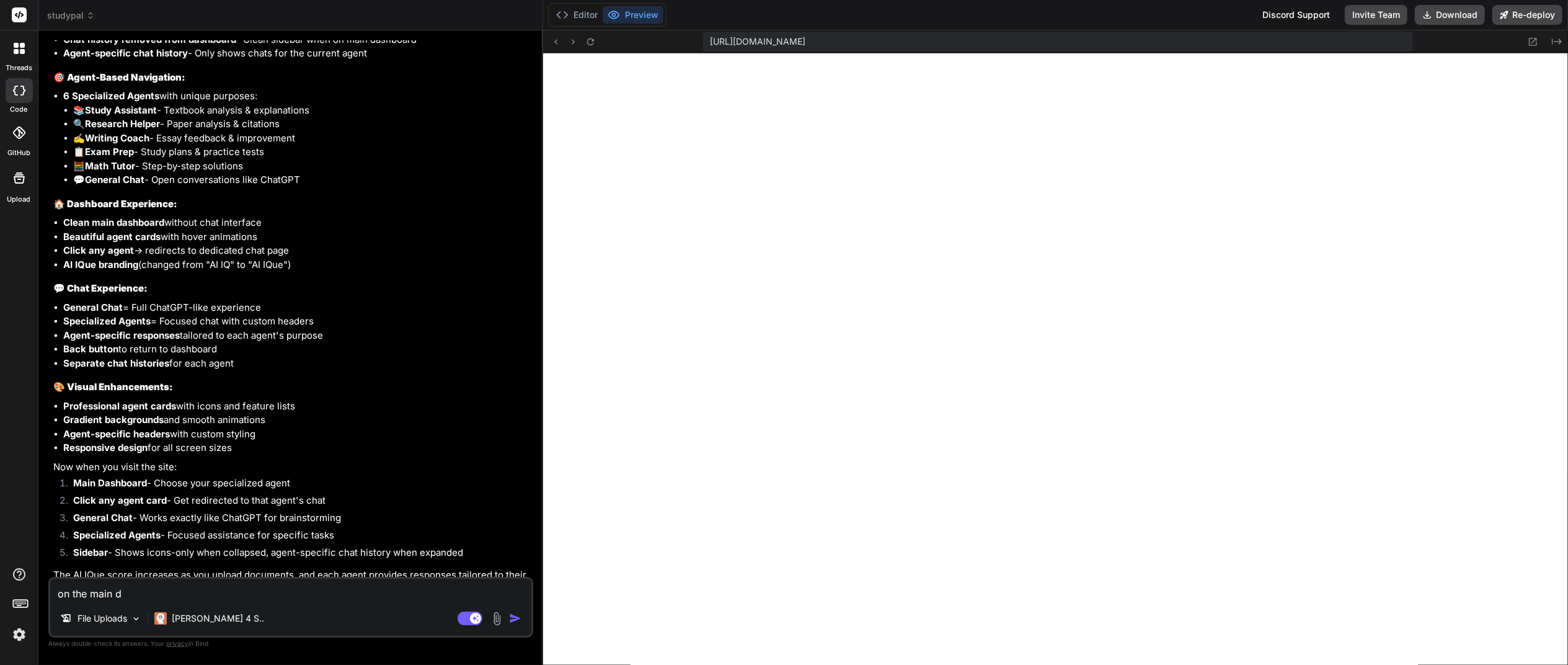
type textarea "on the main da"
type textarea "x"
type textarea "on the main das"
type textarea "x"
type textarea "on the main dash"
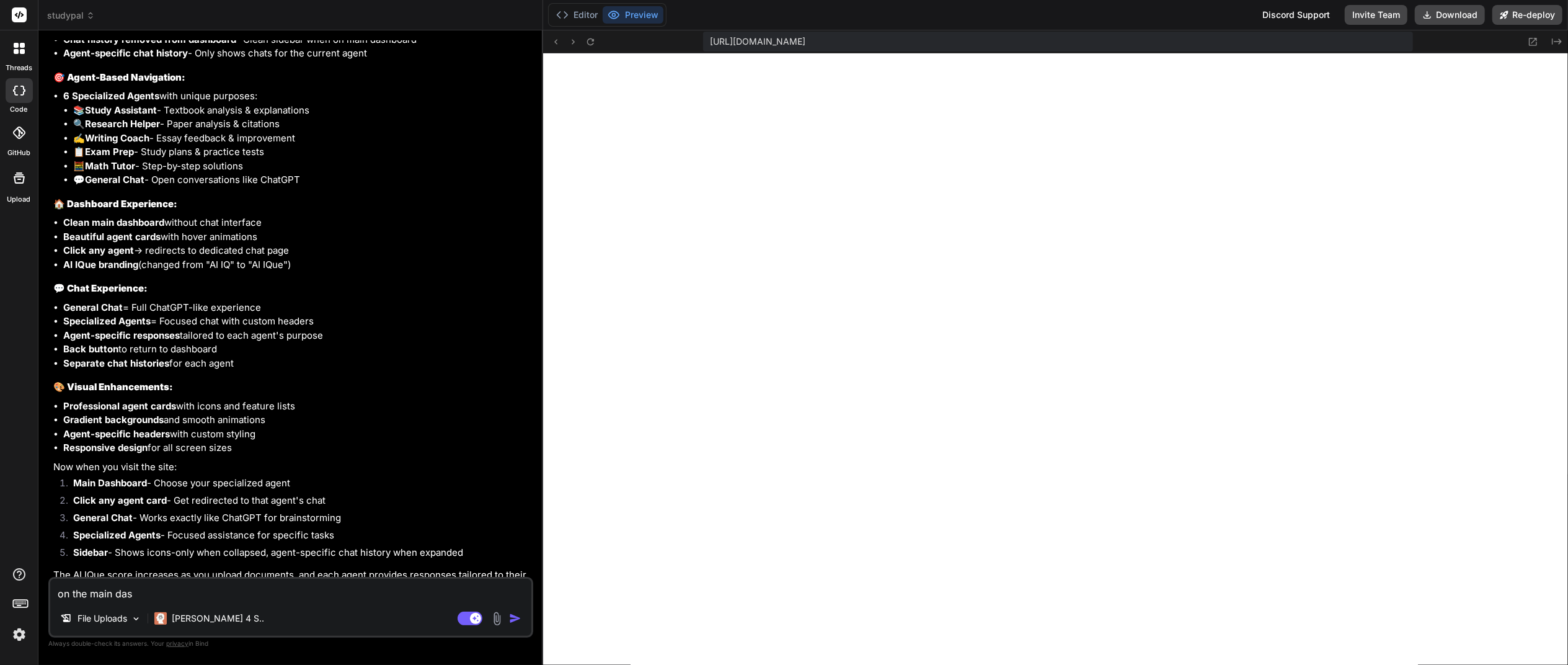
type textarea "x"
type textarea "on the main dashb"
type textarea "x"
type textarea "on the main dashbo"
type textarea "x"
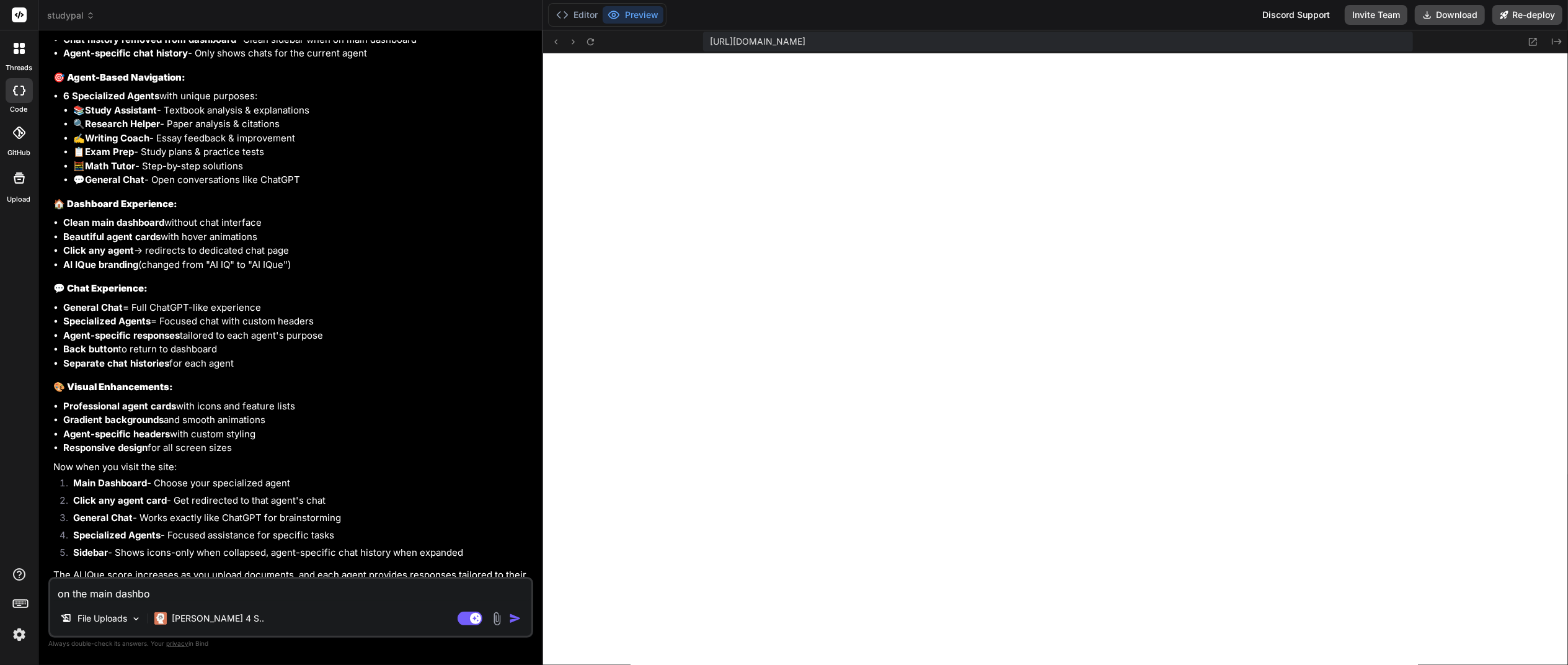
type textarea "on the main dashboa"
type textarea "x"
type textarea "on the main dashboar"
type textarea "x"
type textarea "on the main dashboard"
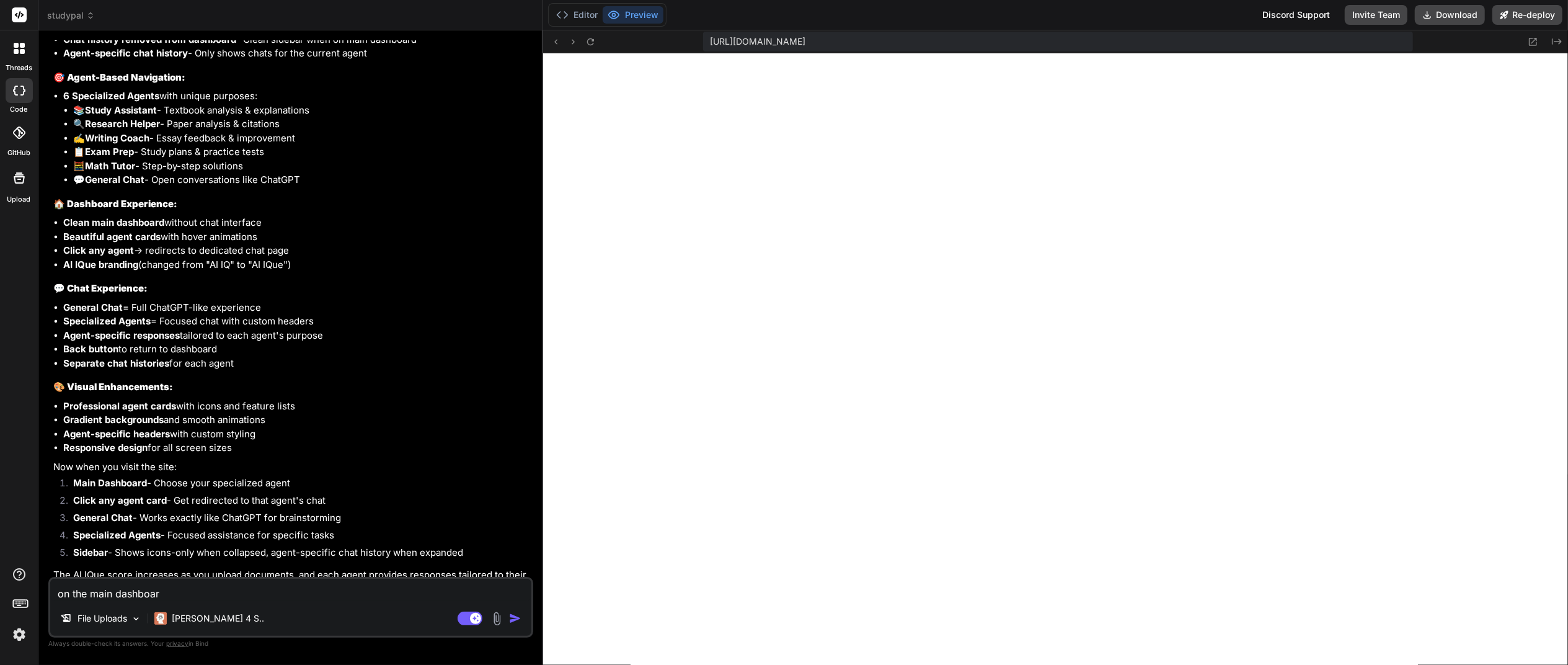
type textarea "x"
type textarea "on the main dashboard"
type textarea "x"
type textarea "on the main dashboard i"
type textarea "x"
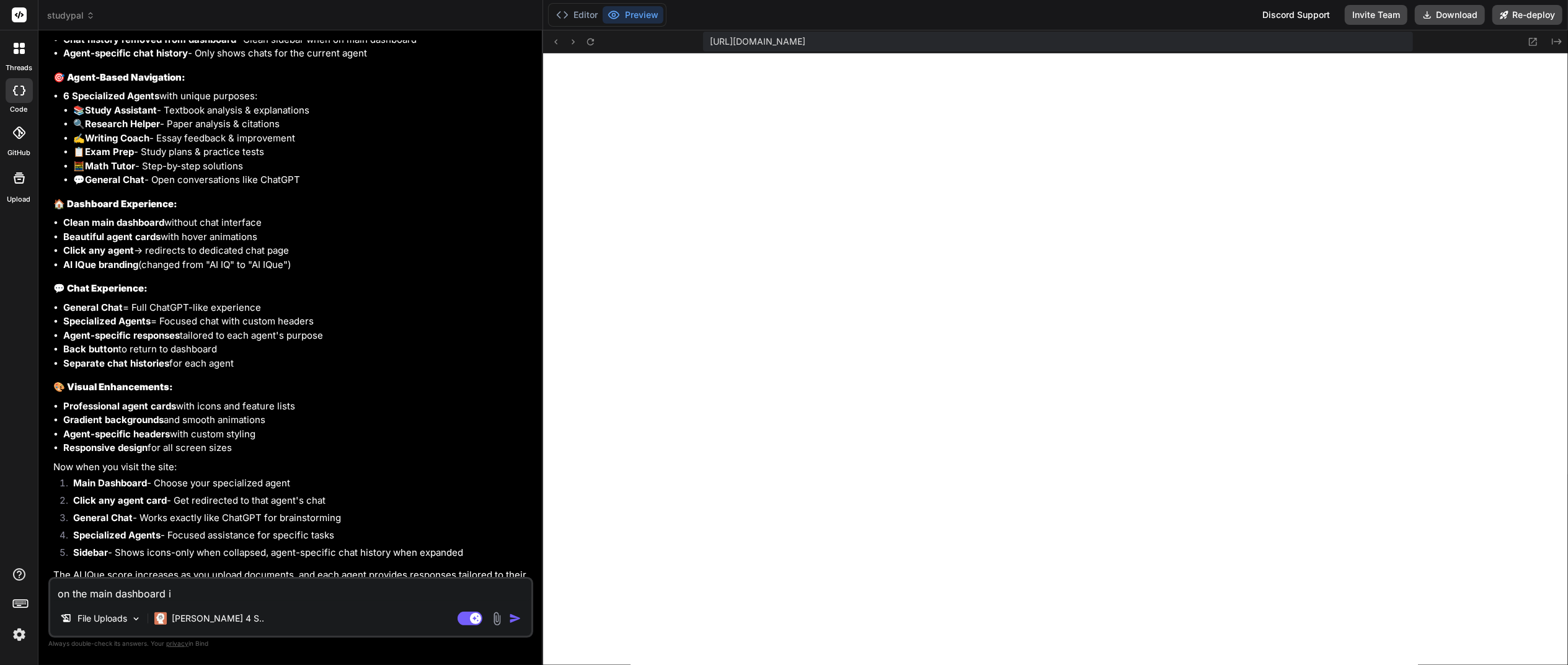
type textarea "on the main dashboard i"
type textarea "x"
type textarea "on the main dashboard i h"
type textarea "x"
type textarea "on the main dashboard i ha"
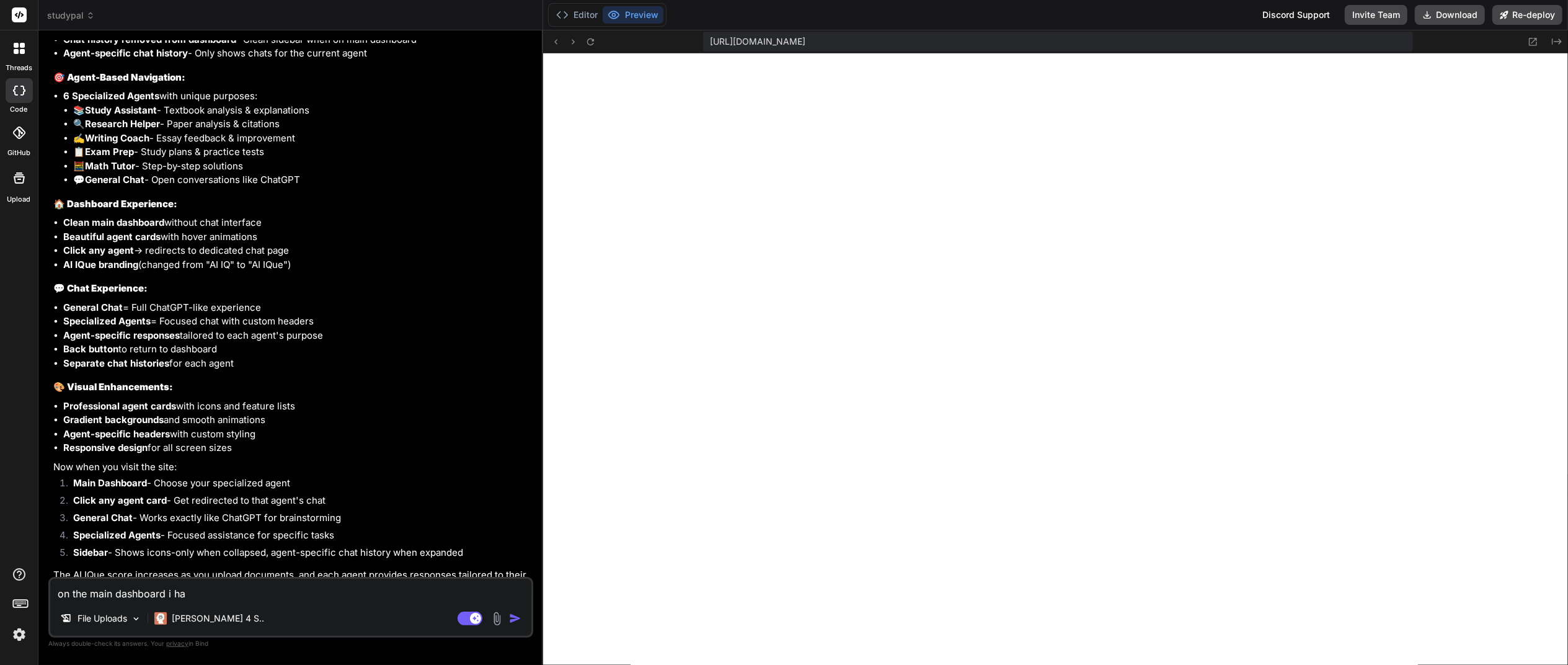
type textarea "x"
type textarea "on the main dashboard i hav"
type textarea "x"
type textarea "on the main dashboard i have"
type textarea "x"
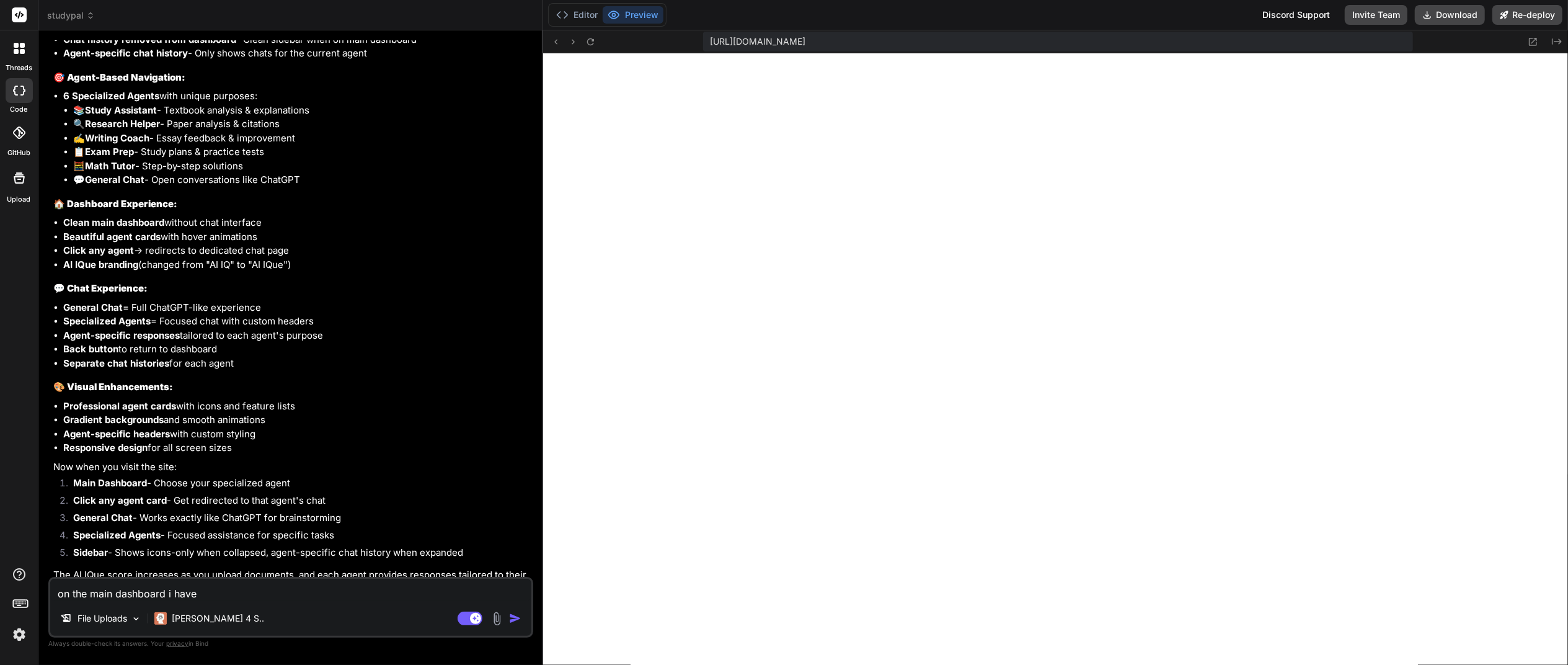
type textarea "on the main dashboard i have"
type textarea "x"
type textarea "on the main dashboard i have o"
type textarea "x"
type textarea "on the main dashboard i have o"
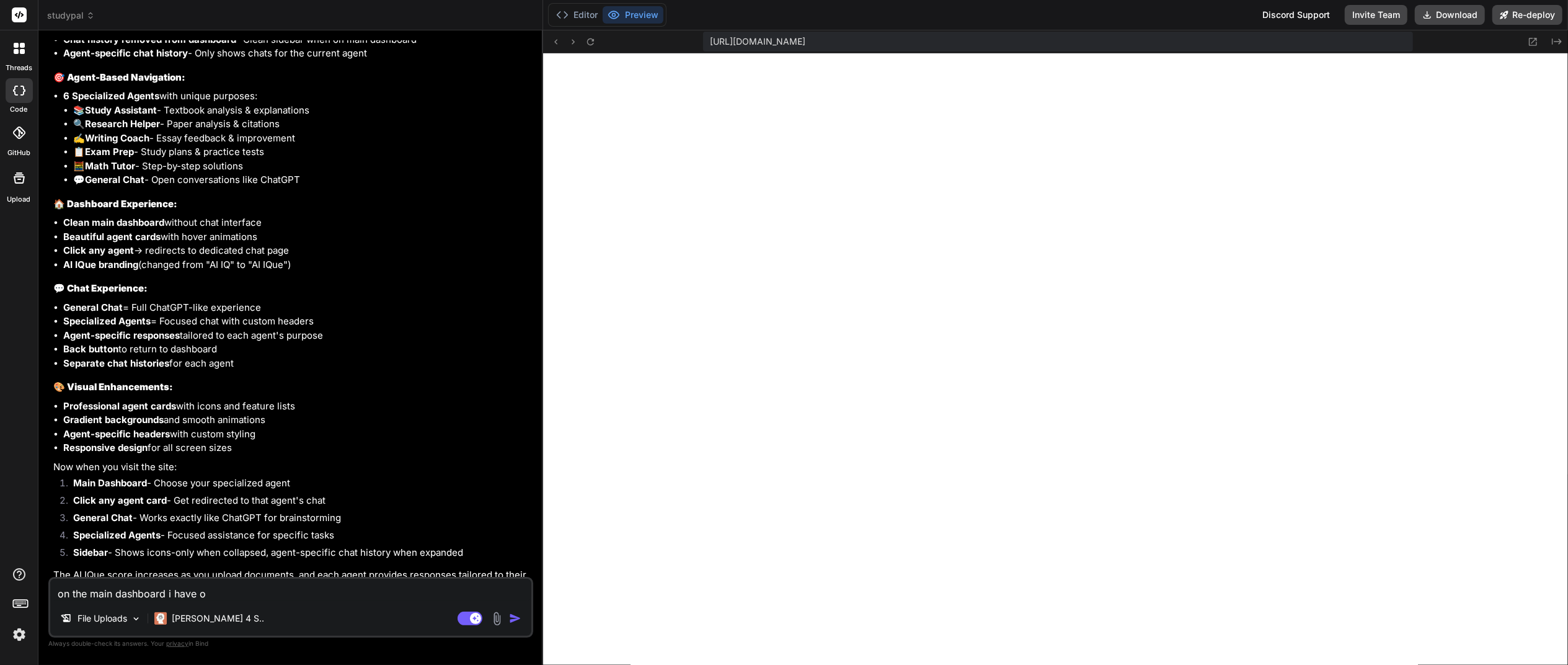
type textarea "x"
type textarea "on the main dashboard i have o"
type textarea "x"
type textarea "on the main dashboard i have ot"
type textarea "x"
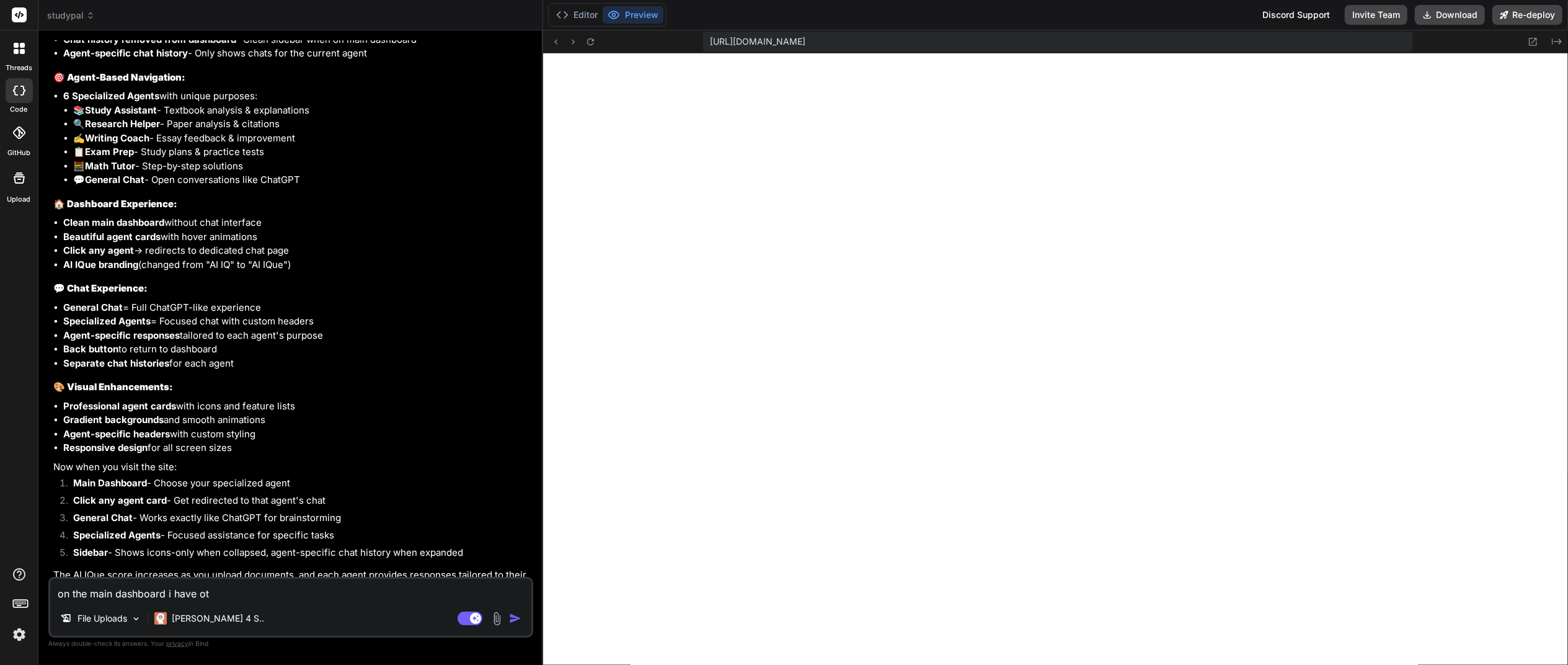
type textarea "on the main dashboard i have o"
type textarea "x"
type textarea "on the main dashboard i have"
type textarea "x"
type textarea "on the main dashboard i have t"
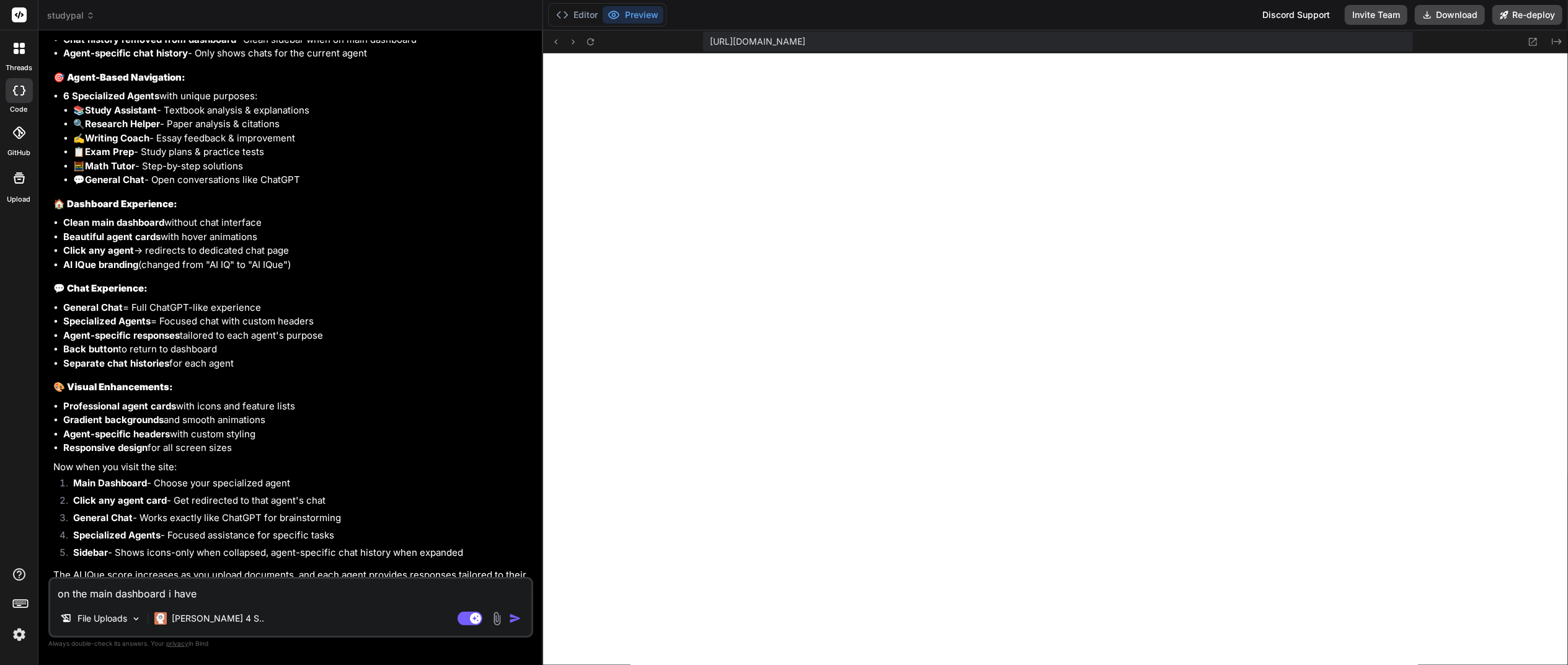
type textarea "x"
type textarea "on the main dashboard i have to"
type textarea "x"
type textarea "on the main dashboard i have to"
type textarea "x"
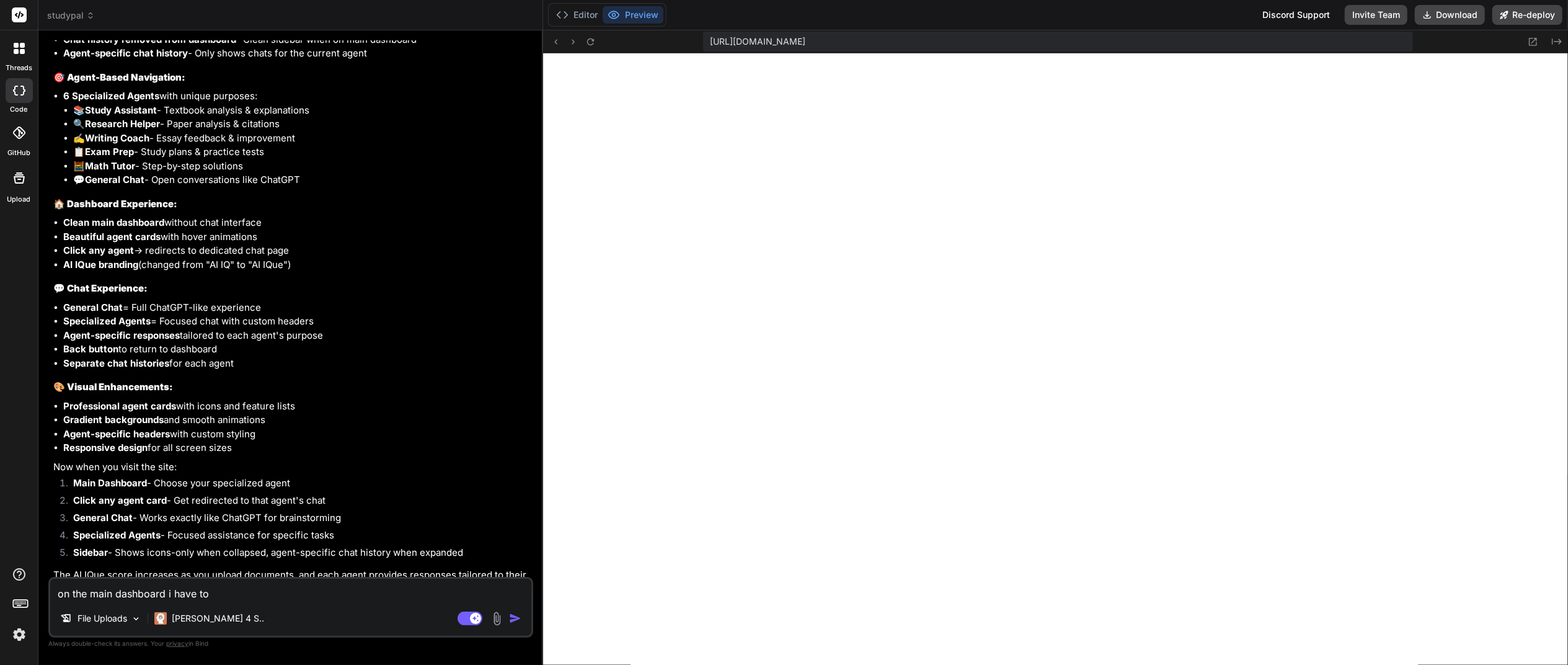
type textarea "on the main dashboard i have to r"
type textarea "x"
type textarea "on the main dashboard i have to re"
type textarea "x"
type textarea "on the main dashboard i have to red"
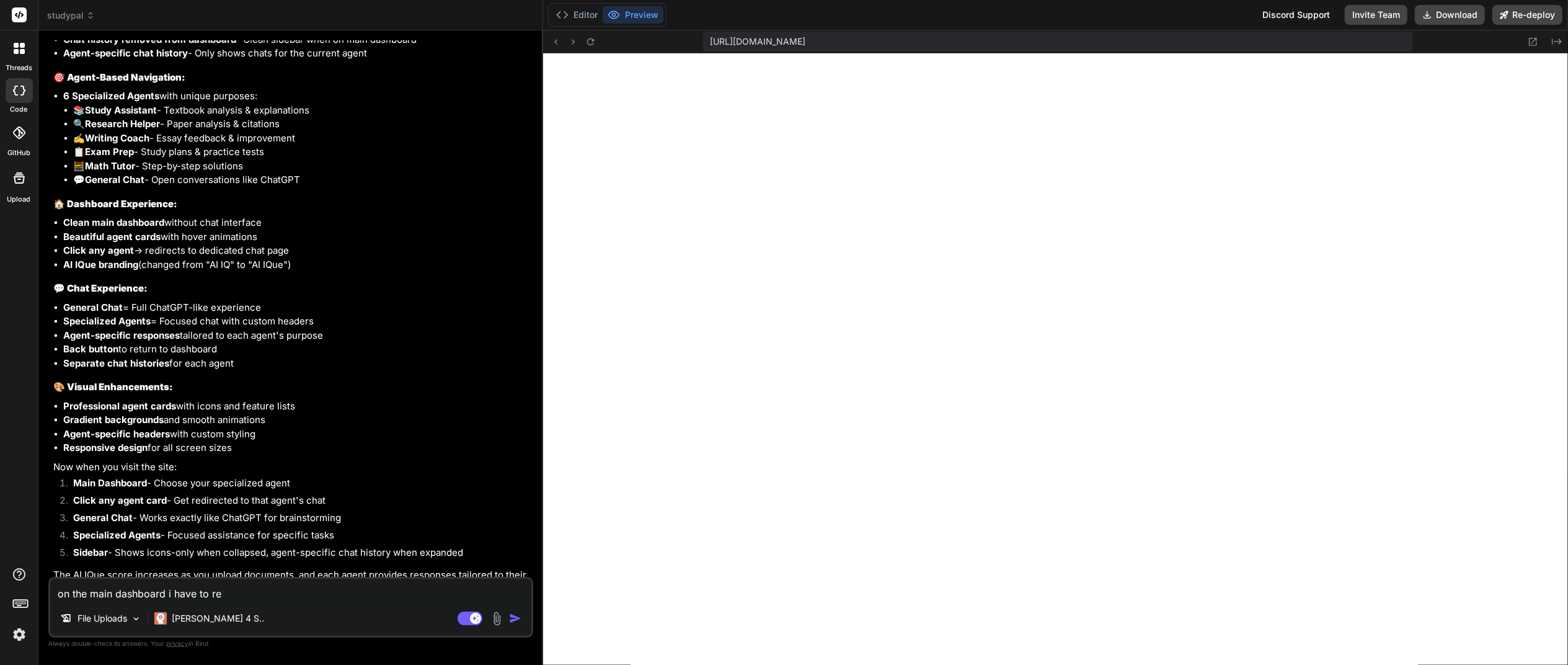
type textarea "x"
type textarea "on the main dashboard i have to redu"
type textarea "x"
type textarea "on the main dashboard i have to reduc"
type textarea "x"
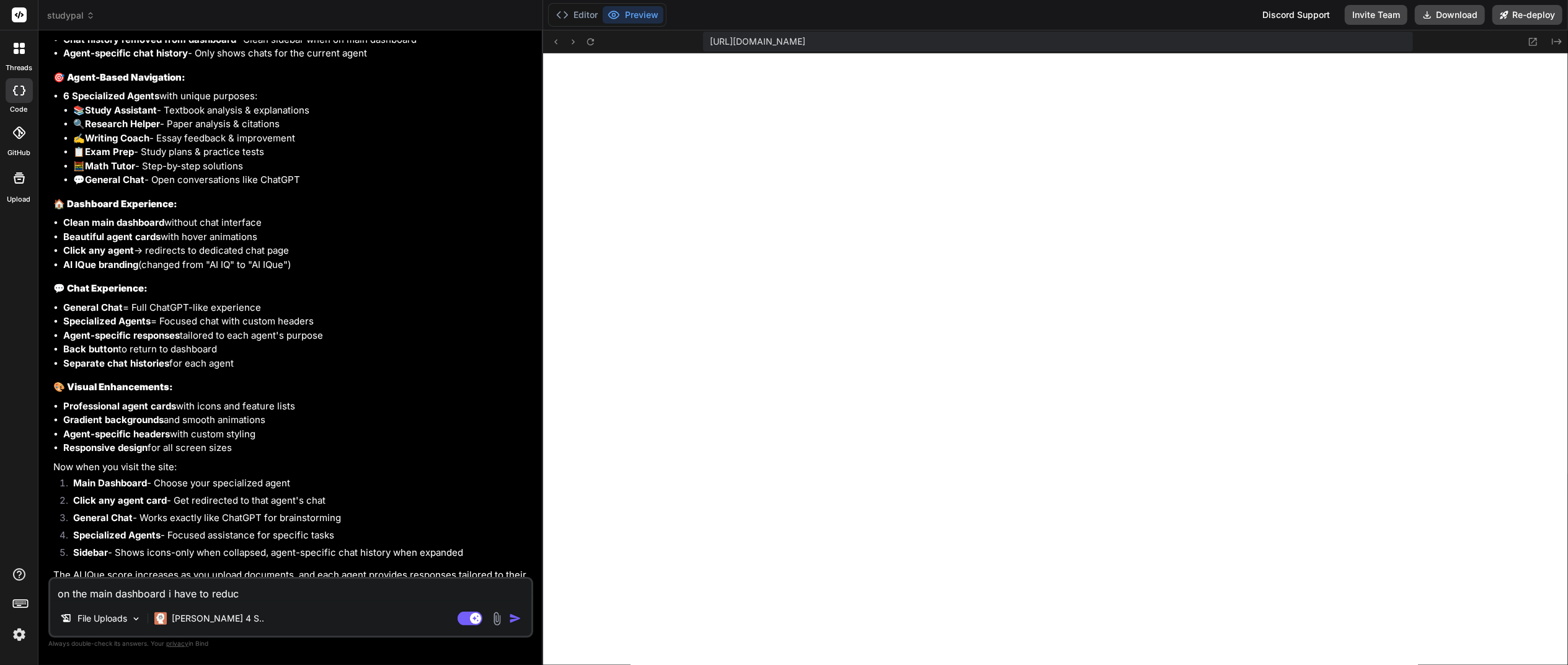
type textarea "on the main dashboard i have to reduce"
type textarea "x"
type textarea "on the main dashboard i have to reduce"
type textarea "x"
type textarea "on the main dashboard i have to reduce t"
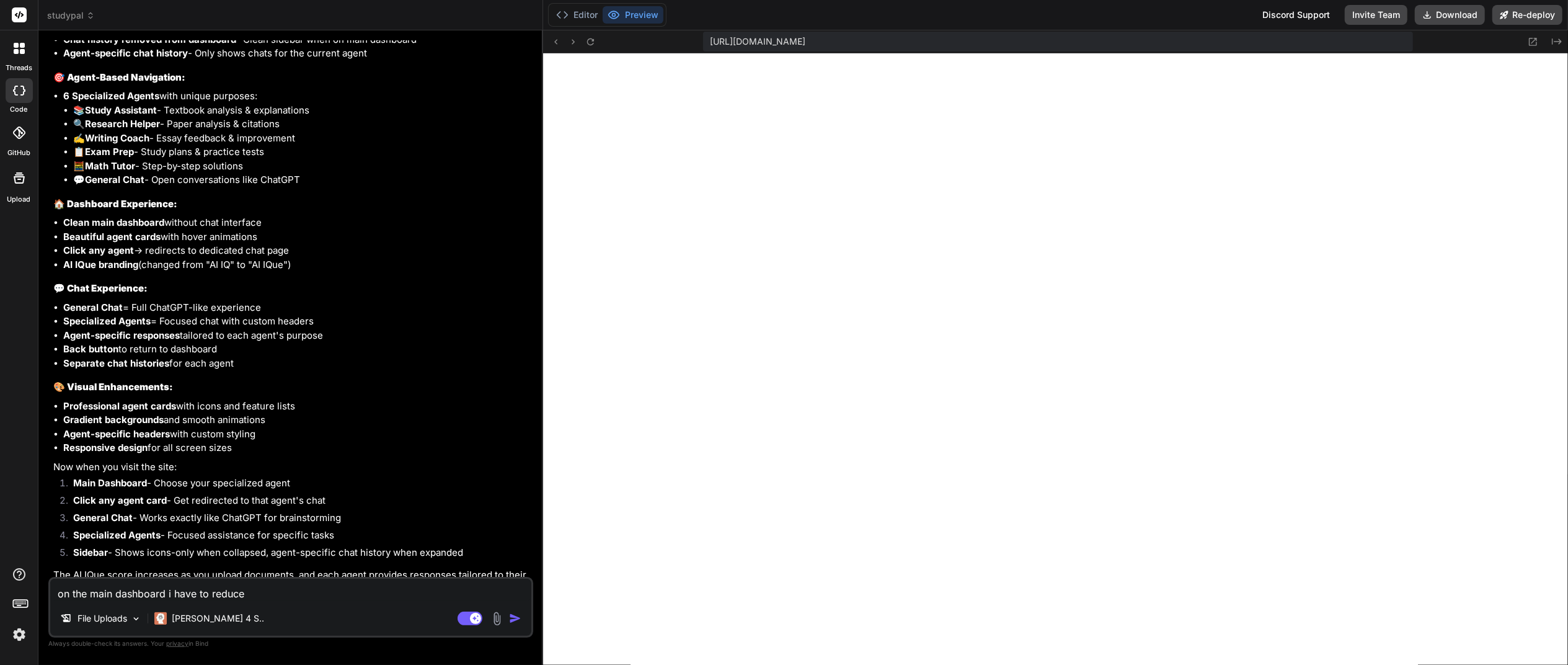
type textarea "x"
type textarea "on the main dashboard i have to reduce th"
type textarea "x"
type textarea "on the main dashboard i have to reduce the"
type textarea "x"
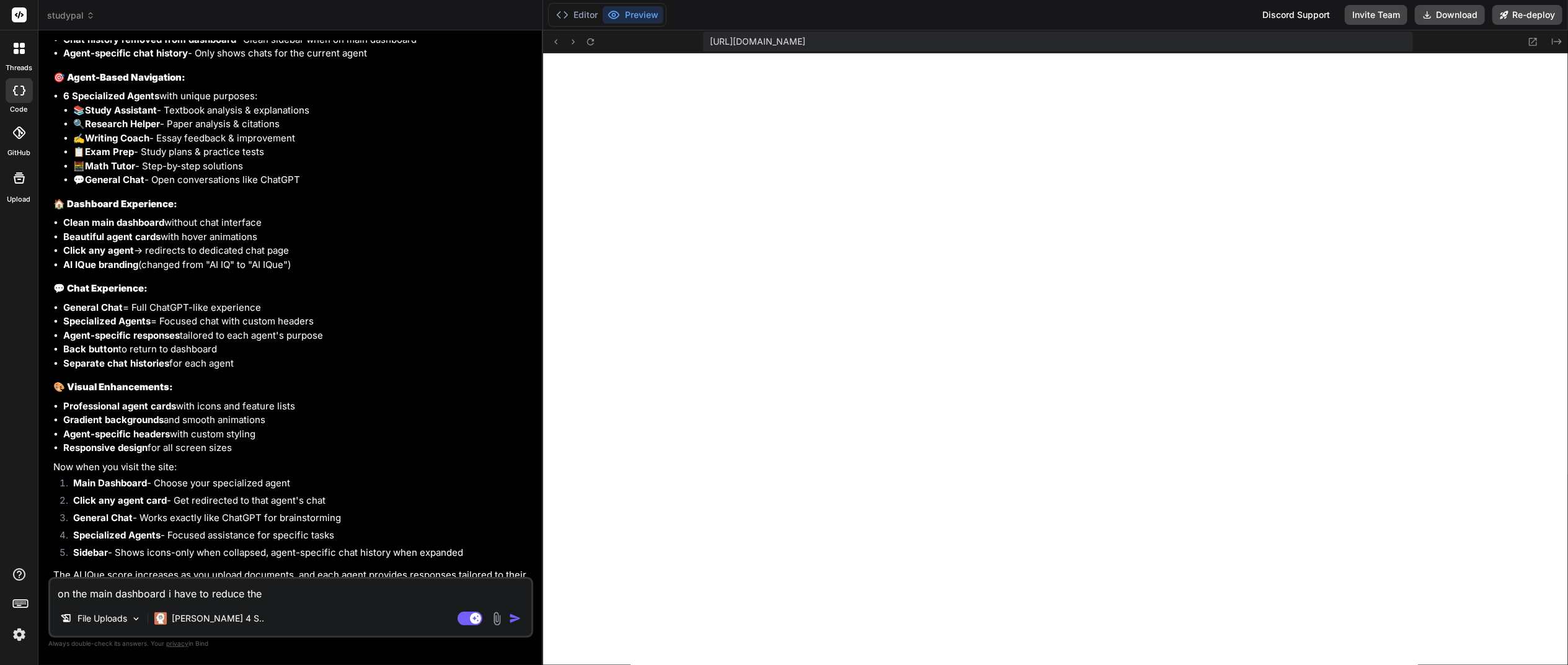
type textarea "on the main dashboard i have to reduce the"
type textarea "x"
type textarea "on the main dashboard i have to reduce the s"
type textarea "x"
type textarea "on the main dashboard i have to reduce the si"
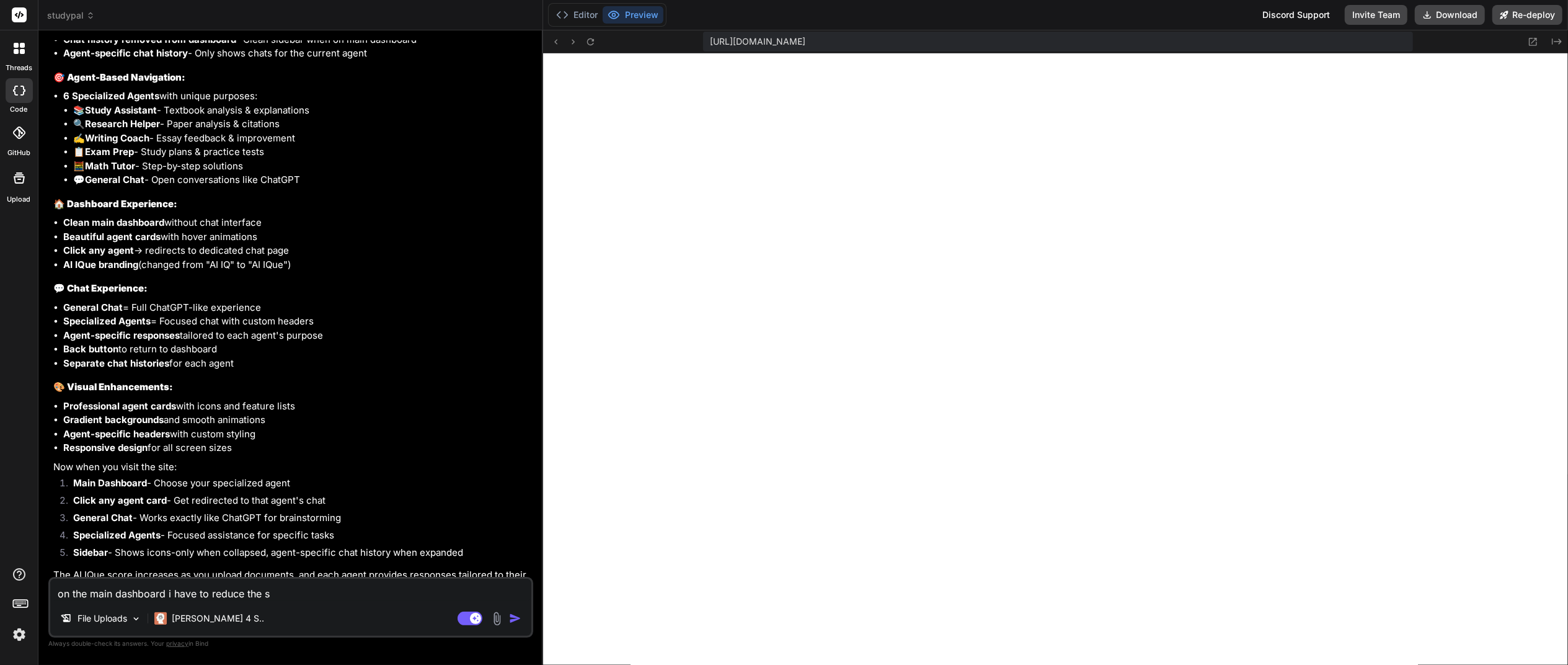
type textarea "x"
type textarea "on the main dashboard i have to reduce the siz"
type textarea "x"
type textarea "on the main dashboard i have to reduce the size"
type textarea "x"
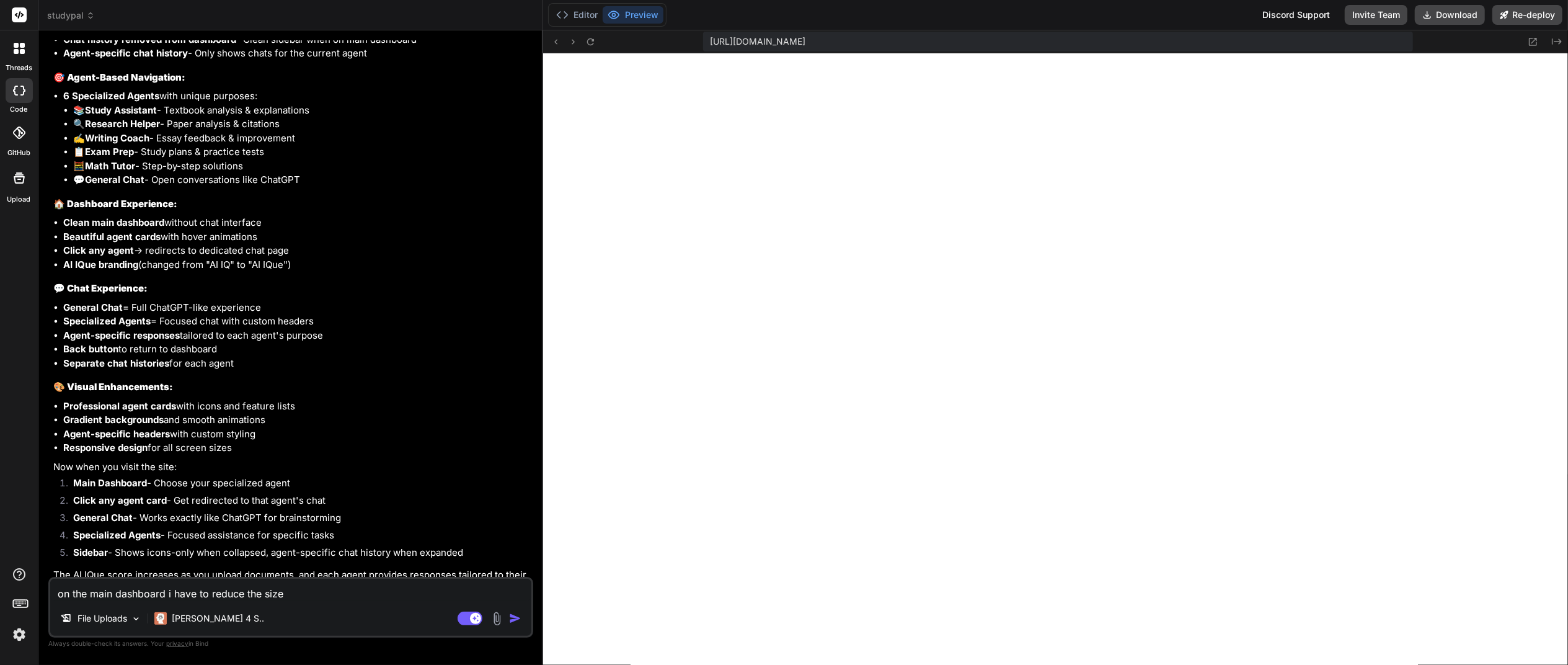
type textarea "on the main dashboard i have to reduce the size"
type textarea "x"
type textarea "on the main dashboard i have to reduce the size o"
type textarea "x"
type textarea "on the main dashboard i have to reduce the size on"
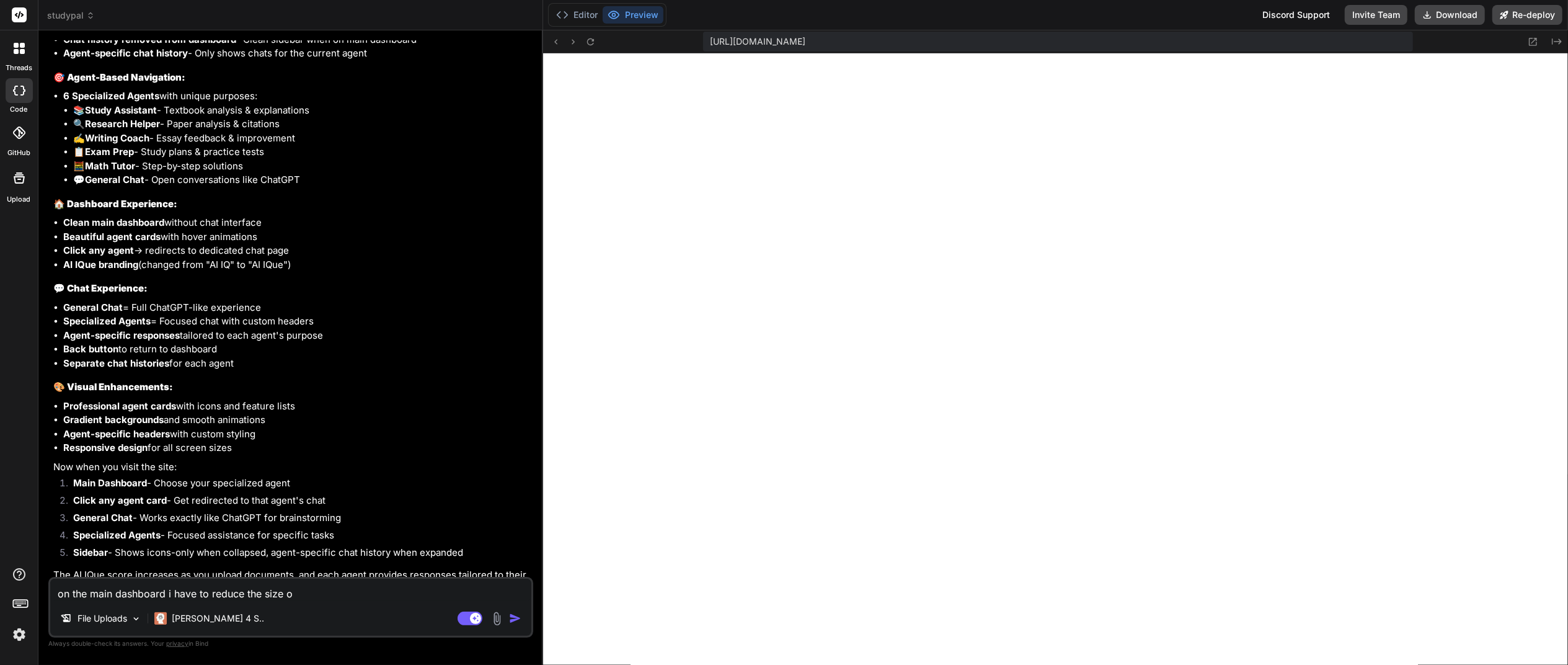
type textarea "x"
type textarea "on the main dashboard i have to reduce the size on"
type textarea "x"
type textarea "on the main dashboard i have to reduce the size on m"
type textarea "x"
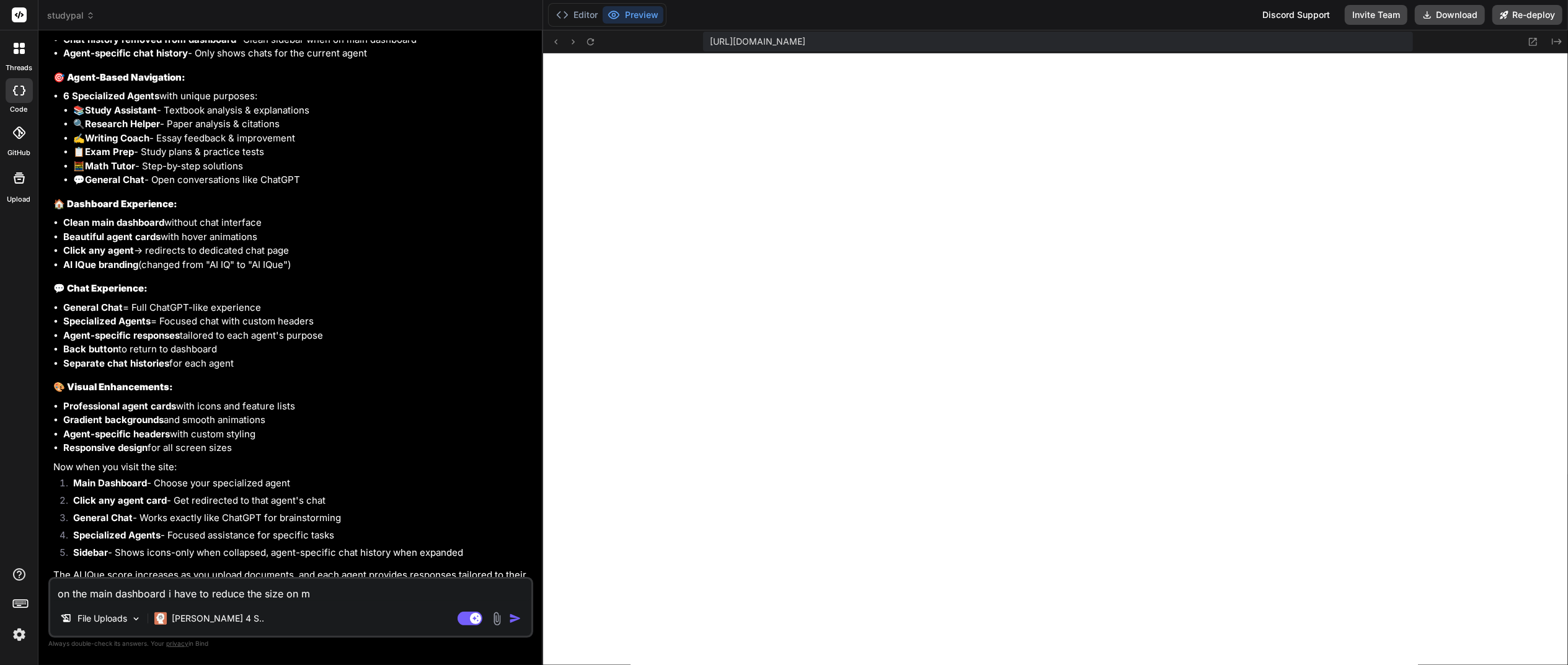
type textarea "on the main dashboard i have to reduce the size on my"
type textarea "x"
type textarea "on the main dashboard i have to reduce the size on my"
type textarea "x"
type textarea "on the main dashboard i have to reduce the size on my l"
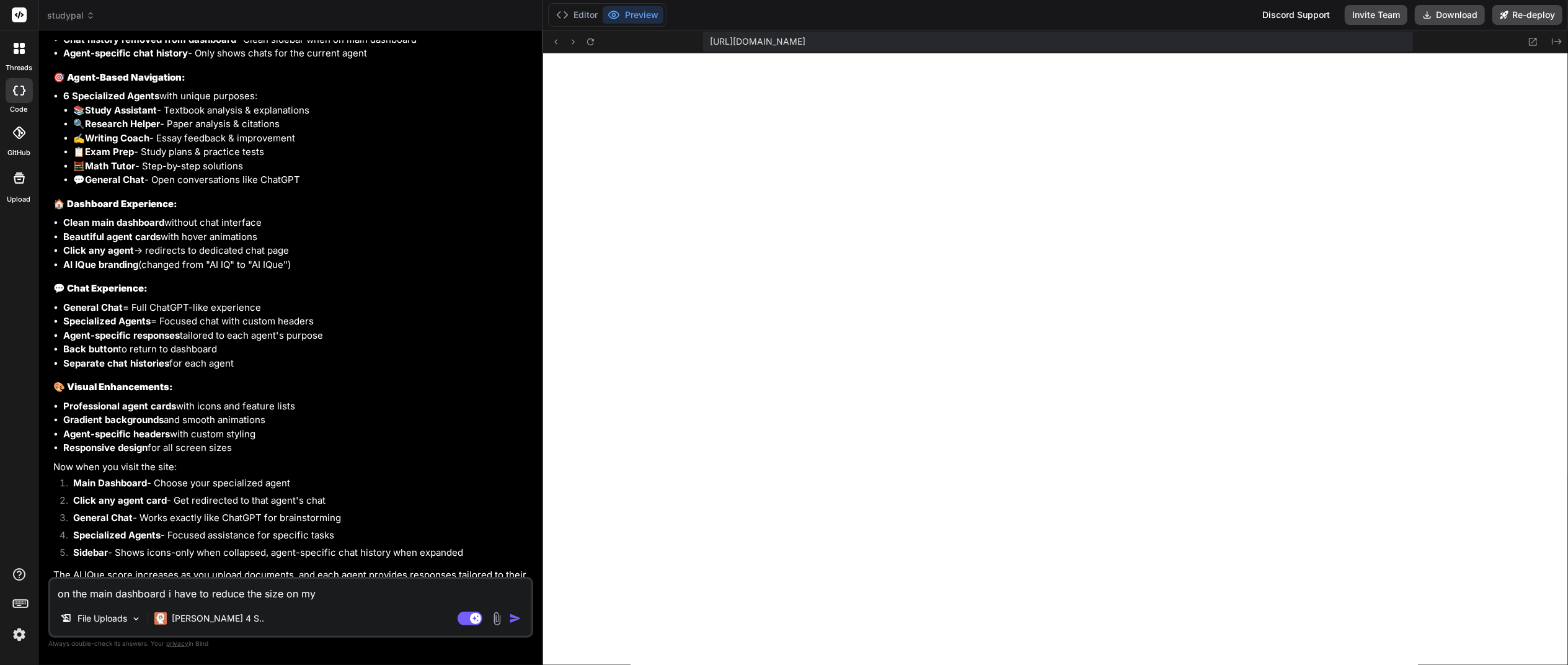
type textarea "x"
type textarea "on the main dashboard i have to reduce the size on my la"
type textarea "x"
type textarea "on the main dashboard i have to reduce the size on my lap"
type textarea "x"
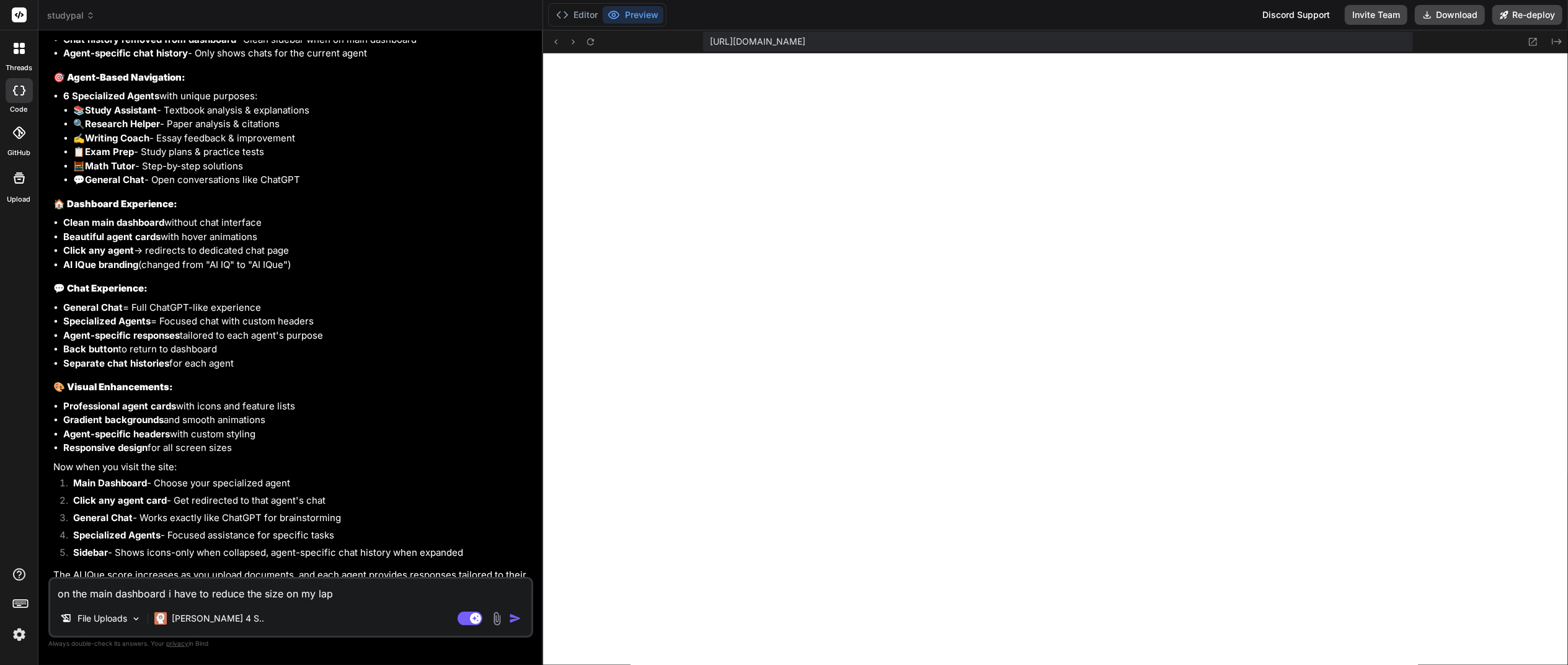
type textarea "on the main dashboard i have to reduce the size on my lapt"
type textarea "x"
type textarea "on the main dashboard i have to reduce the size on my lapto"
type textarea "x"
type textarea "on the main dashboard i have to reduce the size on my laptop"
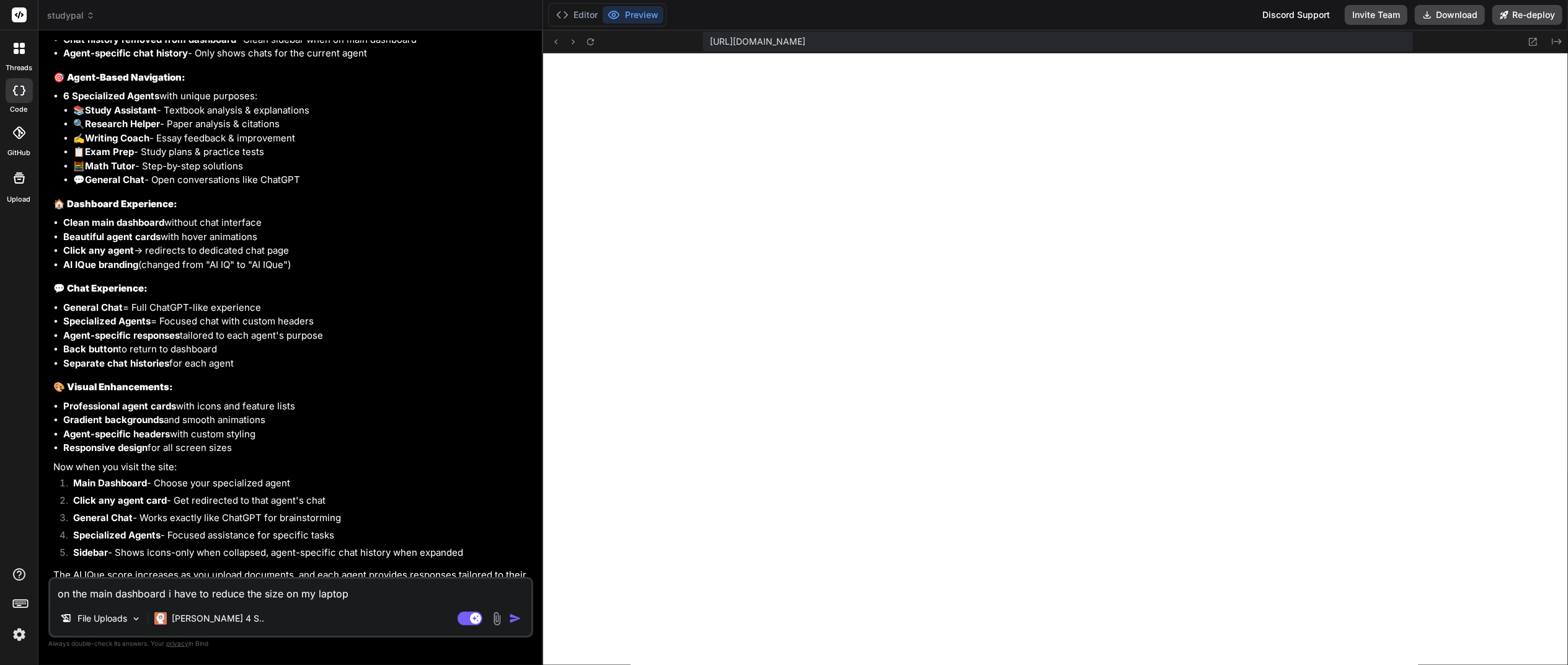
type textarea "x"
type textarea "on the main dashboard i have to reduce the size on my laptop"
type textarea "x"
type textarea "on the main dashboard i have to reduce the size on my laptop s"
type textarea "x"
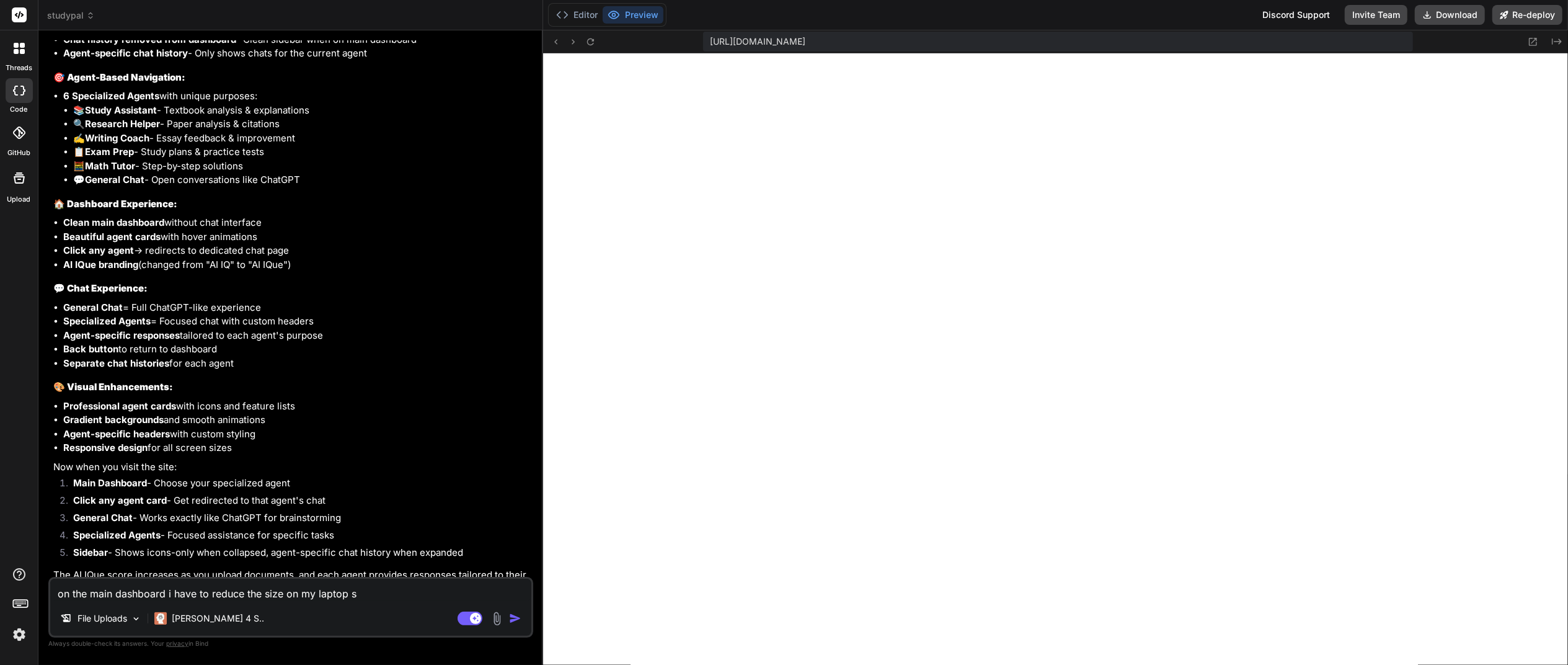
type textarea "on the main dashboard i have to reduce the size on my laptop sc"
type textarea "x"
type textarea "on the main dashboard i have to reduce the size on my laptop scr"
type textarea "x"
type textarea "on the main dashboard i have to reduce the size on my laptop scre"
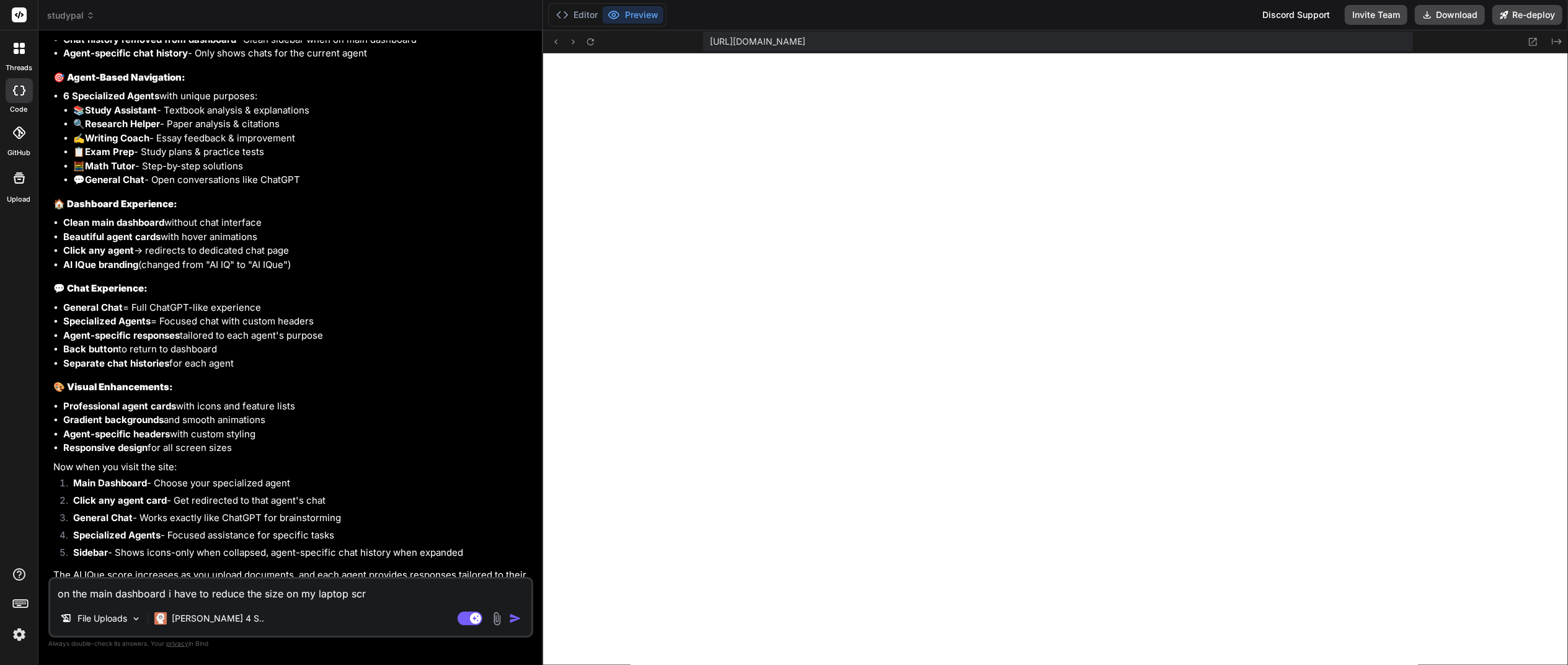
type textarea "x"
type textarea "on the main dashboard i have to reduce the size on my laptop scree"
type textarea "x"
type textarea "on the main dashboard i have to reduce the size on my laptop screen"
type textarea "x"
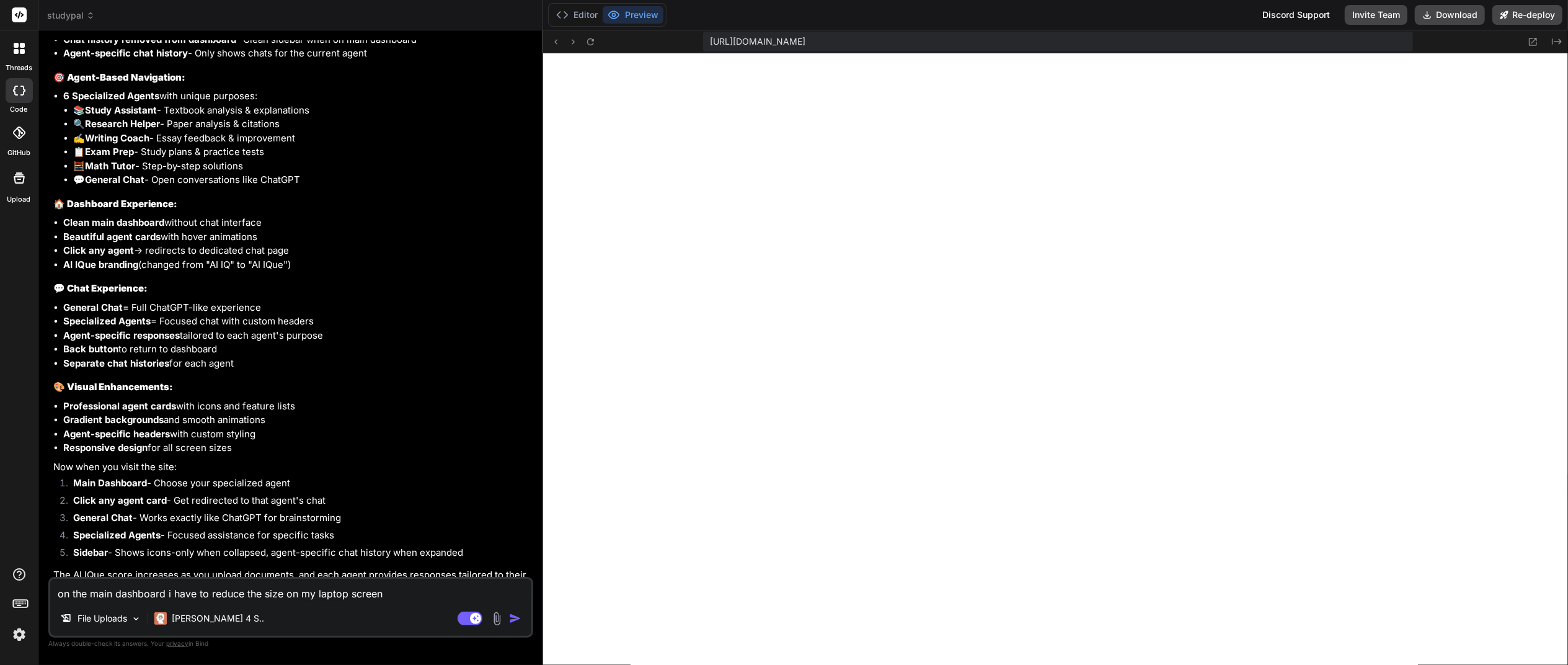
type textarea "on the main dashboard i have to reduce the size on my laptop screen"
type textarea "x"
type textarea "on the main dashboard i have to reduce the size on my laptop screen t"
type textarea "x"
type textarea "on the main dashboard i have to reduce the size on my laptop screen"
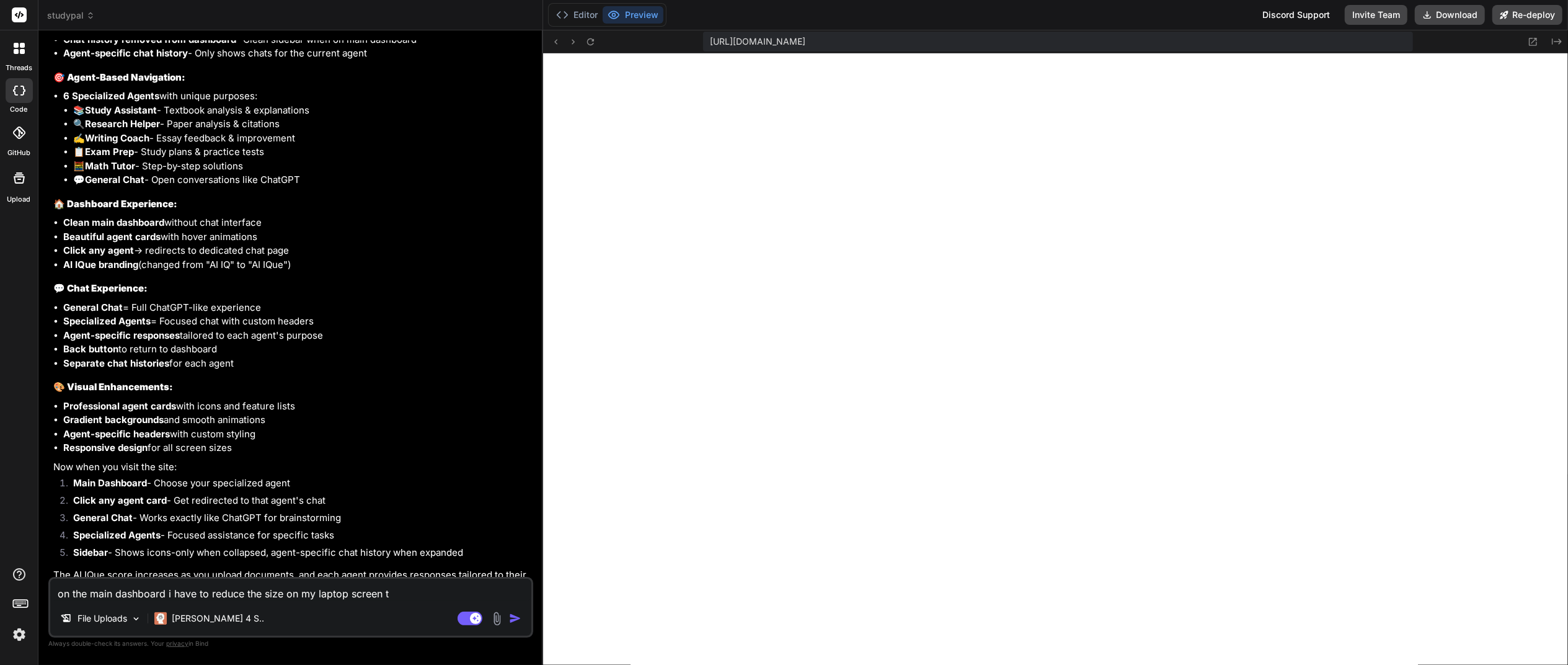
type textarea "x"
type textarea "on the main dashboard i have to reduce the size on my laptop screen d"
type textarea "x"
type textarea "on the main dashboard i have to reduce the size on my laptop screen do"
type textarea "x"
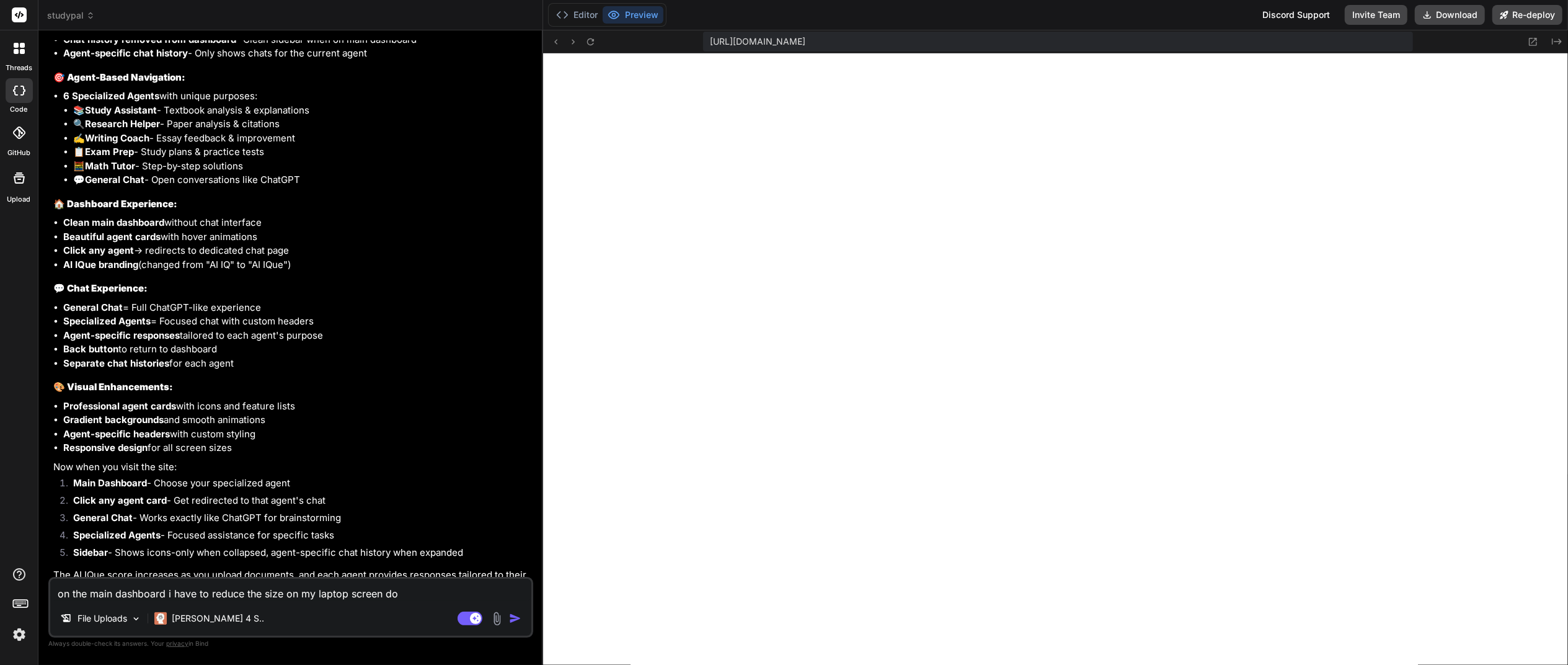
type textarea "on the main dashboard i have to reduce the size on my laptop screen dow"
type textarea "x"
type textarea "on the main dashboard i have to reduce the size on my laptop screen down"
type textarea "x"
type textarea "on the main dashboard i have to reduce the size on my laptop screen down"
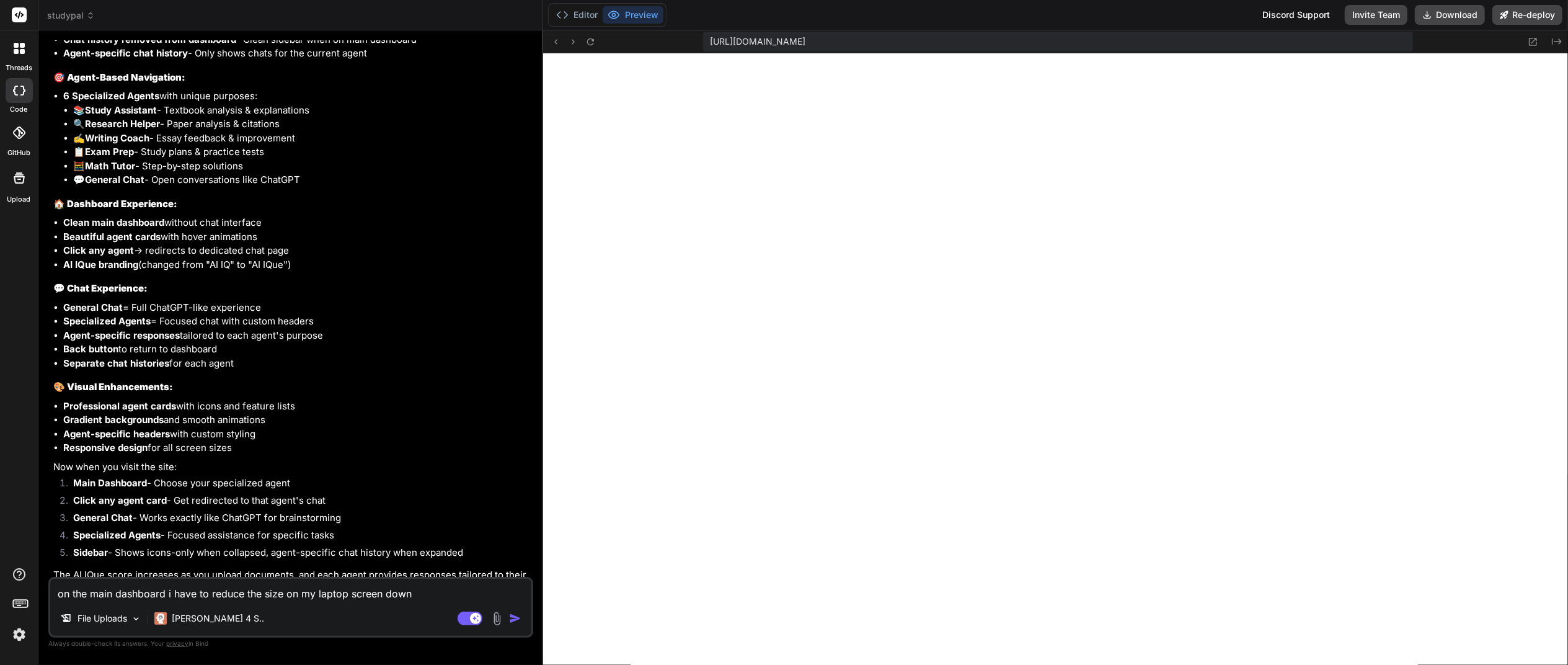
type textarea "x"
type textarea "on the main dashboard i have to reduce the size on my laptop screen down t"
type textarea "x"
type textarea "on the main dashboard i have to reduce the size on my laptop screen down to"
type textarea "x"
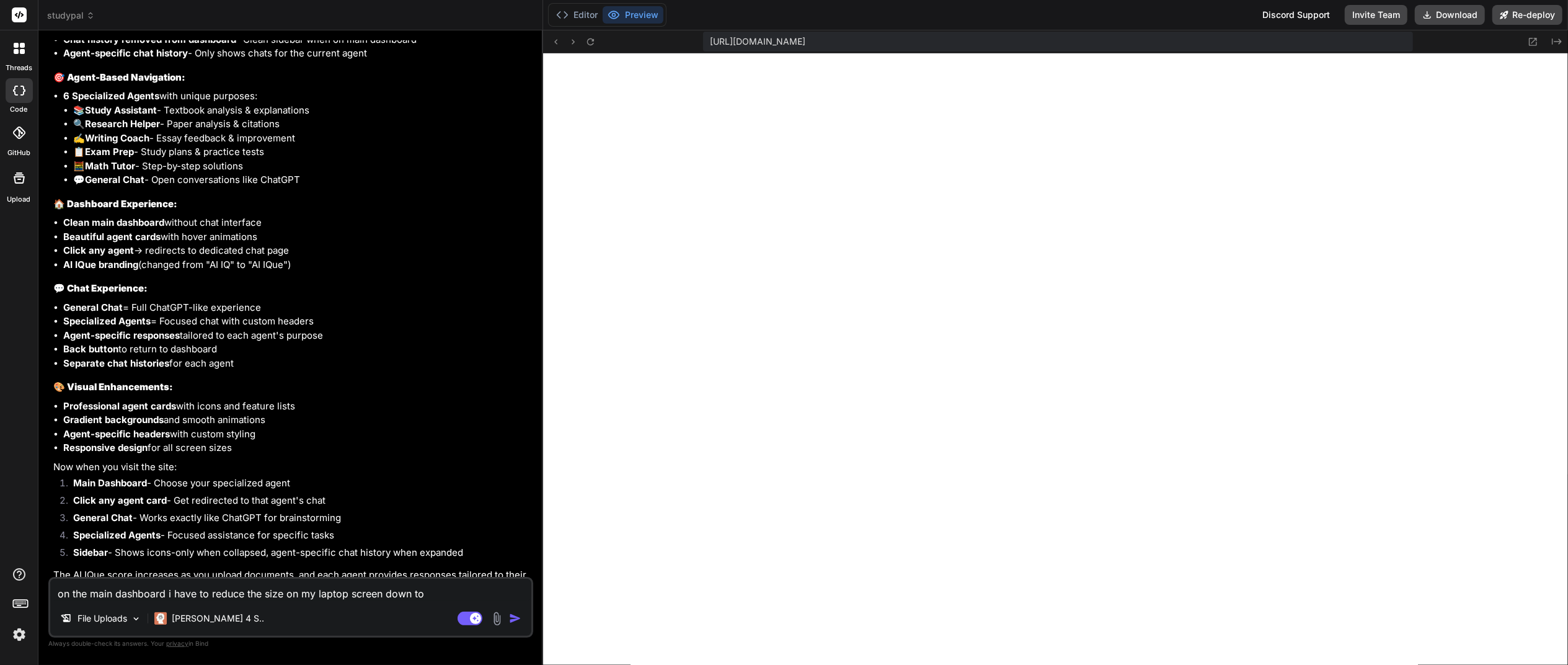
type textarea "on the main dashboard i have to reduce the size on my laptop screen down to"
type textarea "x"
type textarea "on the main dashboard i have to reduce the size on my laptop screen down to 5"
type textarea "x"
type textarea "on the main dashboard i have to reduce the size on my laptop screen down to 50"
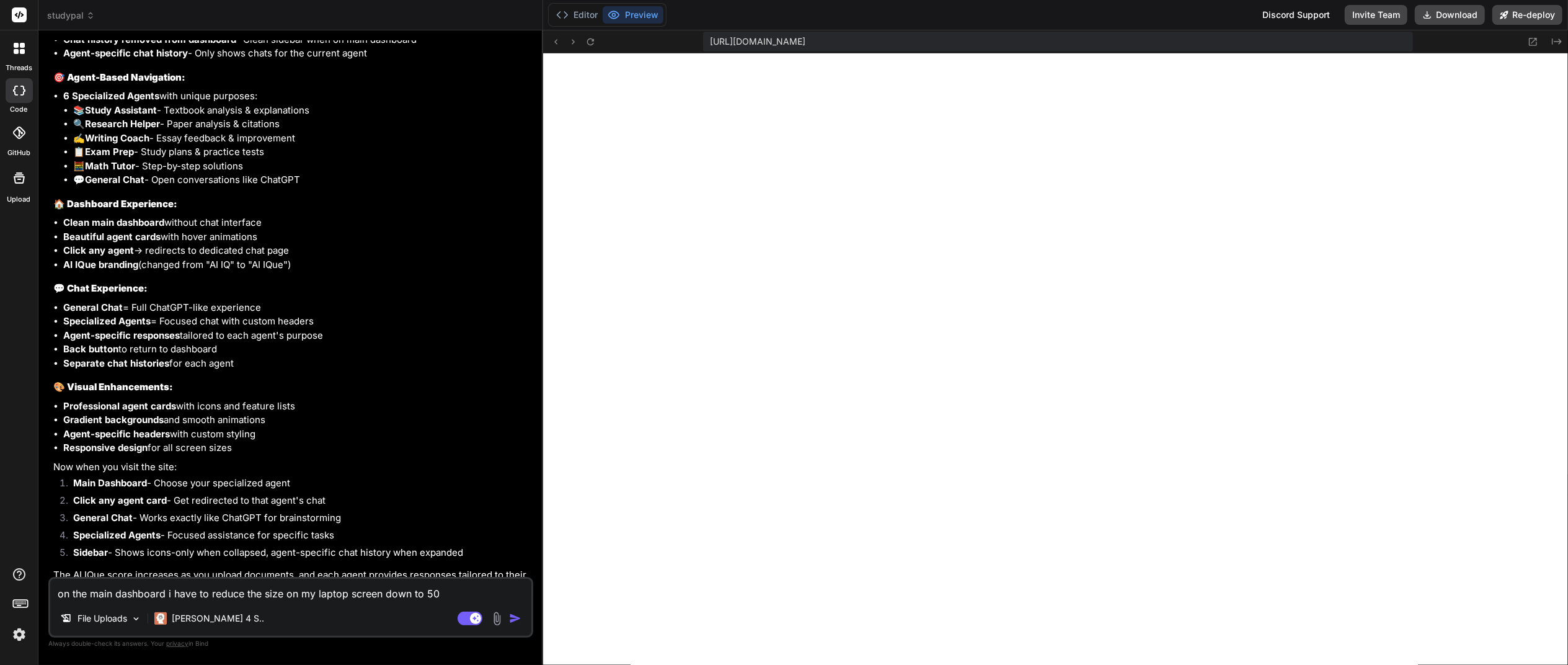
type textarea "x"
type textarea "on the main dashboard i have to reduce the size on my laptop screen down to 50%"
type textarea "x"
type textarea "on the main dashboard i have to reduce the size on my laptop screen down to 50%"
type textarea "x"
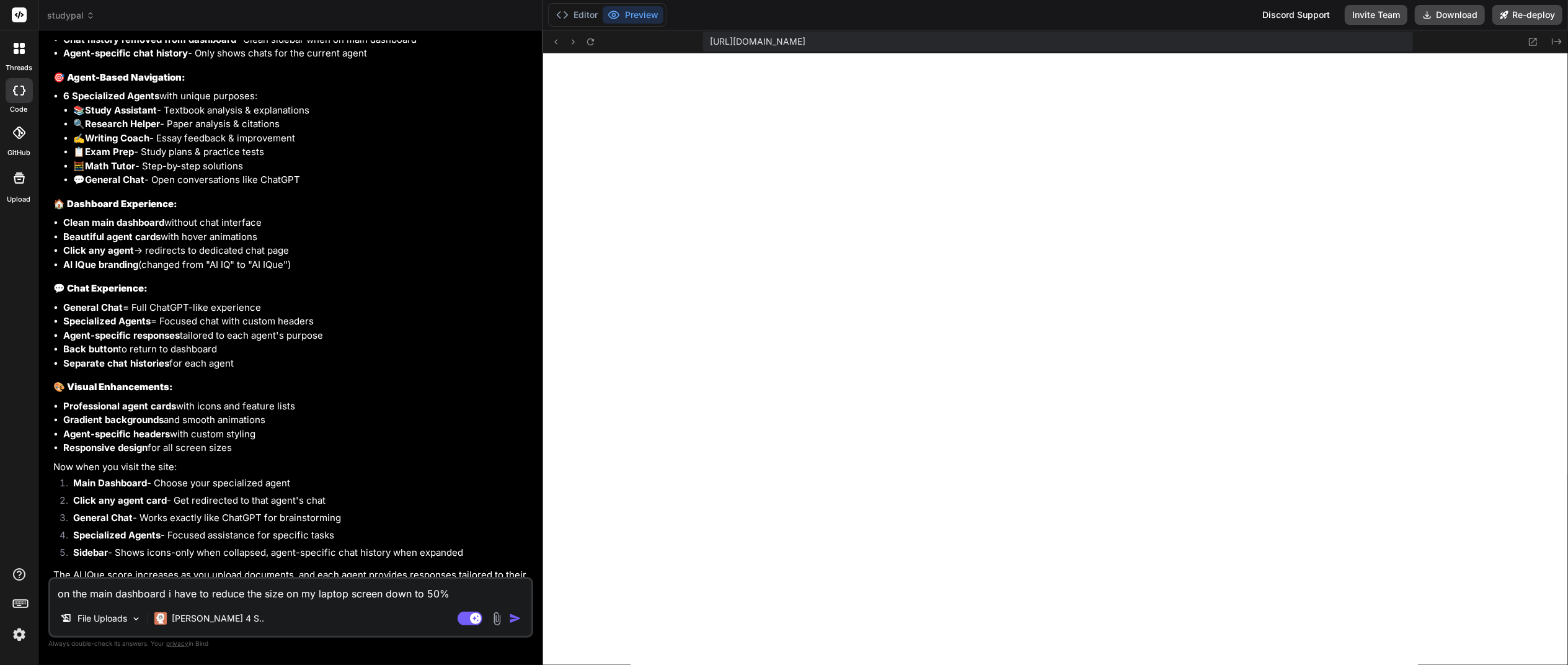
type textarea "on the main dashboard i have to reduce the size on my laptop screen down to 50%…"
type textarea "x"
type textarea "on the main dashboard i have to reduce the size on my laptop screen down to 50%…"
type textarea "x"
type textarea "on the main dashboard i have to reduce the size on my laptop screen down to 50%…"
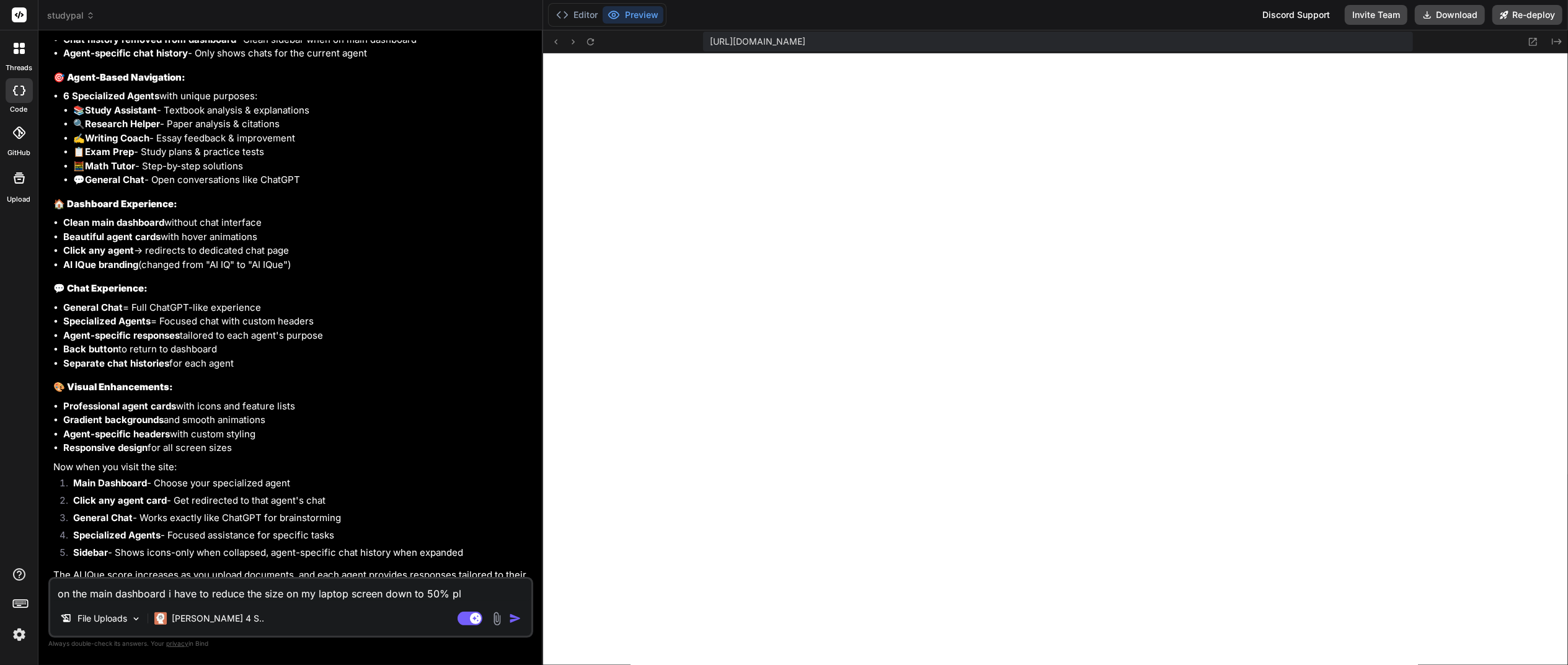
type textarea "x"
type textarea "on the main dashboard i have to reduce the size on my laptop screen down to 50%…"
type textarea "x"
type textarea "on the main dashboard i have to reduce the size on my laptop screen down to 50%…"
type textarea "x"
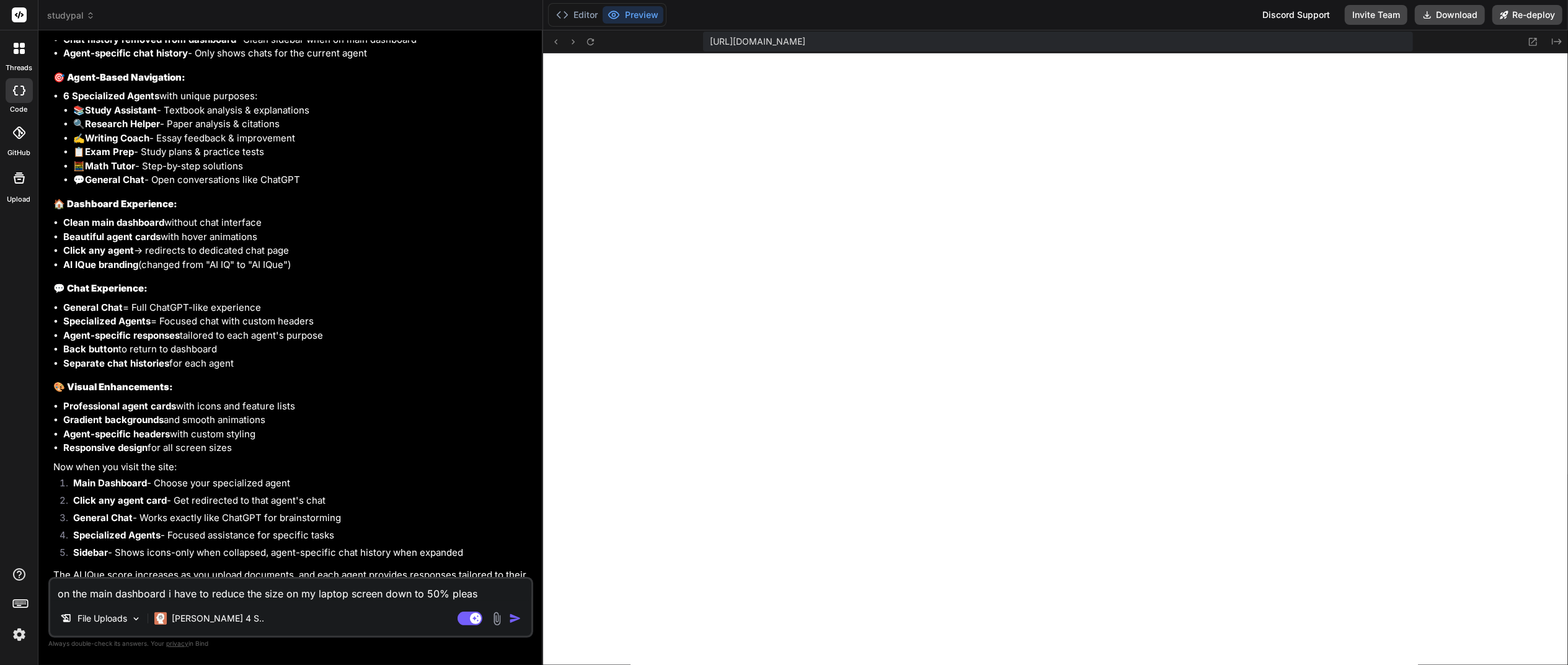
type textarea "on the main dashboard i have to reduce the size on my laptop screen down to 50%…"
type textarea "x"
type textarea "on the main dashboard i have to reduce the size on my laptop screen down to 50%…"
type textarea "x"
type textarea "on the main dashboard i have to reduce the size on my laptop screen down to 50%…"
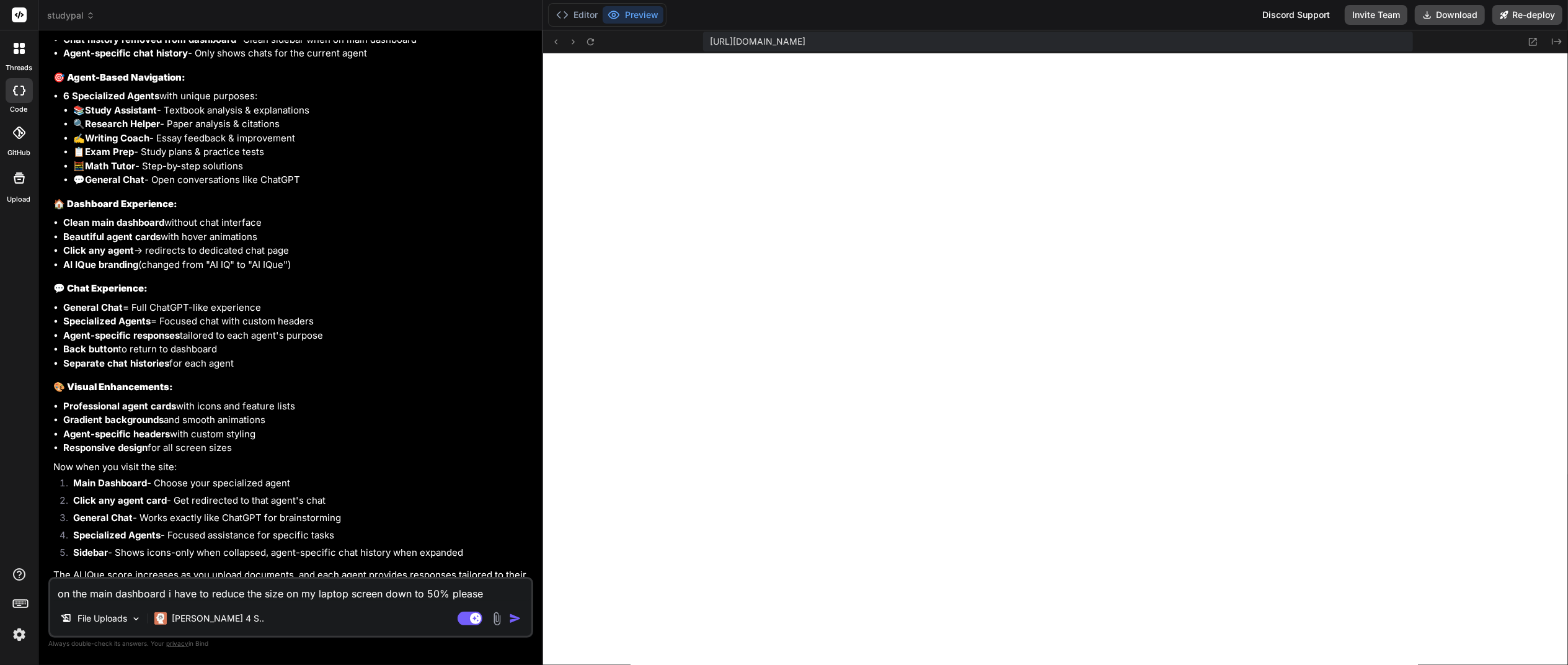
type textarea "x"
type textarea "on the main dashboard i have to reduce the size on my laptop screen down to 50%…"
type textarea "x"
type textarea "on the main dashboard i have to reduce the size on my laptop screen down to 50%…"
type textarea "x"
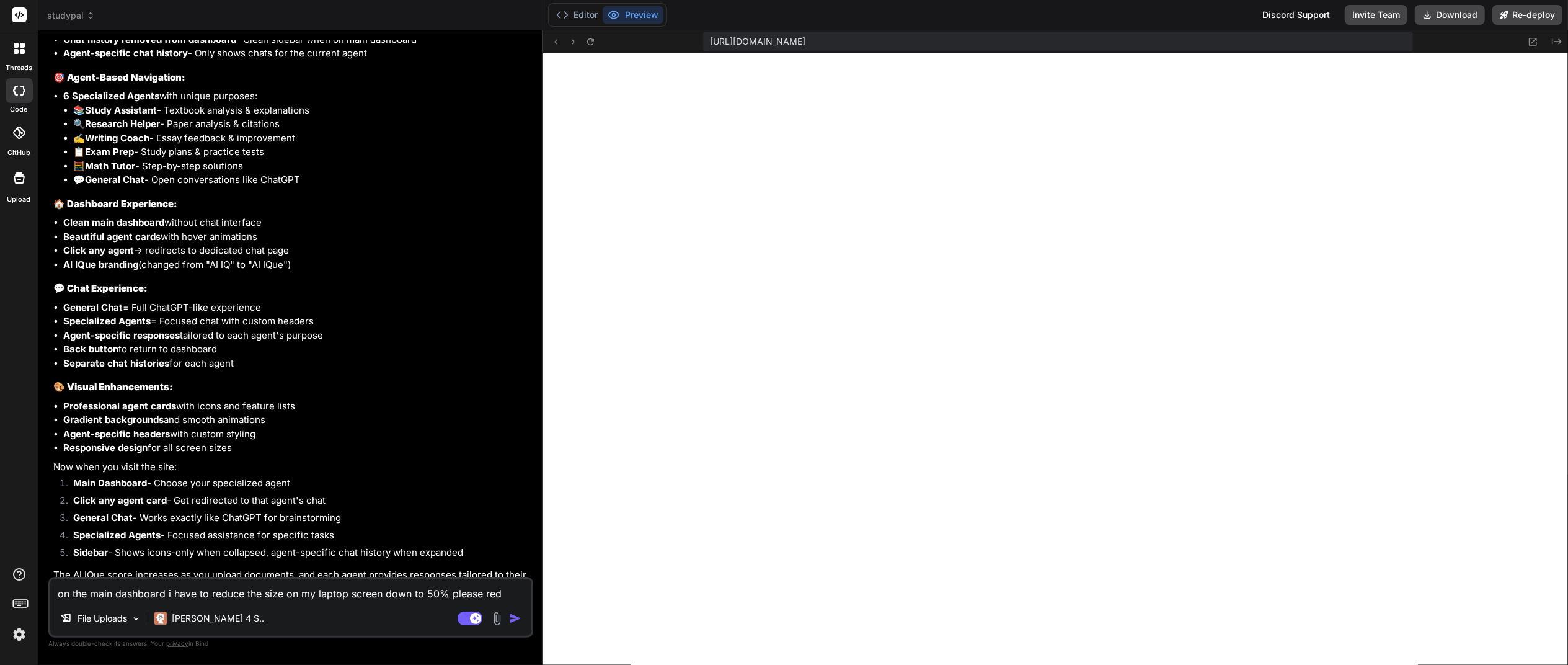
type textarea "on the main dashboard i have to reduce the size on my laptop screen down to 50%…"
type textarea "x"
type textarea "on the main dashboard i have to reduce the size on my laptop screen down to 50%…"
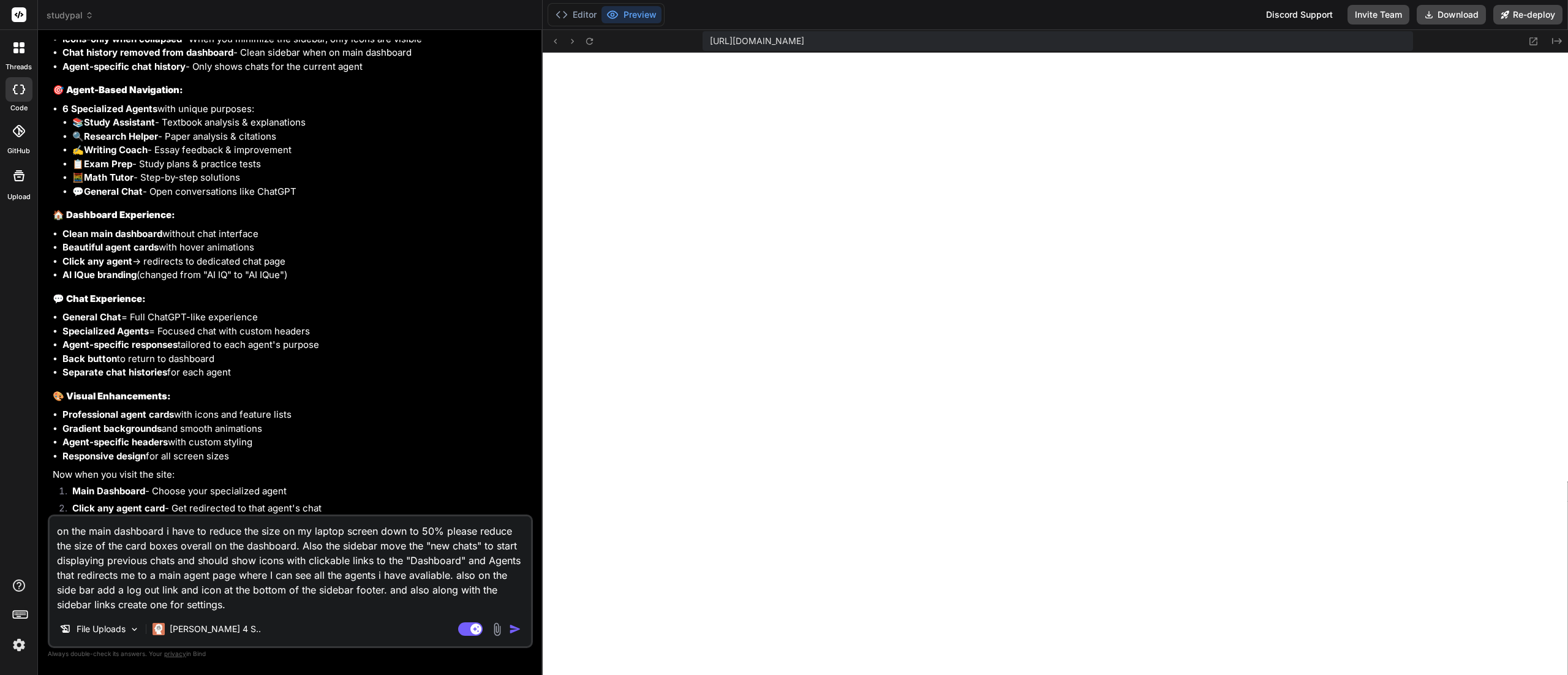
scroll to position [3192, 0]
click at [282, 421] on textarea "on the main dashboard i have to reduce the size on my laptop screen down to 50%…" at bounding box center [290, 563] width 481 height 95
click at [499, 421] on img at bounding box center [497, 629] width 14 height 14
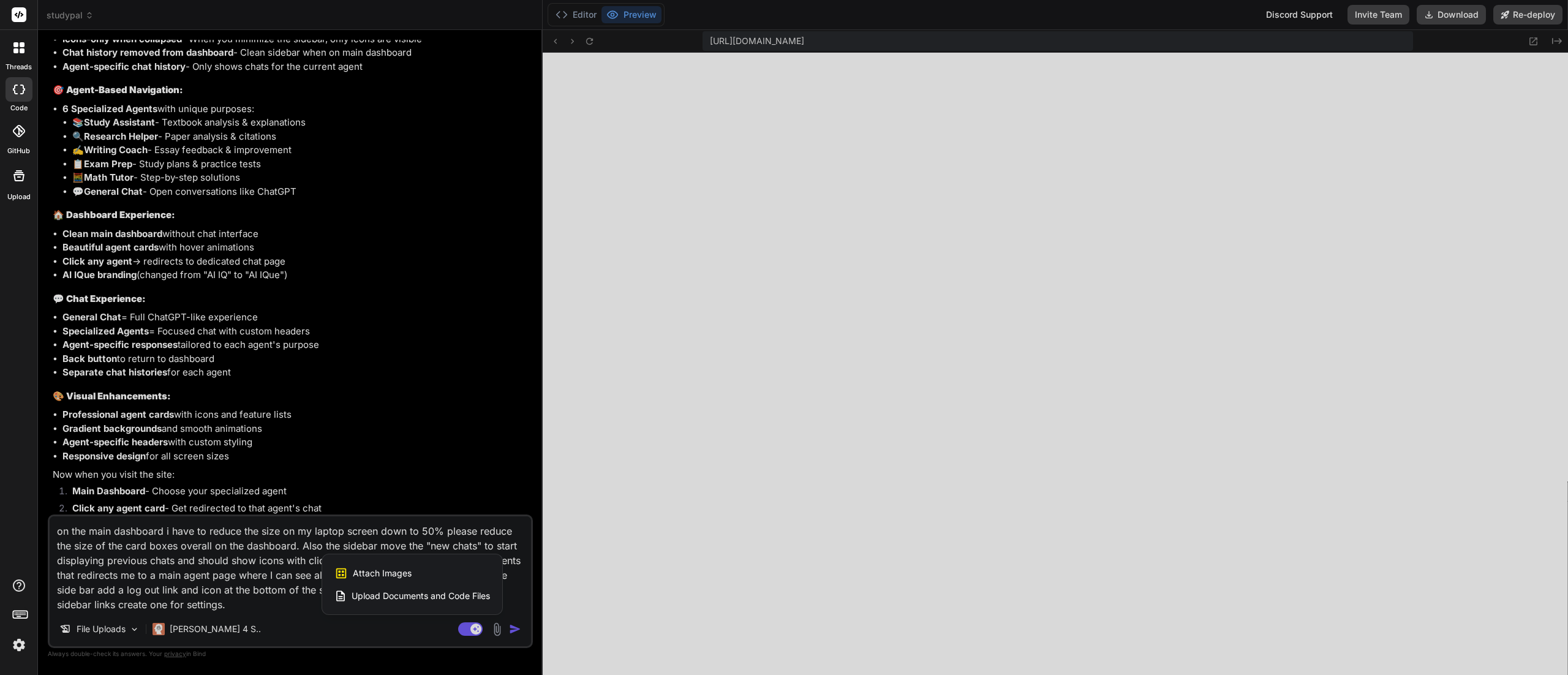
click at [375, 421] on span "Attach Images" at bounding box center [382, 573] width 59 height 12
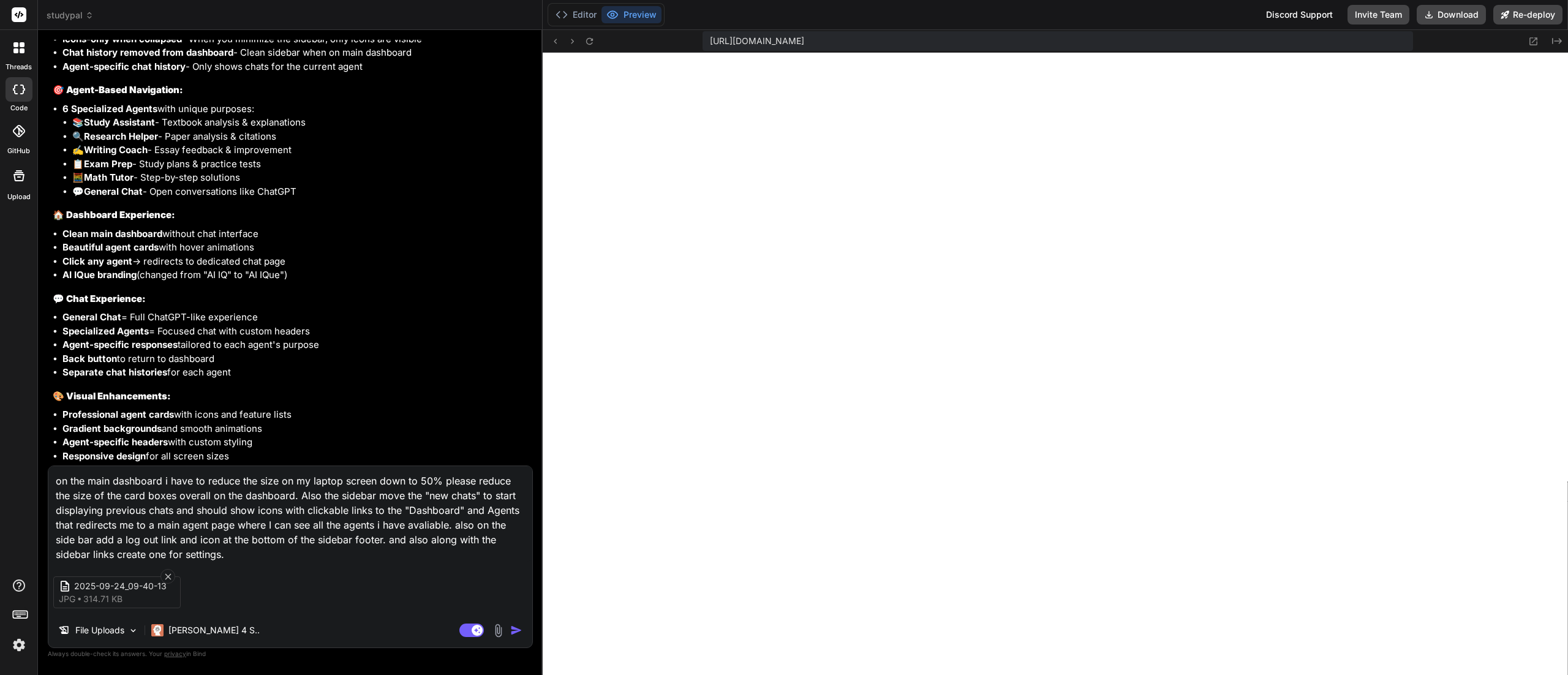
click at [514, 421] on img "button" at bounding box center [516, 630] width 12 height 12
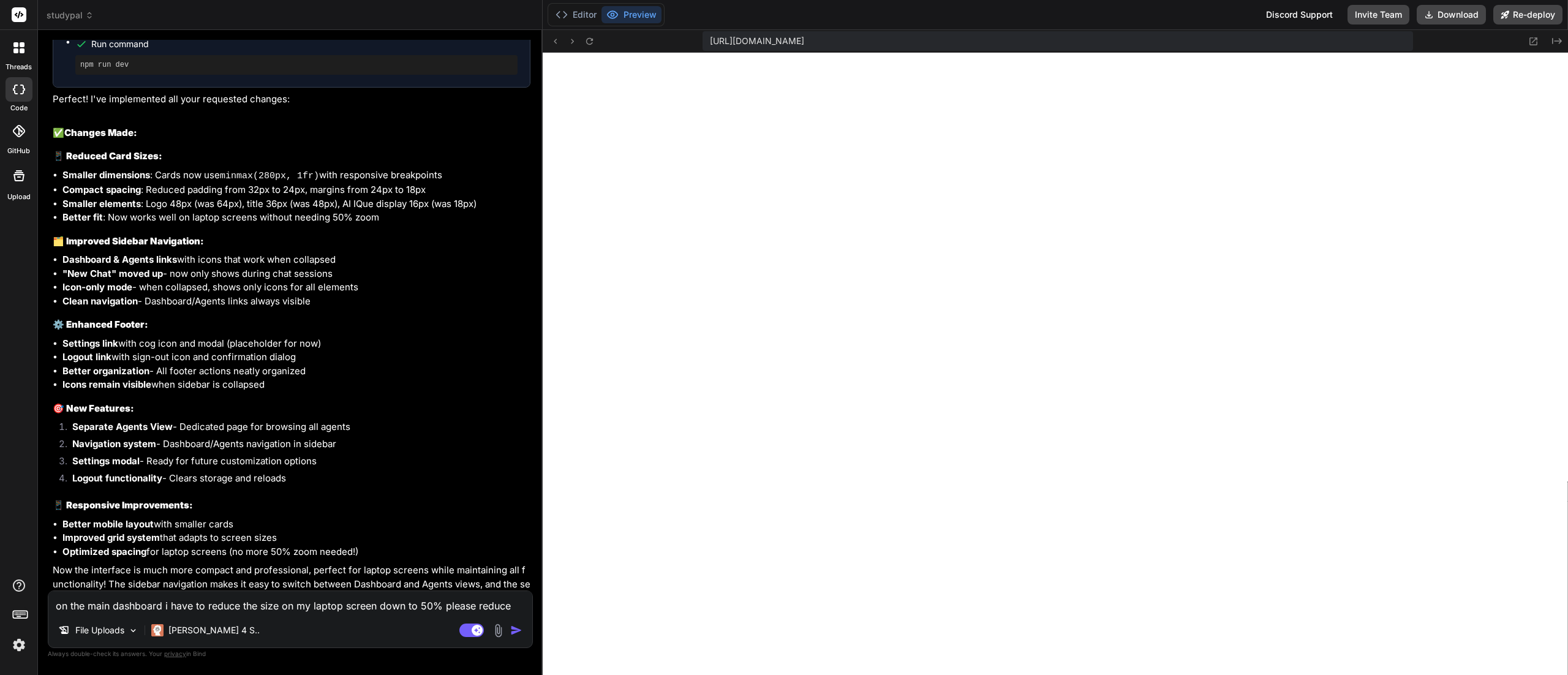
scroll to position [743, 0]
click at [265, 421] on textarea "on the main dashboard i have to reduce the size on my laptop screen down to 50%…" at bounding box center [290, 602] width 484 height 22
click at [499, 421] on img at bounding box center [498, 630] width 14 height 14
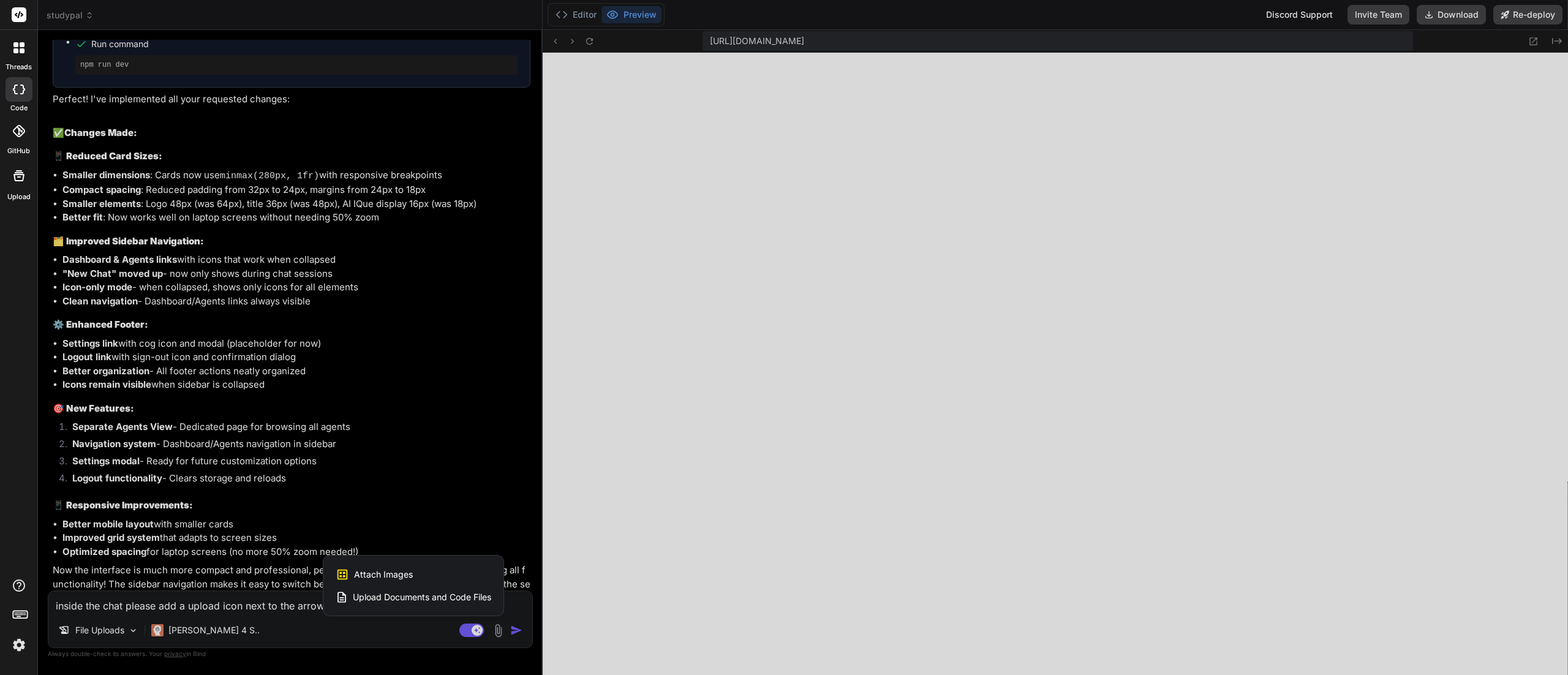
click at [394, 421] on span "Attach Images" at bounding box center [383, 575] width 59 height 12
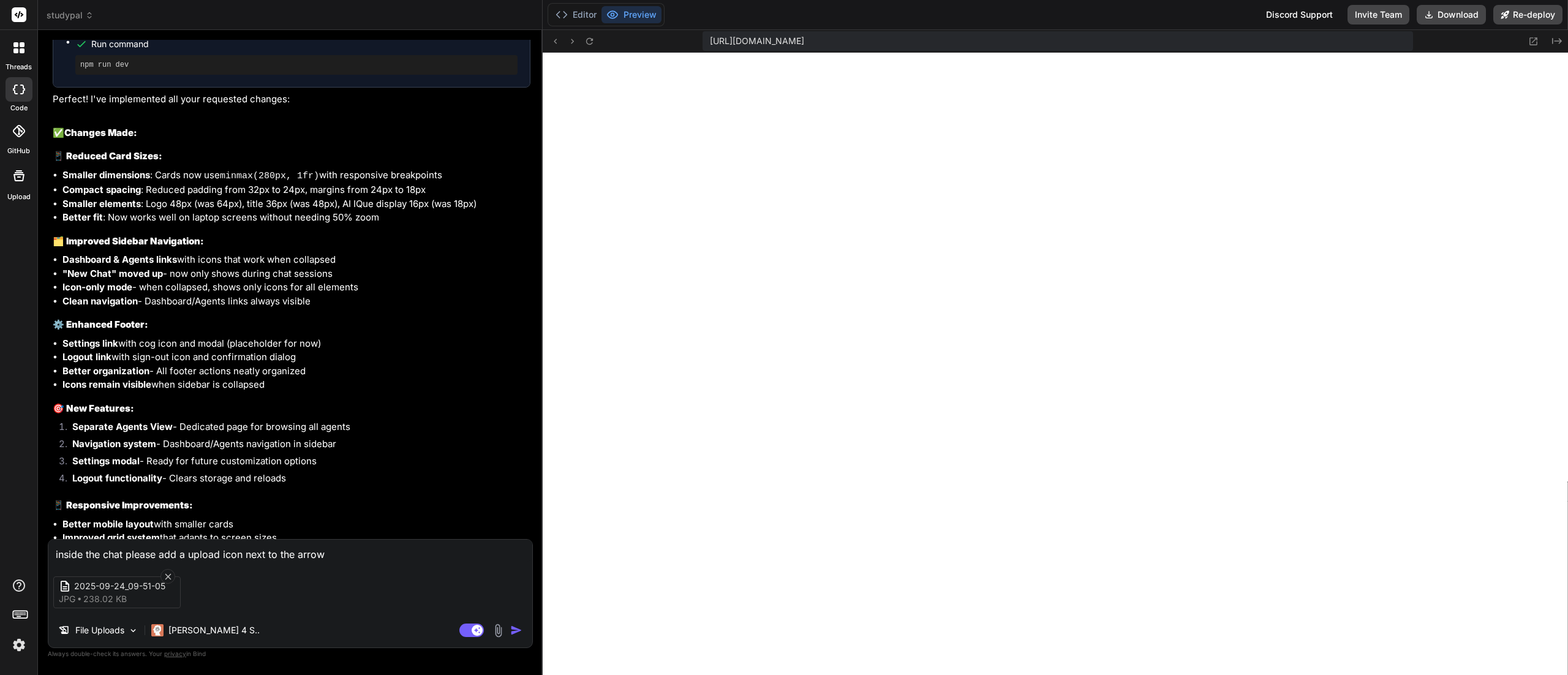
click at [518, 421] on img "button" at bounding box center [516, 630] width 12 height 12
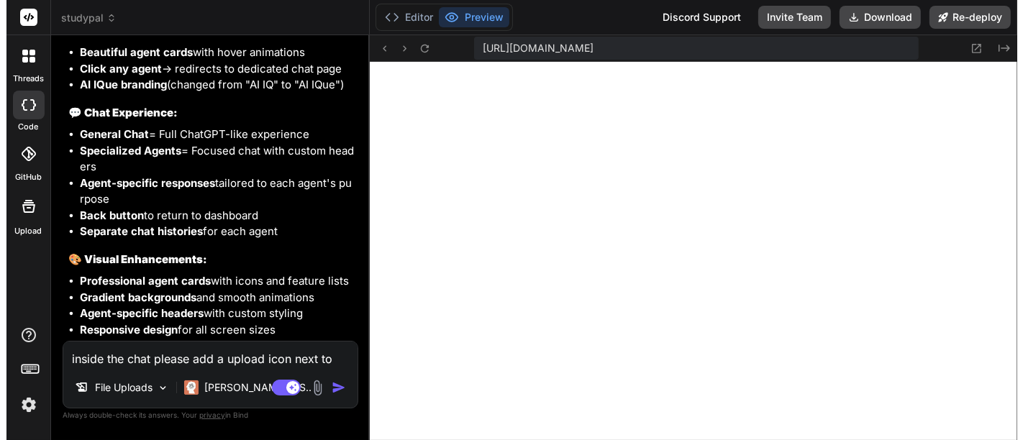
scroll to position [5470, 0]
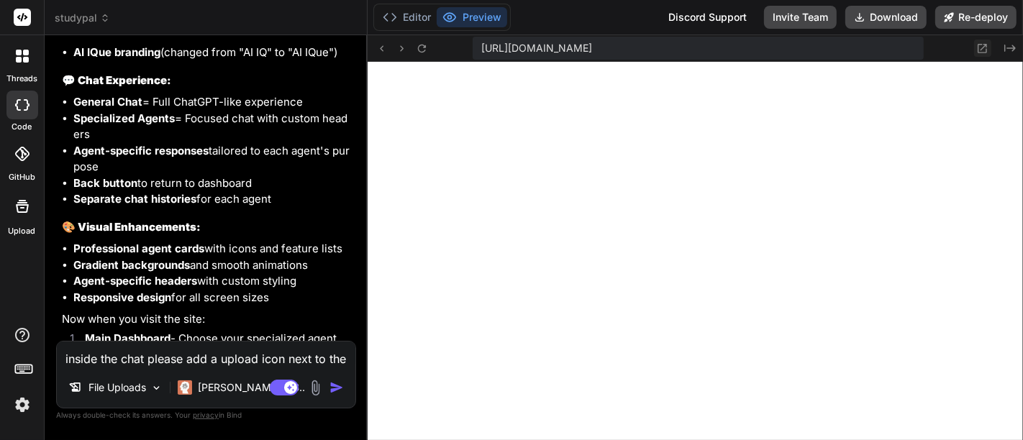
click at [977, 46] on icon at bounding box center [982, 48] width 12 height 12
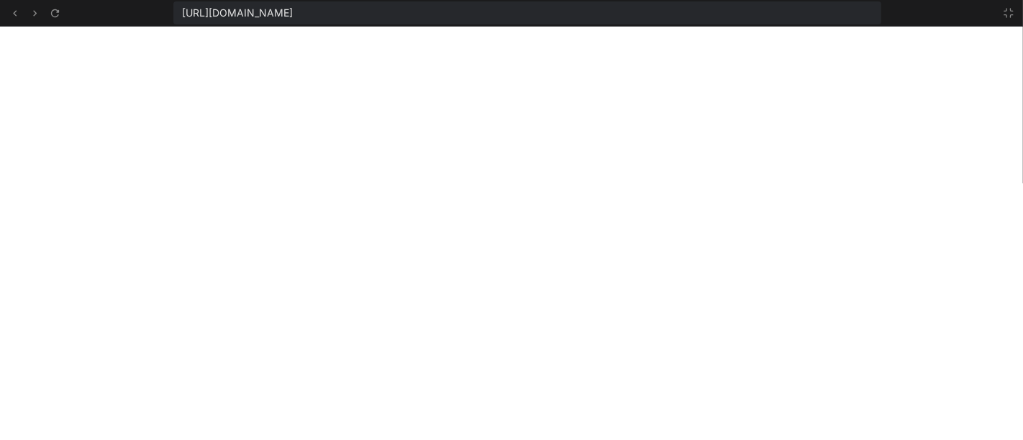
scroll to position [1565, 0]
click at [12, 11] on icon at bounding box center [15, 13] width 12 height 12
click at [1001, 12] on button at bounding box center [1008, 12] width 17 height 17
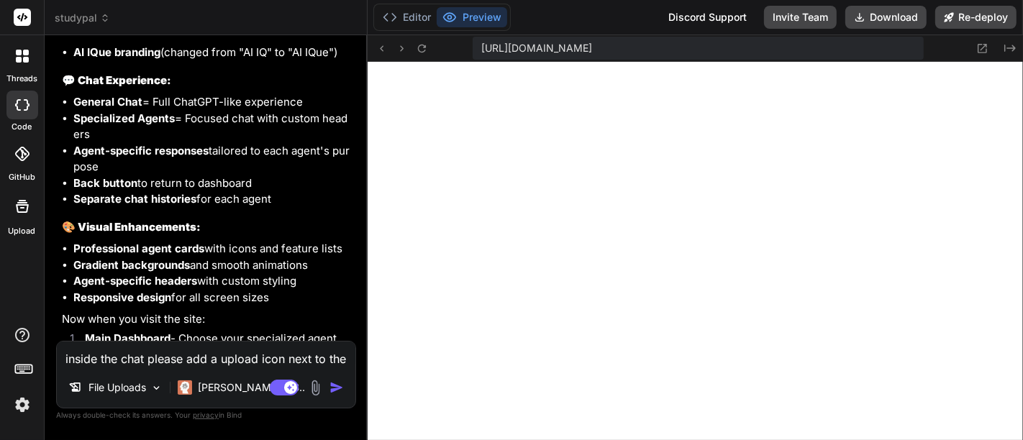
click at [142, 358] on textarea "inside the chat please add a upload icon next to the arrow" at bounding box center [206, 355] width 299 height 26
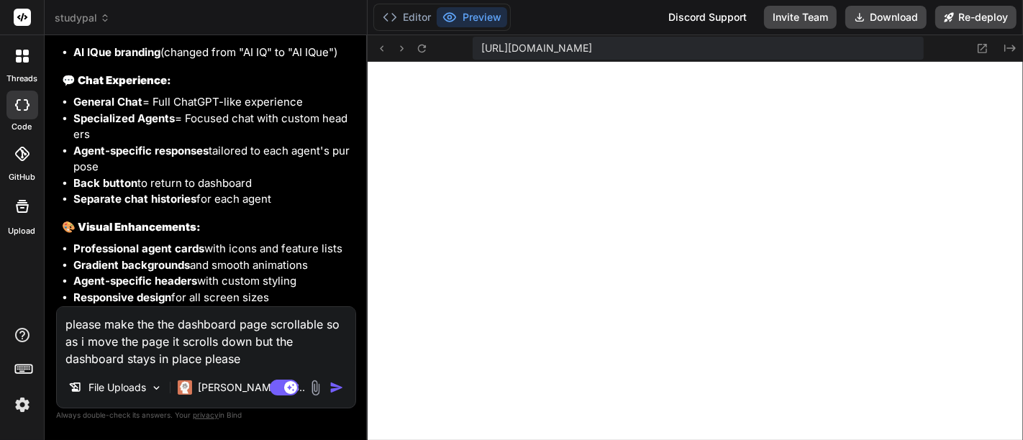
click at [315, 381] on img at bounding box center [315, 388] width 17 height 17
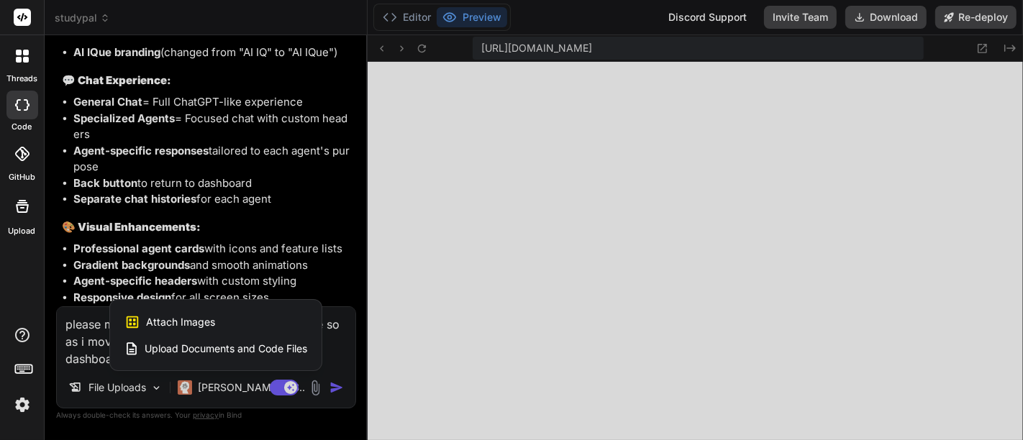
click at [181, 324] on span "Attach Images" at bounding box center [180, 322] width 69 height 14
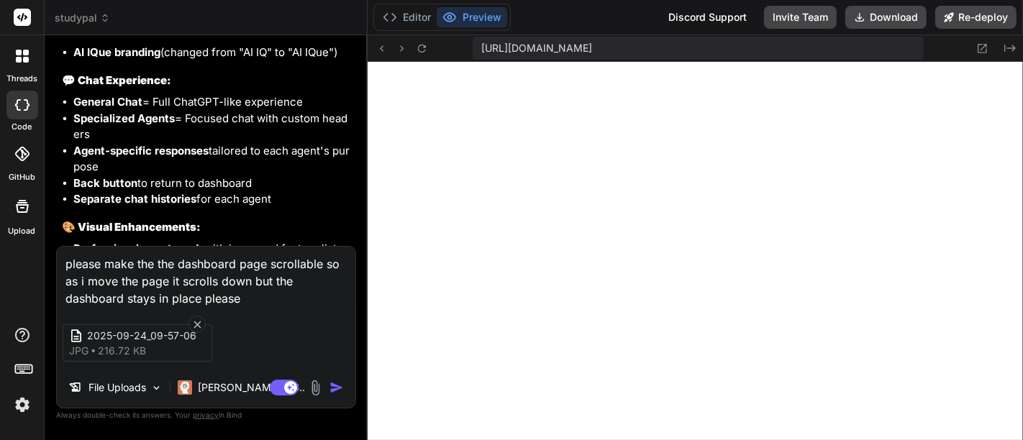
click at [337, 380] on div "Agent Mode. When this toggle is activated, AI automatically makes decisions, re…" at bounding box center [308, 387] width 83 height 17
click at [342, 397] on div "File Uploads Claude 4 S.." at bounding box center [206, 390] width 299 height 35
click at [339, 391] on img "button" at bounding box center [336, 388] width 14 height 14
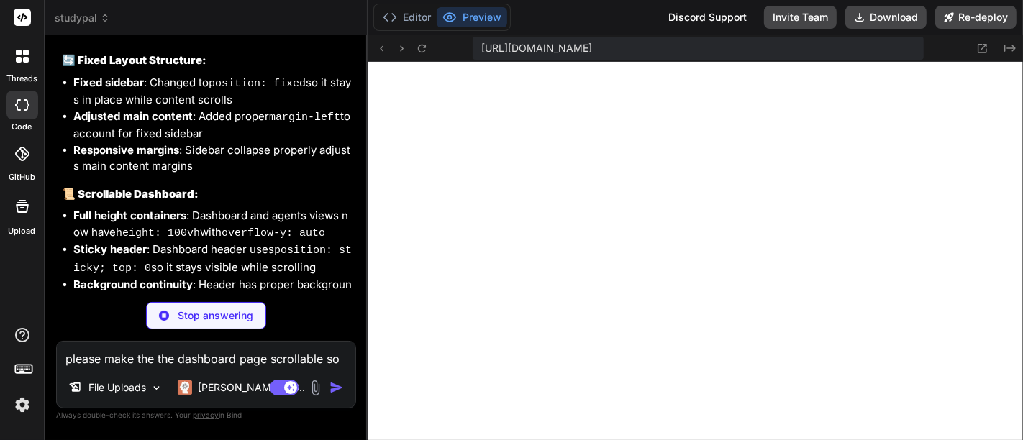
scroll to position [8449, 0]
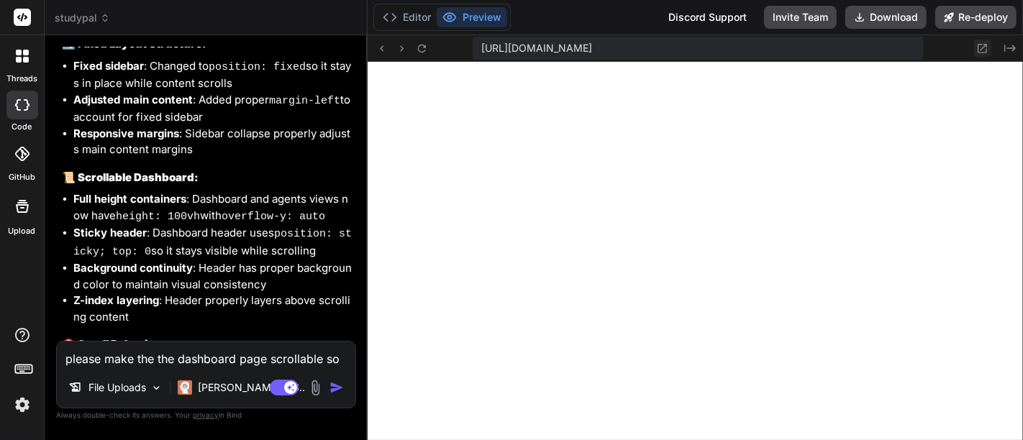
click at [982, 45] on icon at bounding box center [982, 48] width 12 height 12
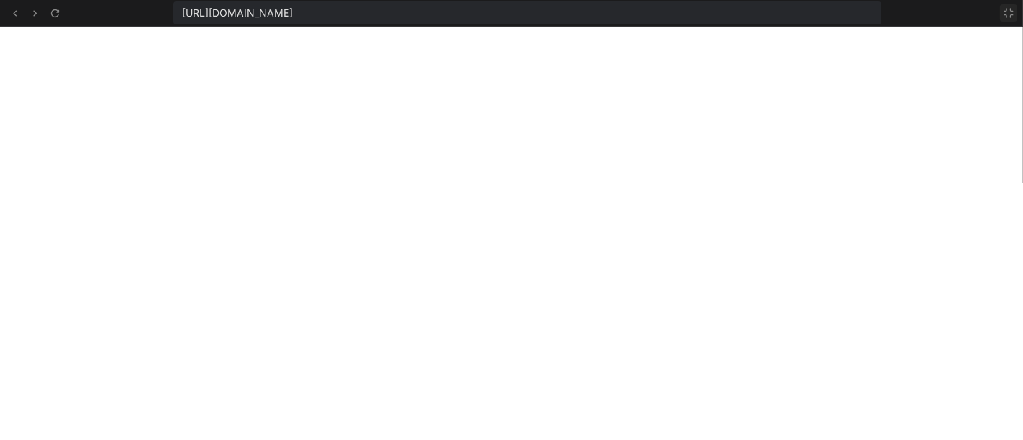
click at [1014, 11] on icon at bounding box center [1009, 13] width 12 height 12
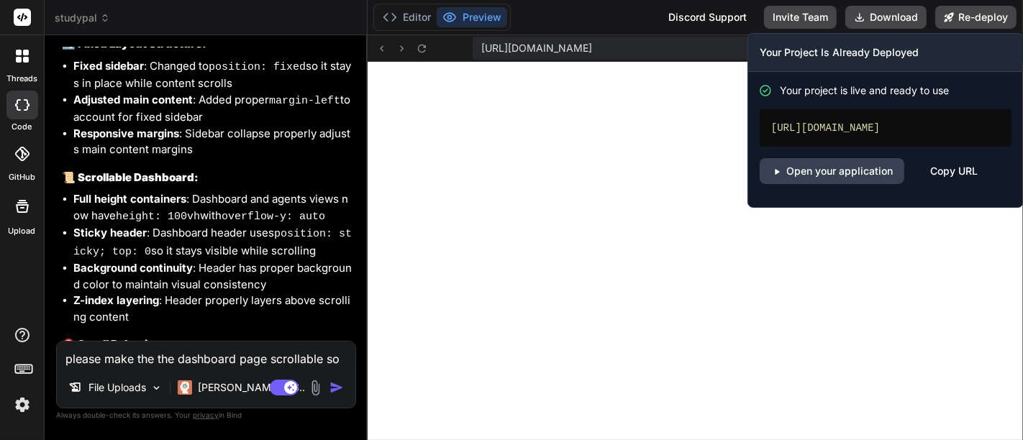
scroll to position [2146, 0]
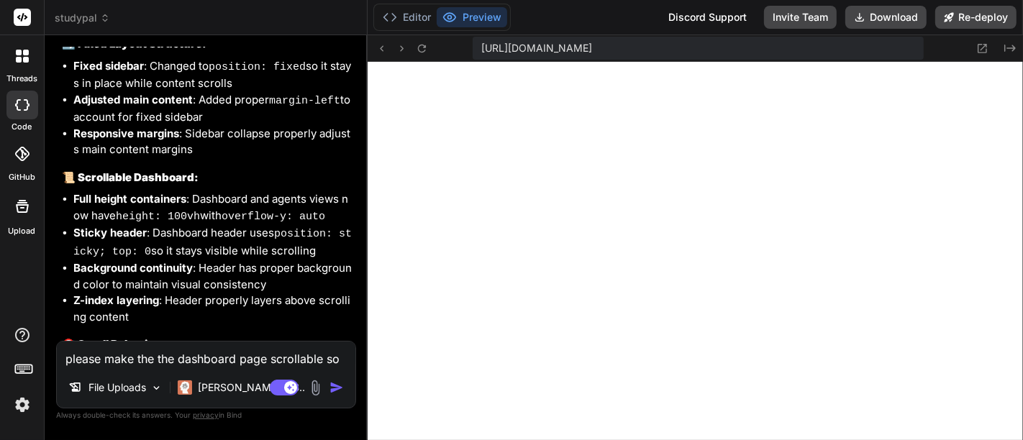
click at [224, 358] on textarea "please make the the dashboard page scrollable so as i move the page it scrolls …" at bounding box center [206, 355] width 299 height 26
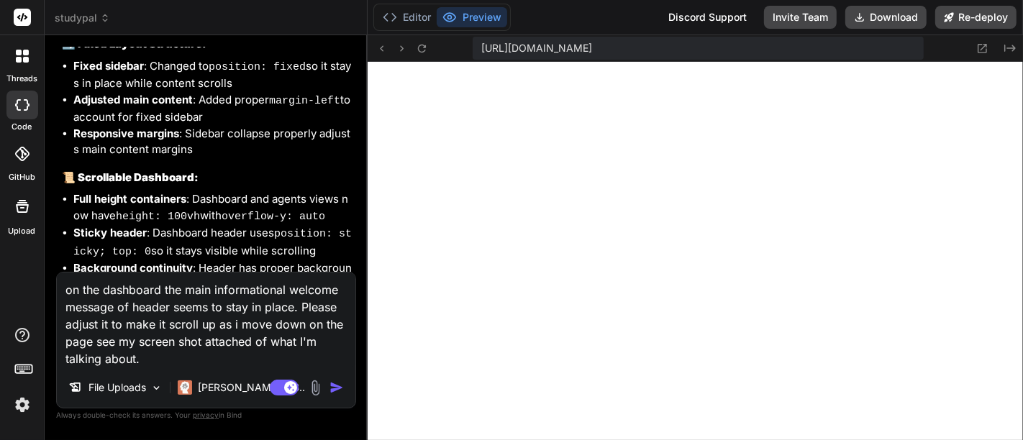
click at [312, 391] on img at bounding box center [315, 388] width 17 height 17
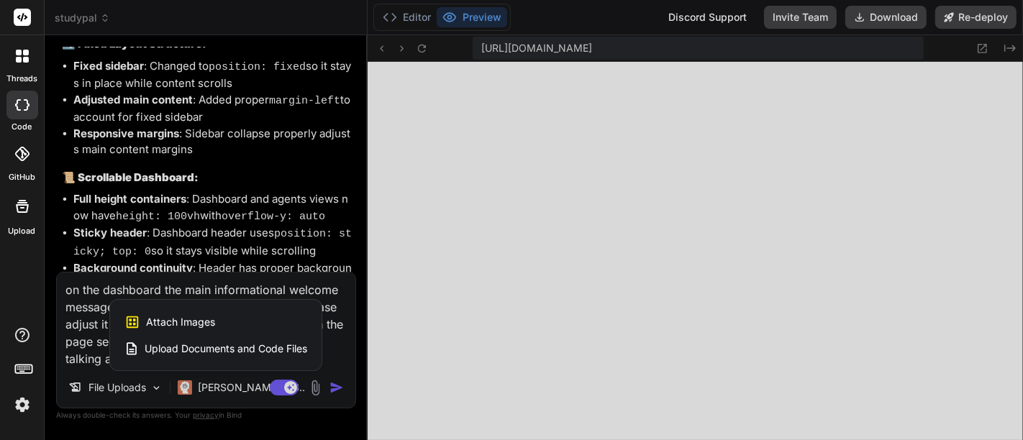
click at [216, 331] on div "Attach Images Image attachments are only supported in Claude and Gemini models." at bounding box center [215, 322] width 183 height 27
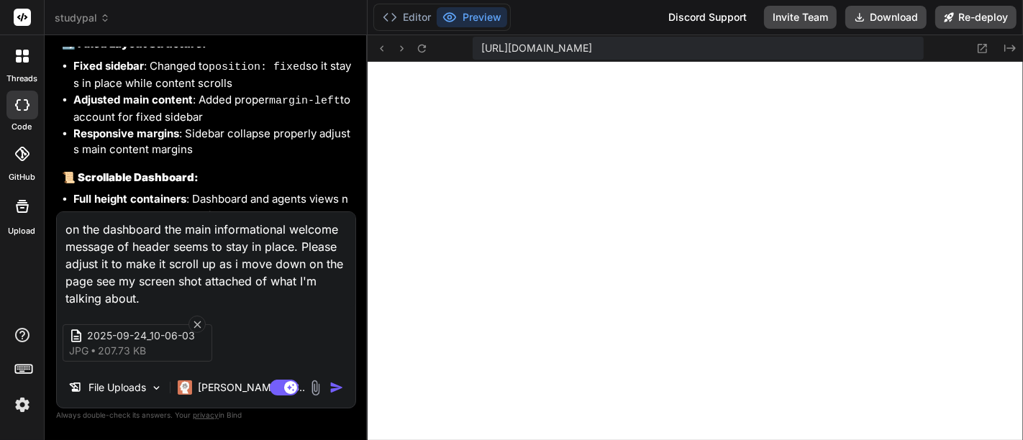
click at [341, 388] on img "button" at bounding box center [336, 388] width 14 height 14
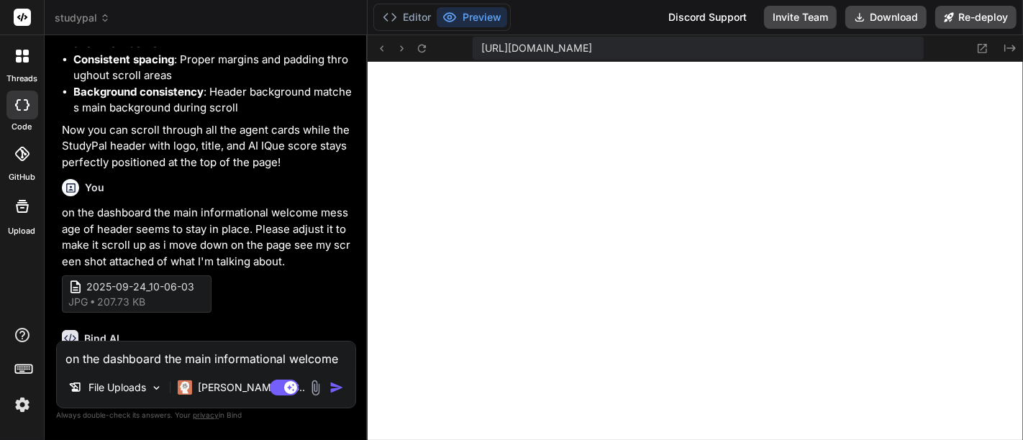
scroll to position [9143, 0]
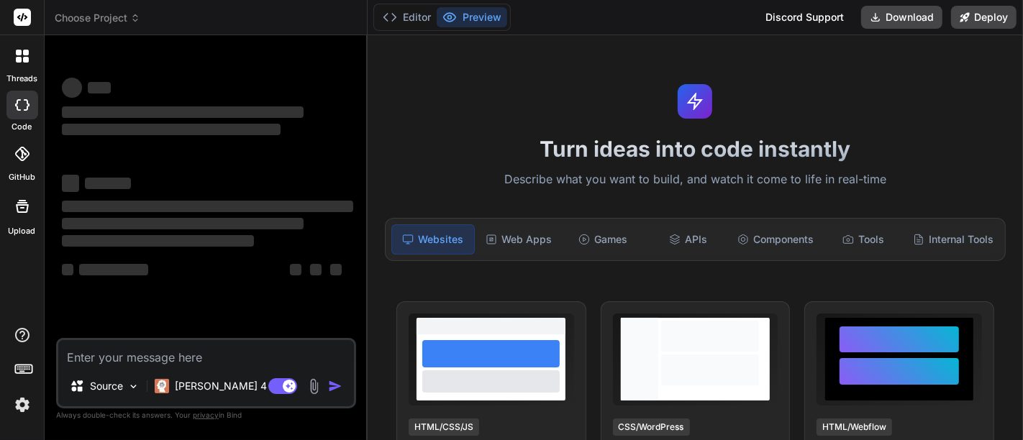
click at [122, 16] on span "Choose Project" at bounding box center [98, 18] width 86 height 14
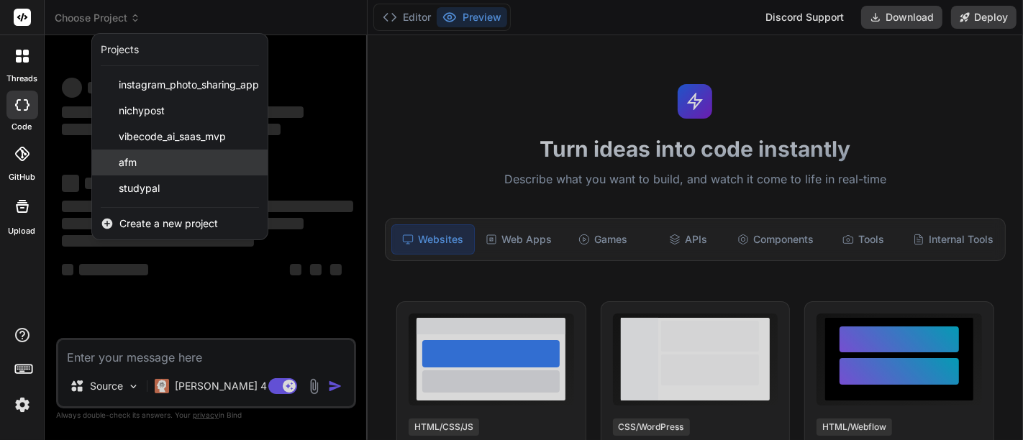
click at [123, 156] on span "afm" at bounding box center [128, 162] width 18 height 14
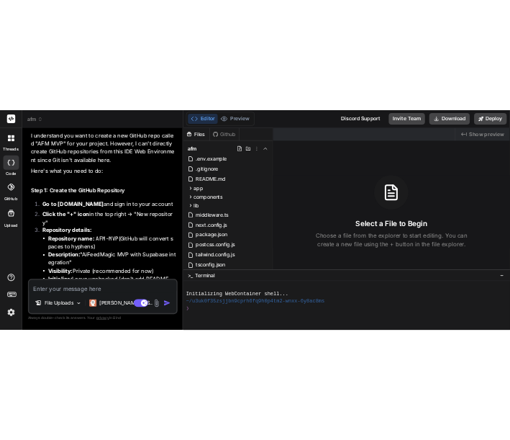
scroll to position [5890, 0]
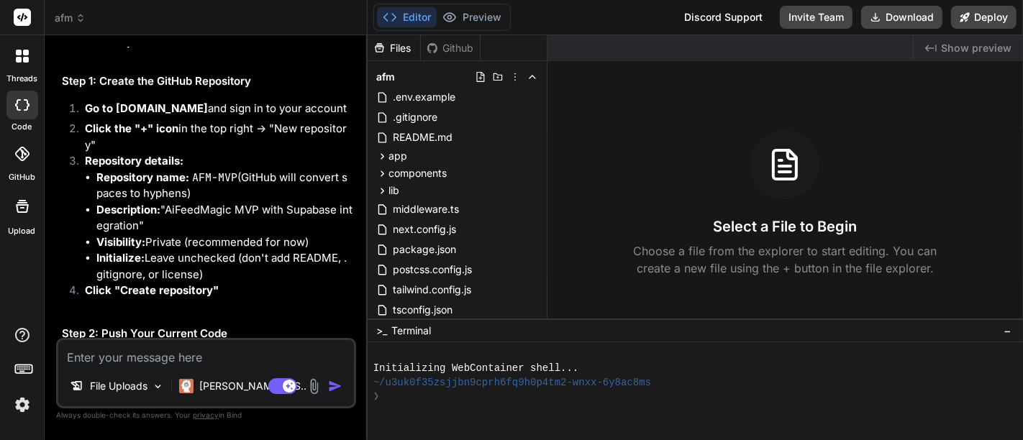
type textarea "x"
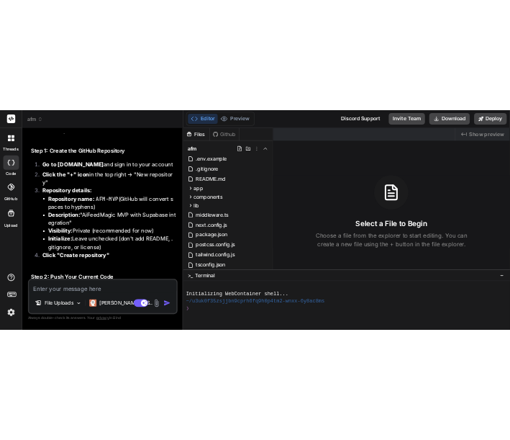
scroll to position [10420, 0]
